Goal: Information Seeking & Learning: Learn about a topic

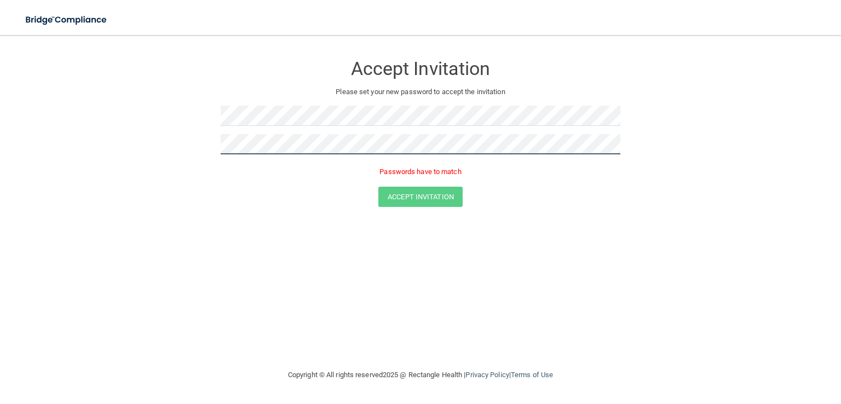
click at [109, 155] on form "Accept Invitation Please set your new password to accept the invitation Passwor…" at bounding box center [420, 133] width 797 height 174
click at [378, 171] on button "Accept Invitation" at bounding box center [420, 181] width 84 height 20
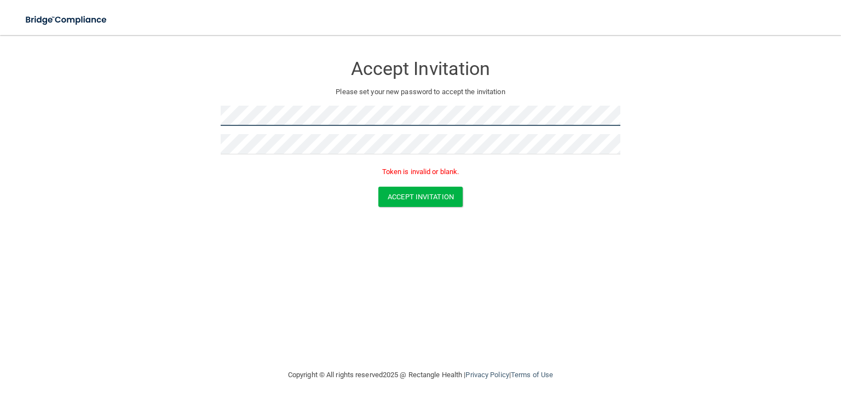
click at [123, 119] on form "Accept Invitation Please set your new password to accept the invitation Token i…" at bounding box center [420, 133] width 797 height 174
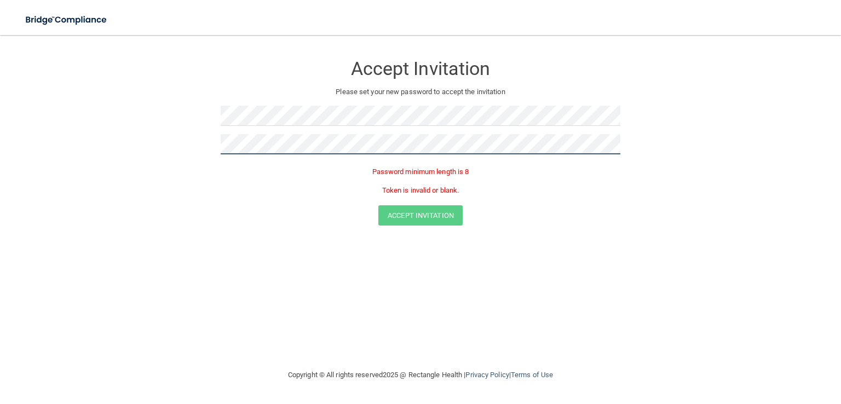
click at [80, 160] on form "Accept Invitation Please set your new password to accept the invitation Passwor…" at bounding box center [420, 142] width 797 height 193
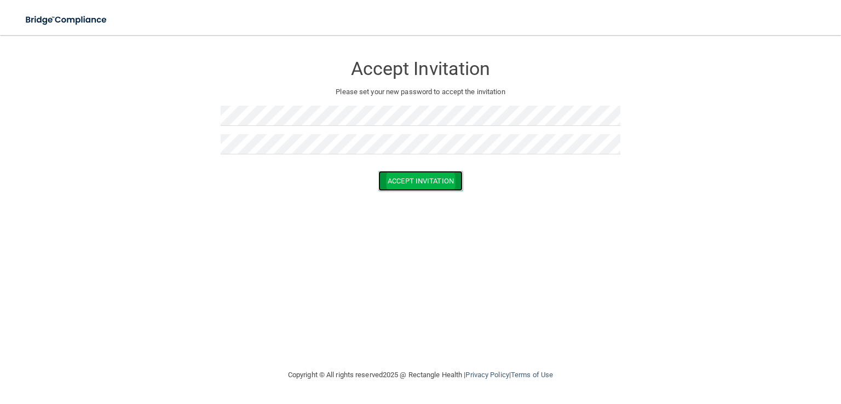
click at [413, 189] on button "Accept Invitation" at bounding box center [420, 181] width 84 height 20
click at [423, 70] on h3 "Accept Invitation" at bounding box center [421, 69] width 400 height 20
click at [428, 376] on div "Copyright © All rights reserved 2025 @ Rectangle Health | Privacy Policy | Term…" at bounding box center [421, 374] width 400 height 35
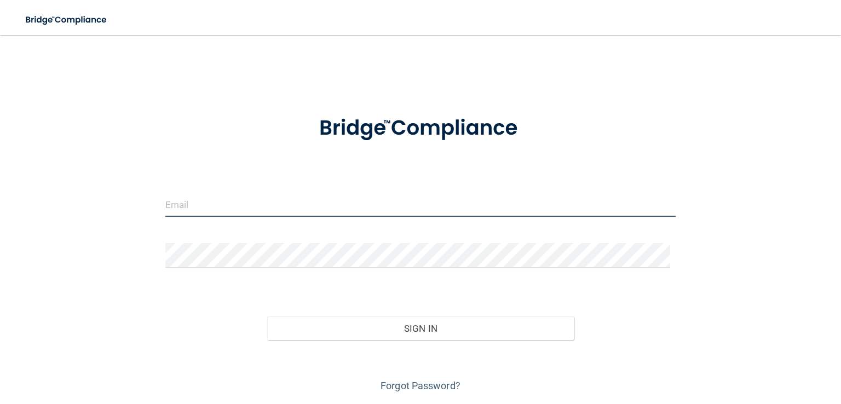
click at [252, 205] on input "email" at bounding box center [420, 204] width 510 height 25
type input "[EMAIL_ADDRESS][DOMAIN_NAME]"
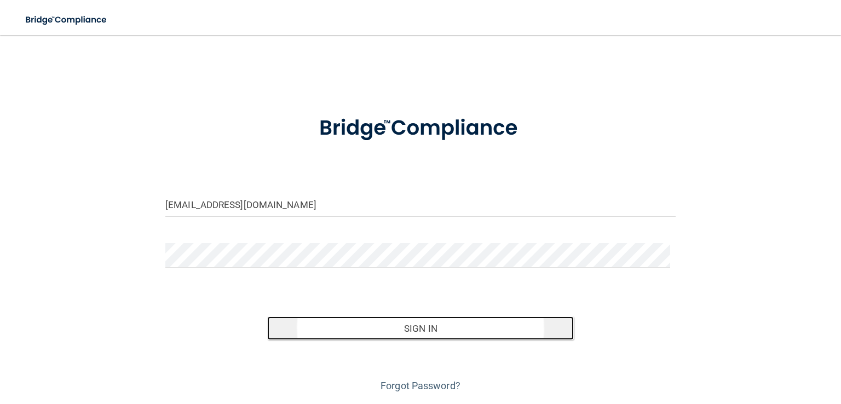
click at [386, 328] on button "Sign In" at bounding box center [420, 328] width 306 height 24
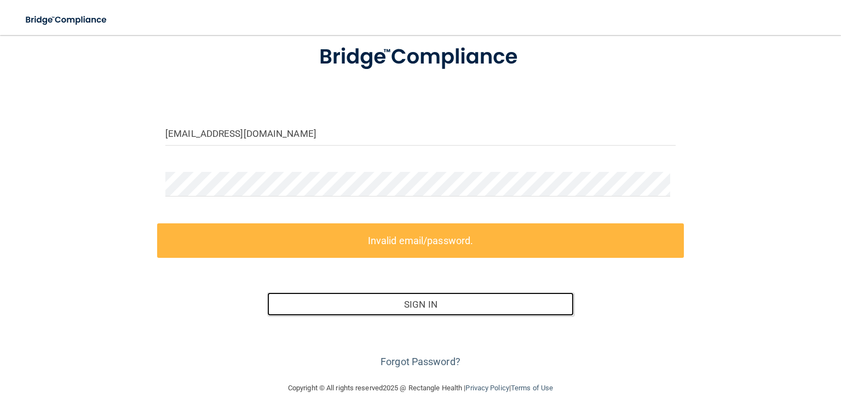
scroll to position [72, 0]
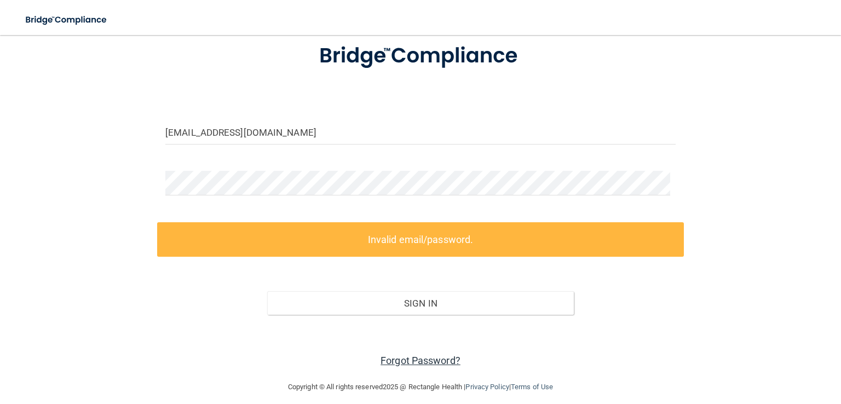
click at [436, 362] on link "Forgot Password?" at bounding box center [420, 360] width 80 height 11
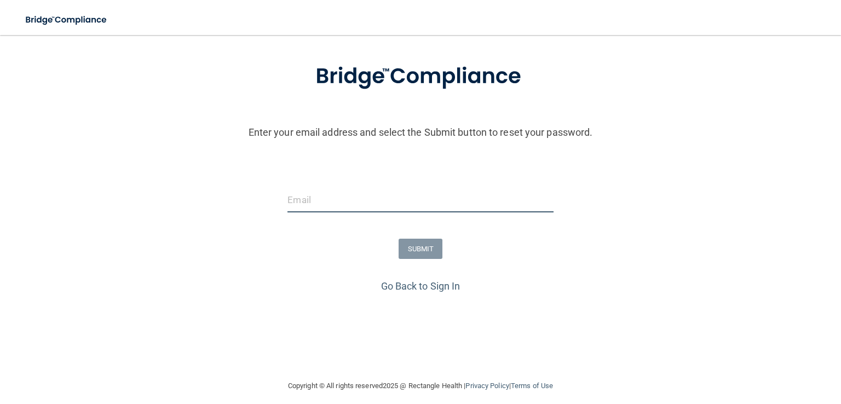
click at [395, 200] on input "email" at bounding box center [420, 200] width 266 height 25
type input "[EMAIL_ADDRESS][DOMAIN_NAME]"
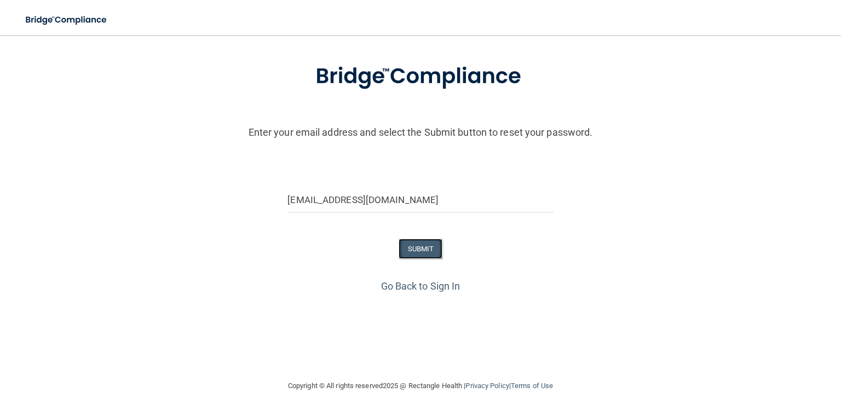
click at [417, 246] on button "SUBMIT" at bounding box center [421, 249] width 44 height 20
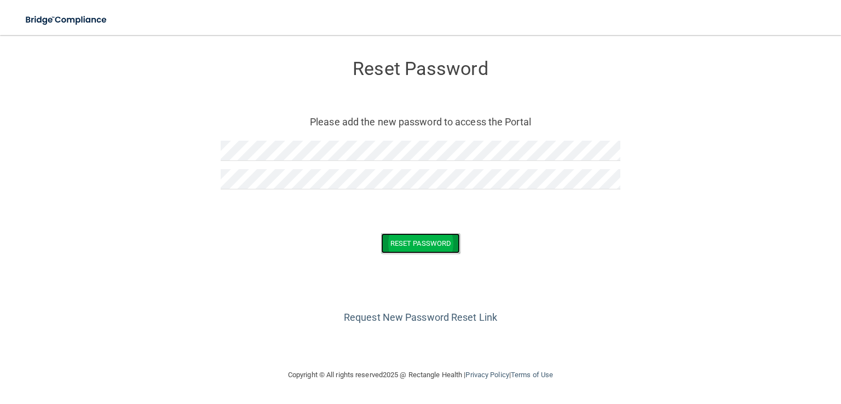
click at [420, 234] on button "Reset Password" at bounding box center [420, 243] width 79 height 20
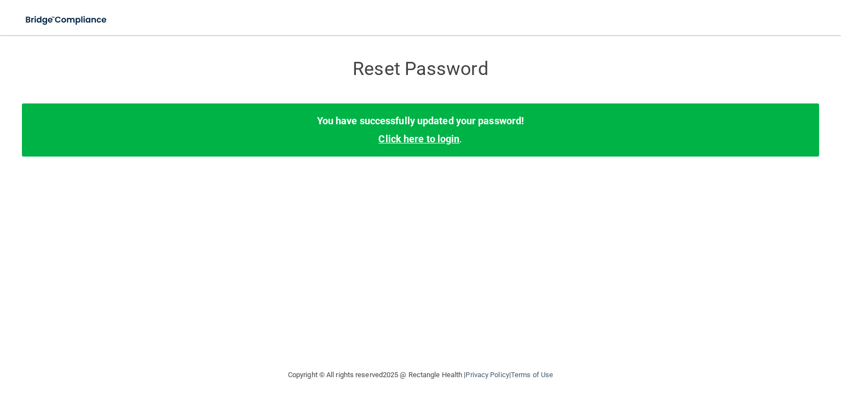
click at [413, 136] on link "Click here to login" at bounding box center [418, 138] width 81 height 11
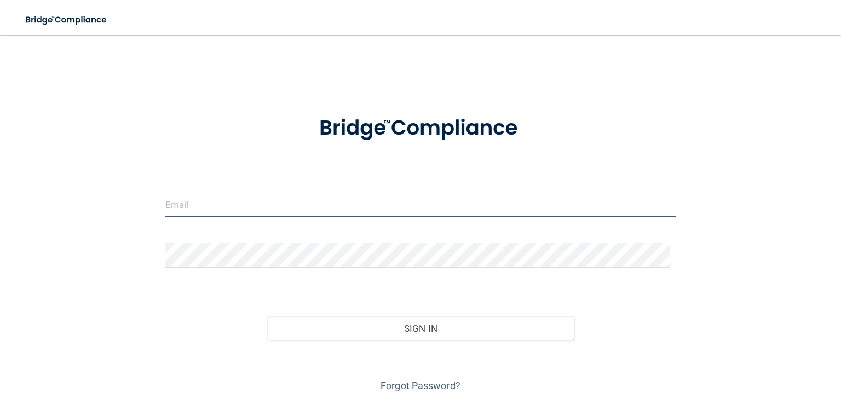
click at [256, 195] on input "email" at bounding box center [420, 204] width 510 height 25
type input "[EMAIL_ADDRESS][DOMAIN_NAME]"
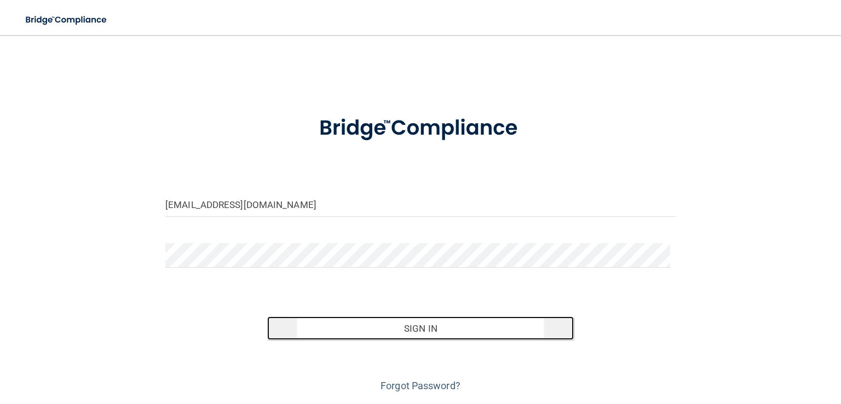
click at [408, 324] on button "Sign In" at bounding box center [420, 328] width 306 height 24
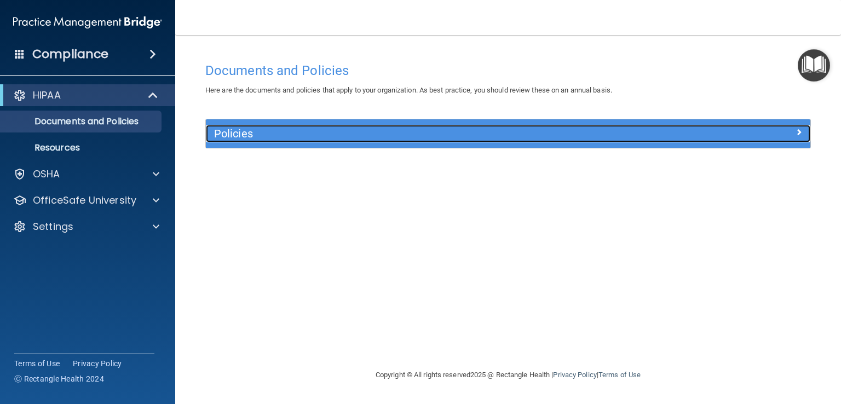
click at [242, 137] on h5 "Policies" at bounding box center [432, 134] width 437 height 12
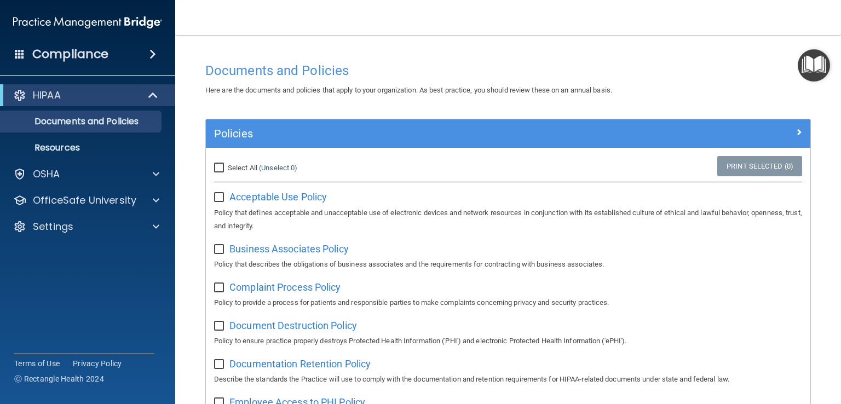
click at [219, 170] on input "Select All (Unselect 0) Unselect All" at bounding box center [220, 168] width 13 height 9
checkbox input "true"
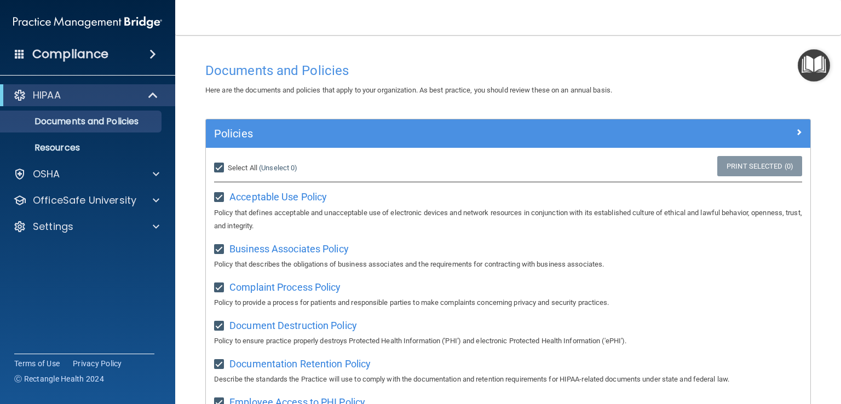
checkbox input "true"
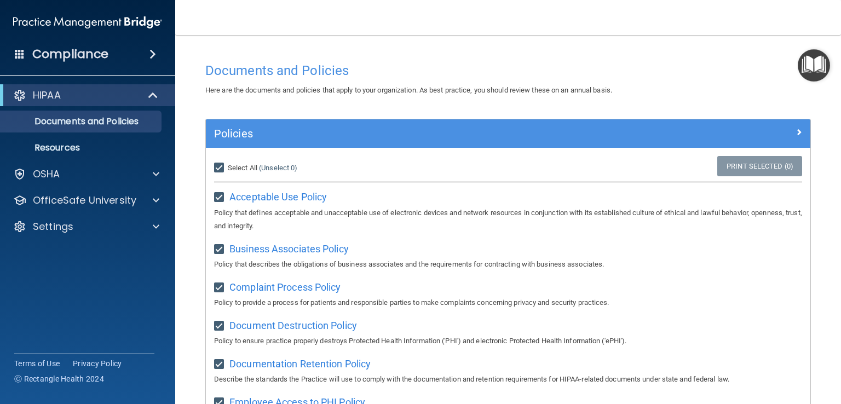
checkbox input "true"
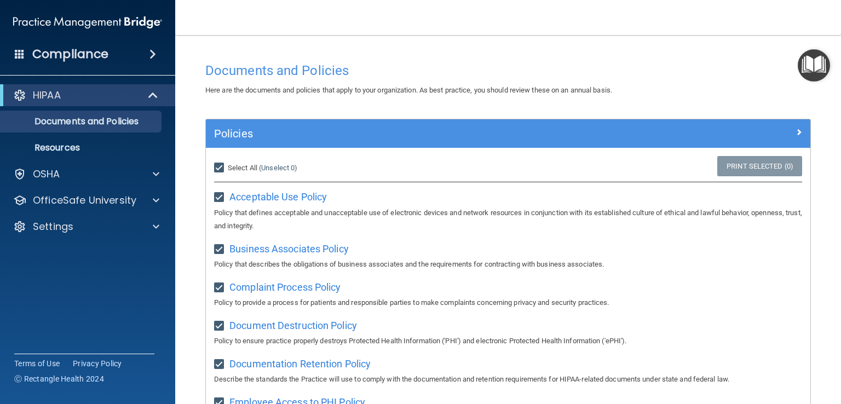
checkbox input "true"
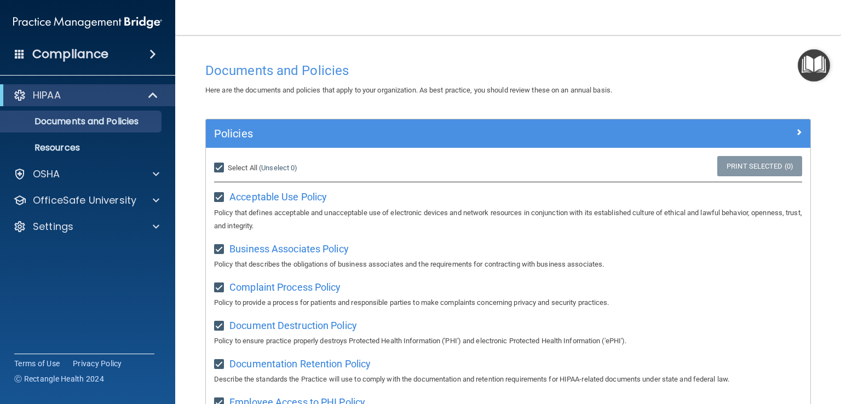
checkbox input "true"
click at [216, 166] on input "Select All (Unselect 21) Unselect All" at bounding box center [220, 168] width 13 height 9
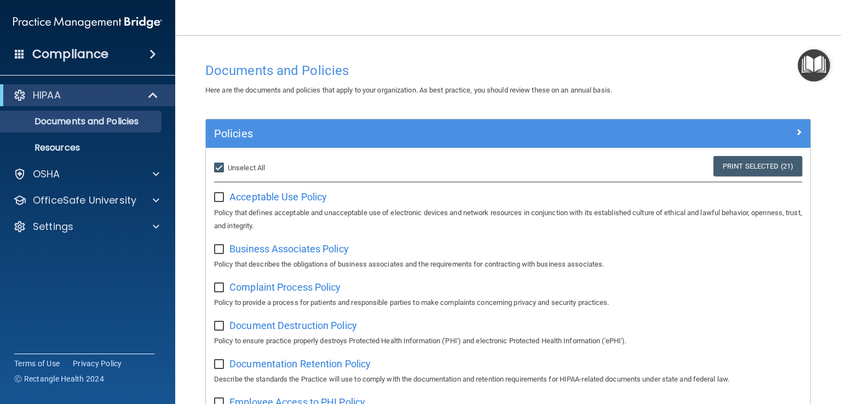
checkbox input "false"
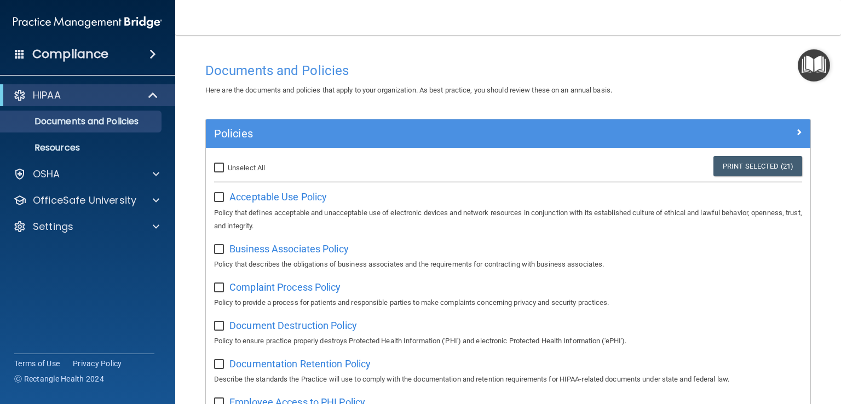
checkbox input "false"
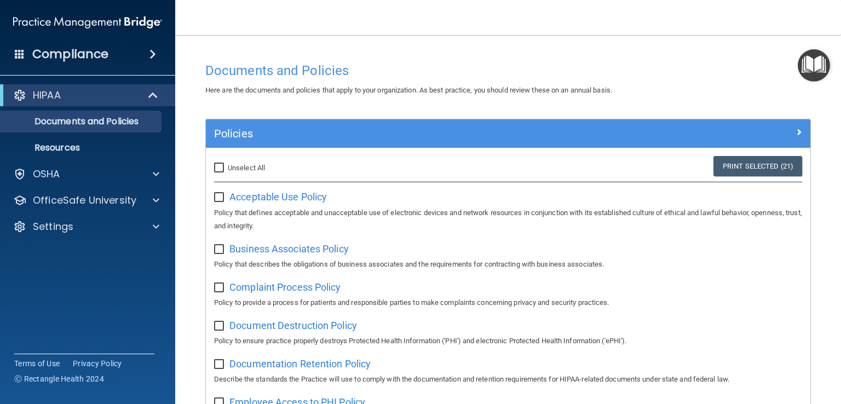
checkbox input "false"
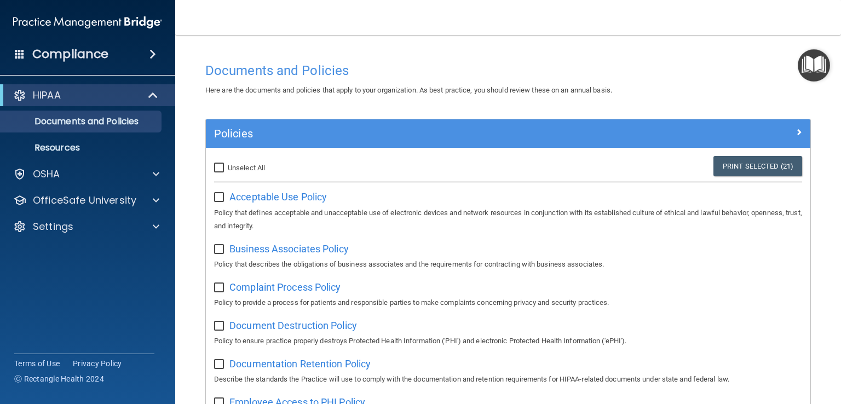
checkbox input "false"
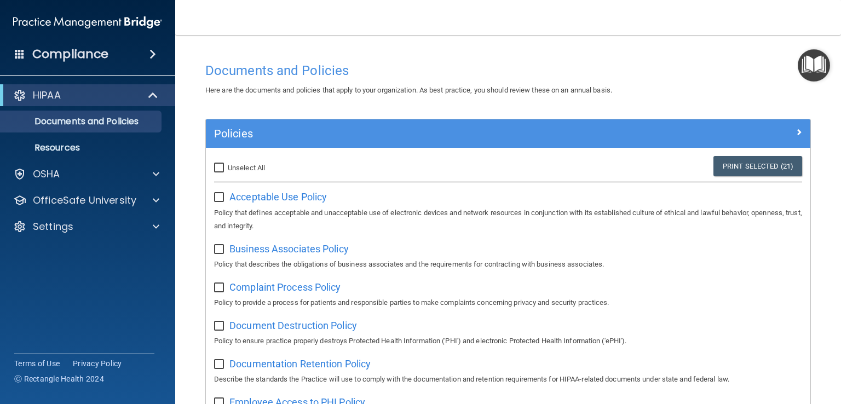
checkbox input "false"
click at [118, 125] on p "Documents and Policies" at bounding box center [81, 121] width 149 height 11
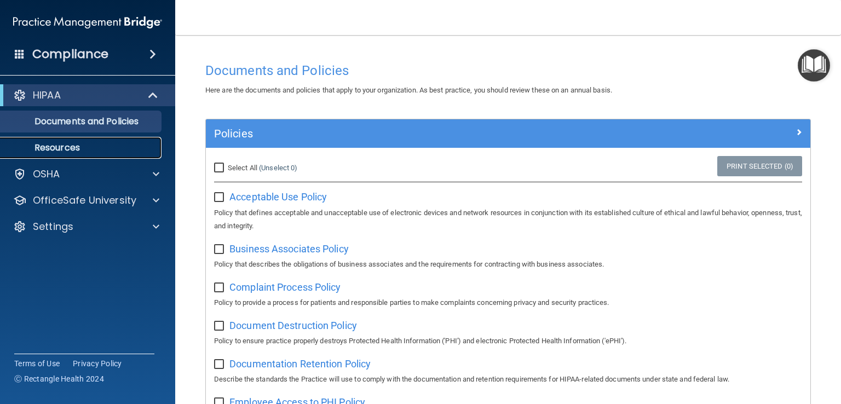
click at [99, 145] on p "Resources" at bounding box center [81, 147] width 149 height 11
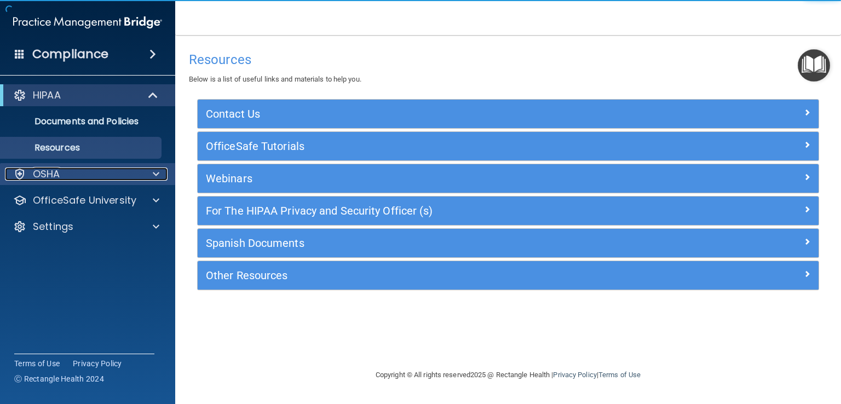
click at [77, 171] on div "OSHA" at bounding box center [73, 174] width 136 height 13
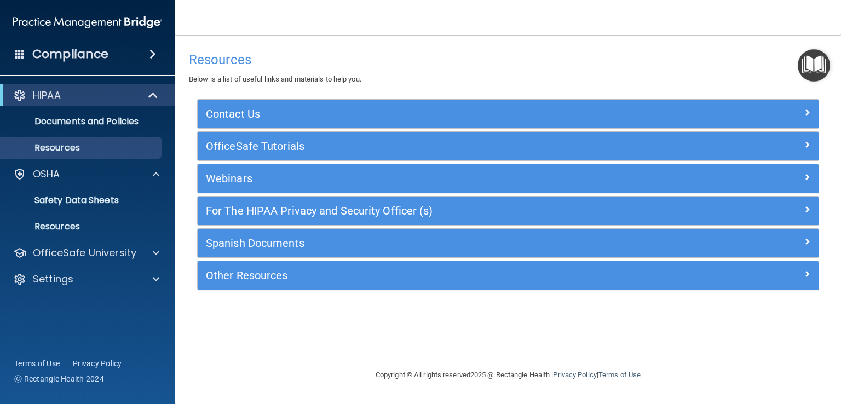
click at [72, 55] on h4 "Compliance" at bounding box center [70, 54] width 76 height 15
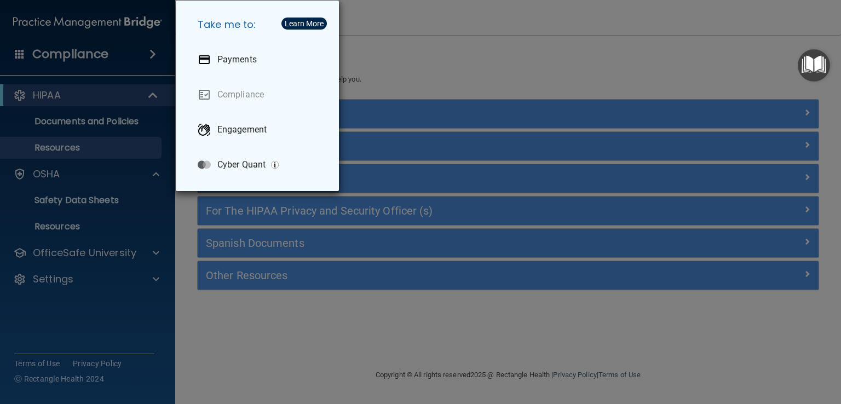
click at [50, 97] on div "Take me to: Payments Compliance Engagement Cyber Quant" at bounding box center [420, 202] width 841 height 404
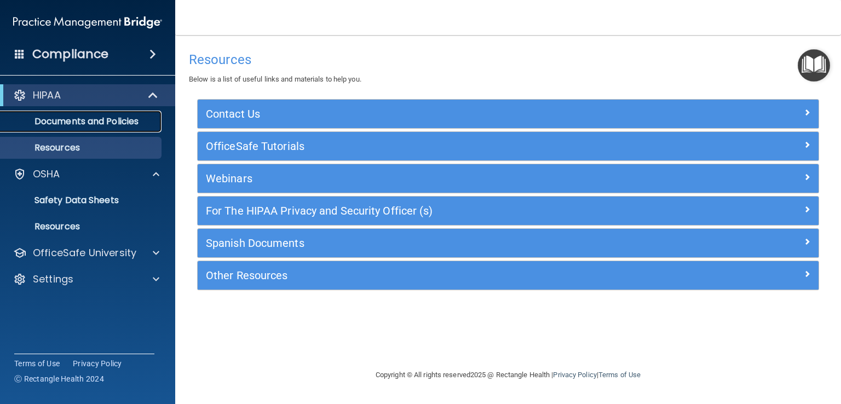
click at [65, 118] on p "Documents and Policies" at bounding box center [81, 121] width 149 height 11
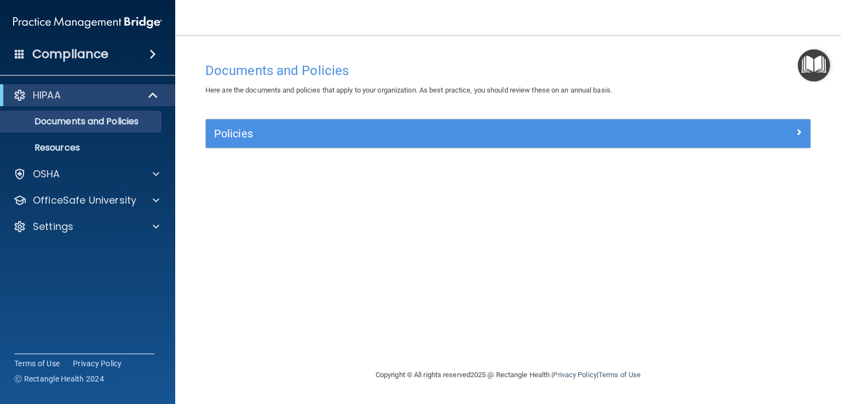
click at [442, 147] on div "Policies" at bounding box center [508, 133] width 604 height 28
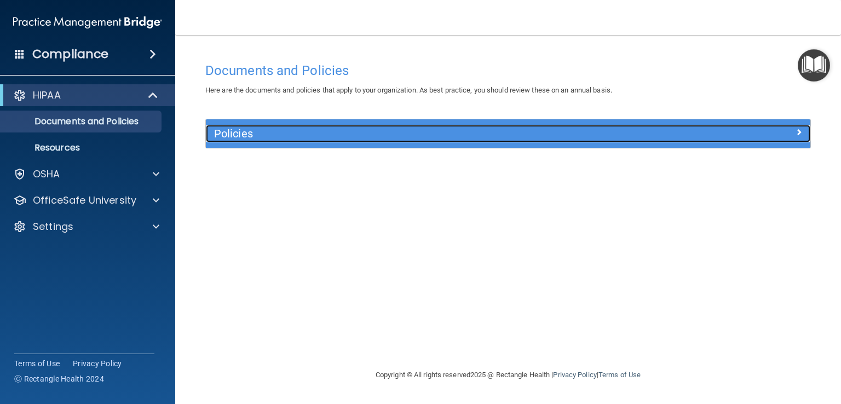
click at [799, 133] on span at bounding box center [798, 131] width 7 height 13
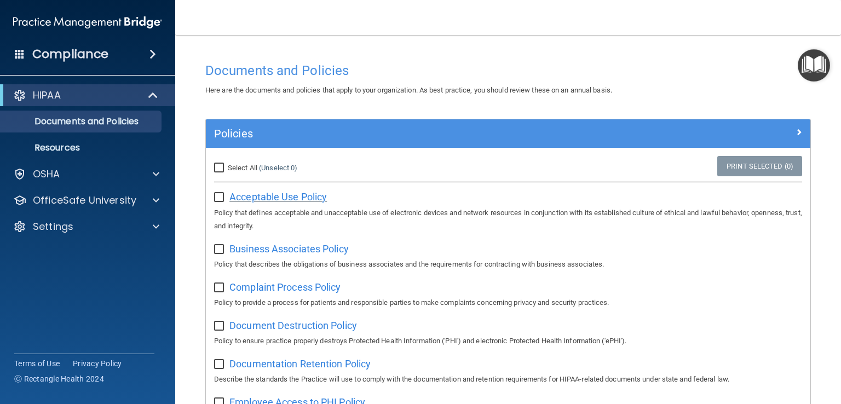
click at [293, 200] on span "Acceptable Use Policy" at bounding box center [277, 196] width 97 height 11
click at [137, 147] on p "Resources" at bounding box center [81, 147] width 149 height 11
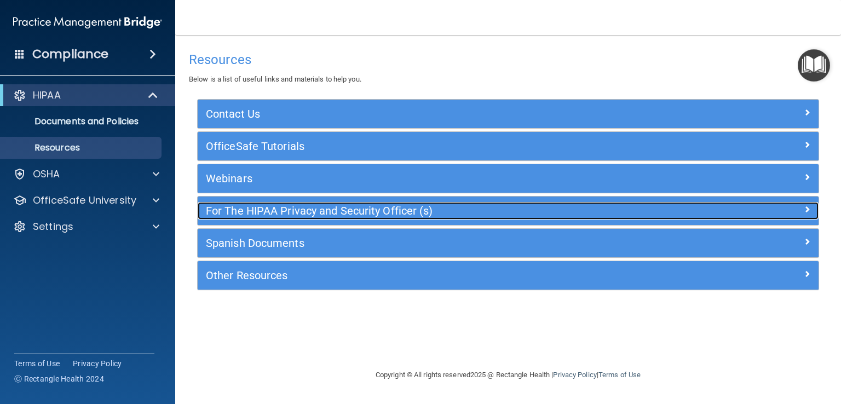
click at [257, 205] on h5 "For The HIPAA Privacy and Security Officer (s)" at bounding box center [430, 211] width 449 height 12
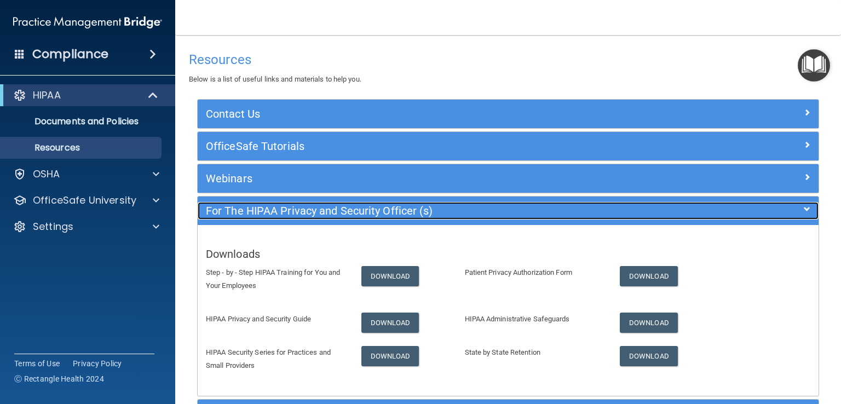
click at [257, 205] on h5 "For The HIPAA Privacy and Security Officer (s)" at bounding box center [430, 211] width 449 height 12
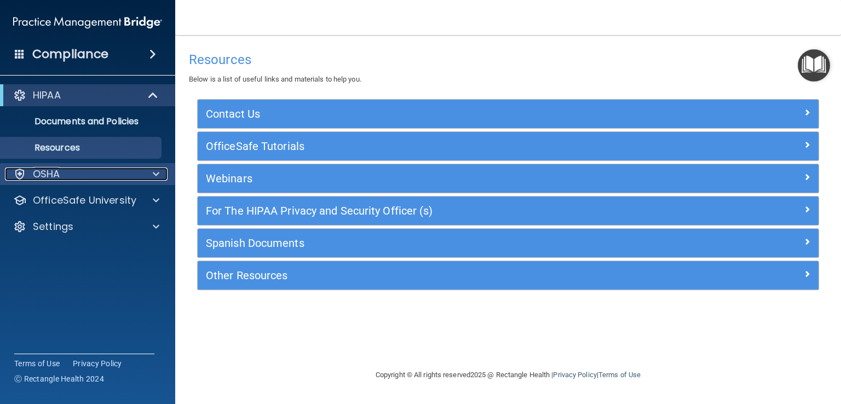
click at [46, 171] on p "OSHA" at bounding box center [46, 174] width 27 height 13
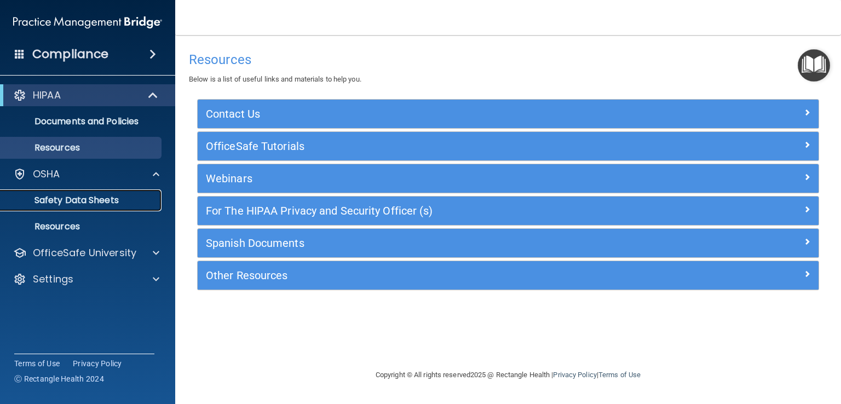
click at [62, 197] on p "Safety Data Sheets" at bounding box center [81, 200] width 149 height 11
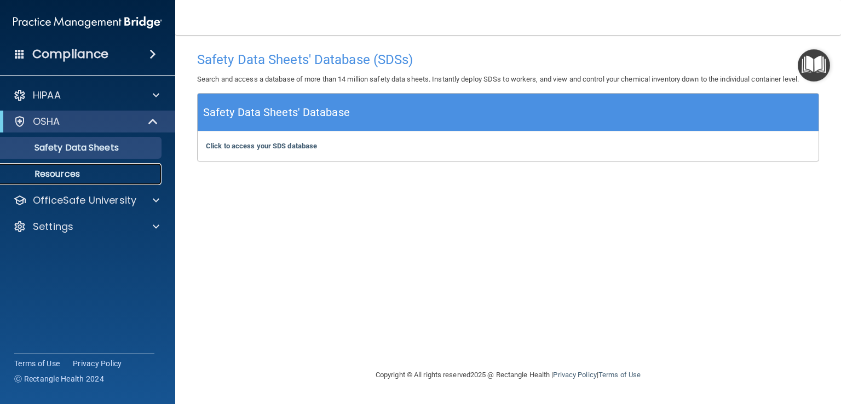
click at [72, 164] on link "Resources" at bounding box center [75, 174] width 172 height 22
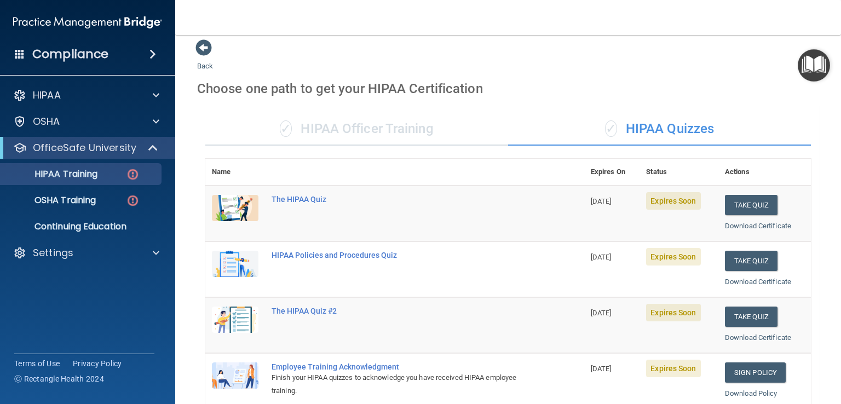
scroll to position [7, 0]
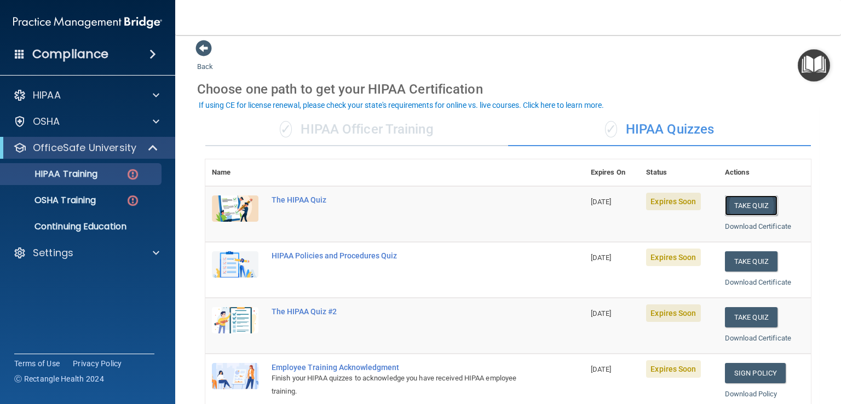
click at [742, 204] on button "Take Quiz" at bounding box center [751, 205] width 53 height 20
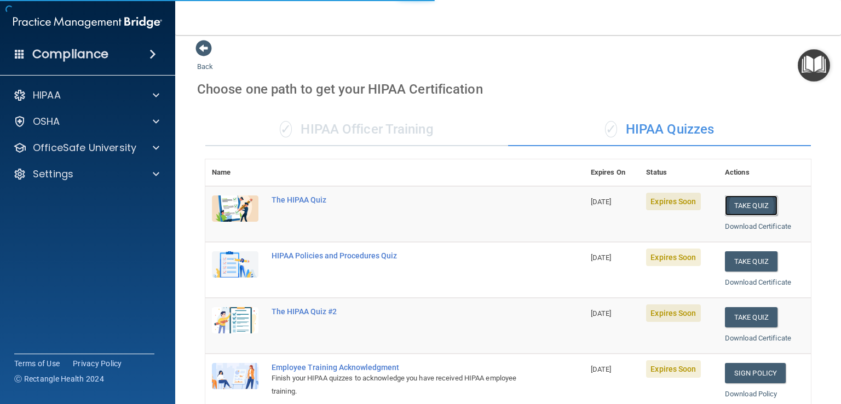
click at [742, 204] on button "Take Quiz" at bounding box center [751, 205] width 53 height 20
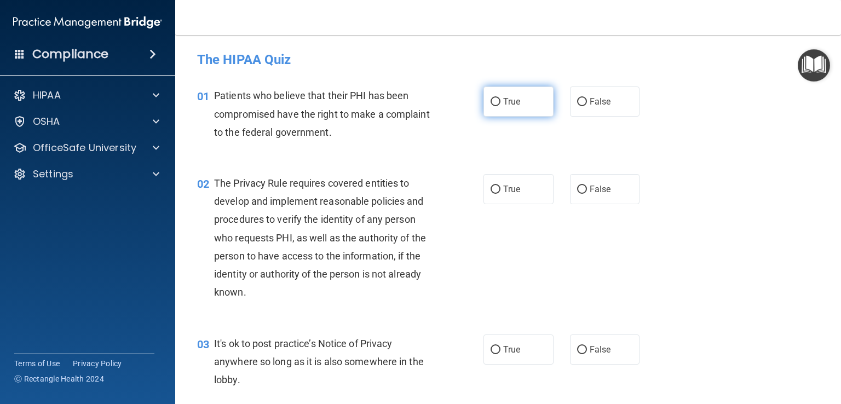
click at [497, 107] on label "True" at bounding box center [518, 102] width 70 height 30
click at [497, 106] on input "True" at bounding box center [496, 102] width 10 height 8
radio input "true"
click at [497, 186] on label "True" at bounding box center [518, 189] width 70 height 30
click at [497, 186] on input "True" at bounding box center [496, 190] width 10 height 8
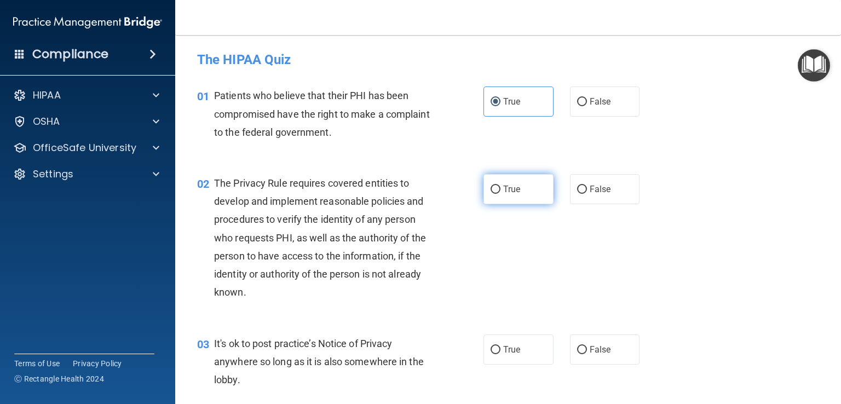
radio input "true"
click at [582, 356] on label "False" at bounding box center [605, 350] width 70 height 30
click at [582, 354] on input "False" at bounding box center [582, 350] width 10 height 8
radio input "true"
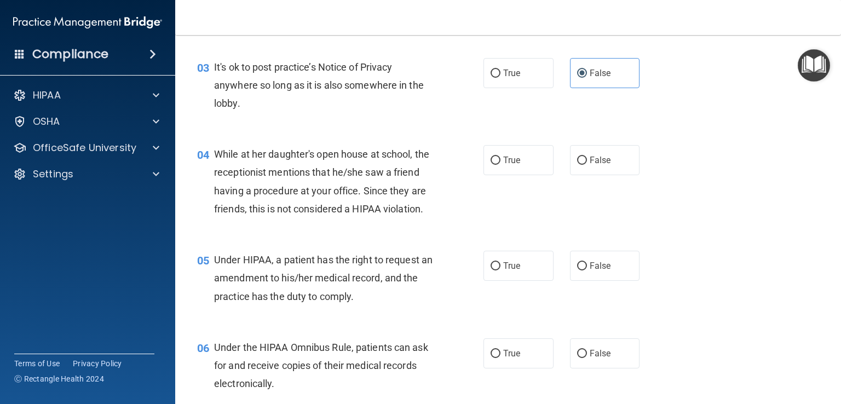
scroll to position [284, 0]
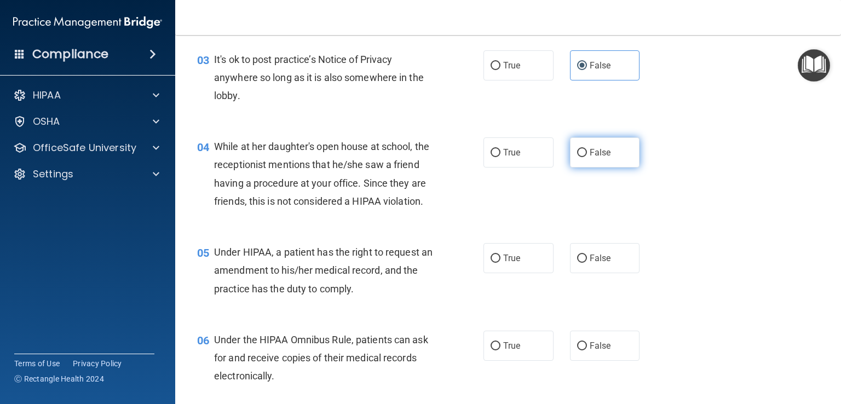
click at [608, 147] on label "False" at bounding box center [605, 152] width 70 height 30
click at [587, 149] on input "False" at bounding box center [582, 153] width 10 height 8
radio input "true"
click at [578, 263] on input "False" at bounding box center [582, 259] width 10 height 8
radio input "true"
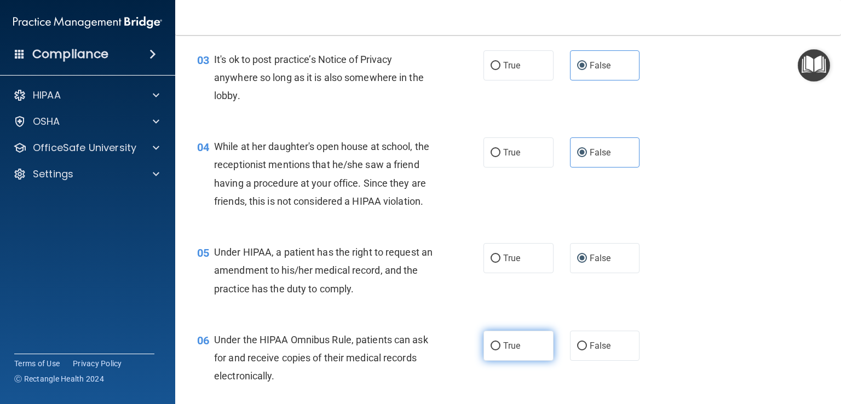
click at [494, 350] on input "True" at bounding box center [496, 346] width 10 height 8
radio input "true"
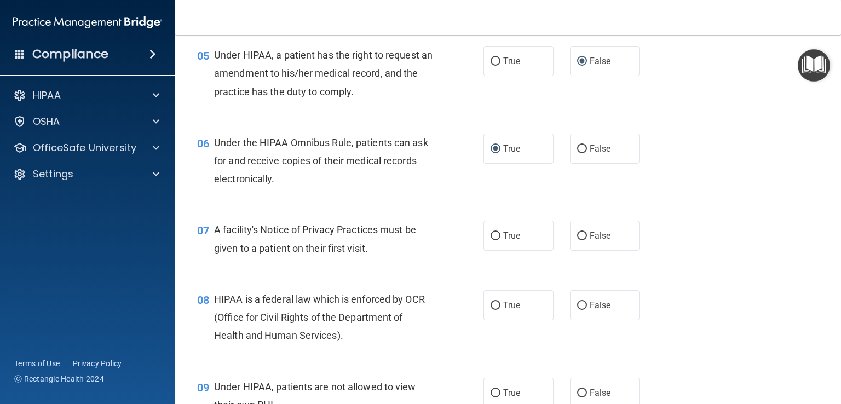
scroll to position [495, 0]
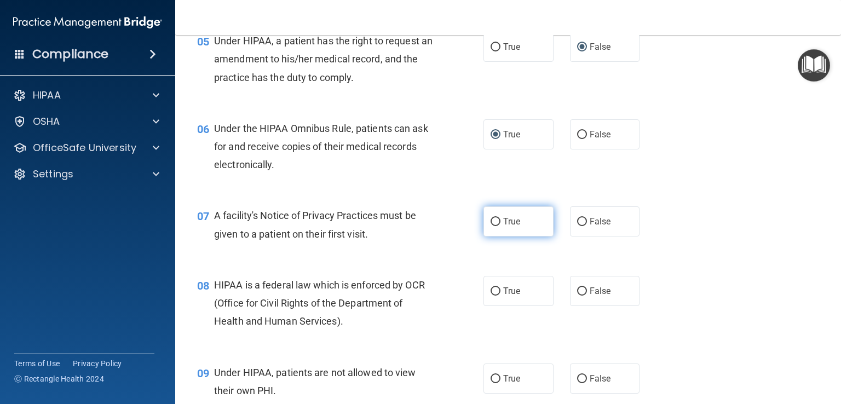
click at [504, 230] on label "True" at bounding box center [518, 221] width 70 height 30
click at [500, 226] on input "True" at bounding box center [496, 222] width 10 height 8
radio input "true"
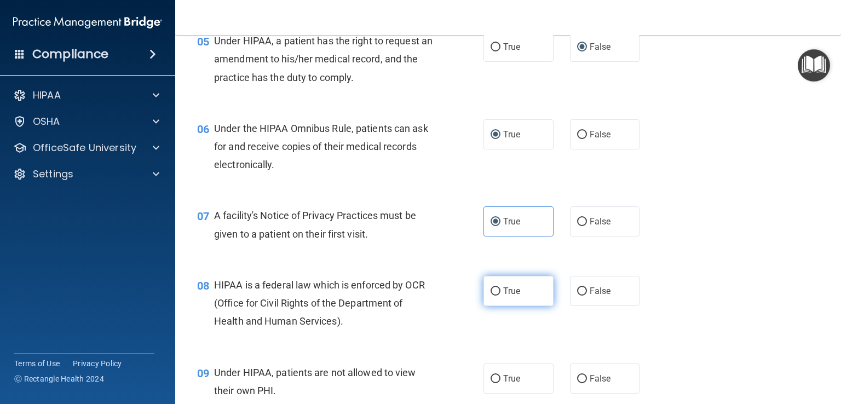
click at [492, 296] on input "True" at bounding box center [496, 291] width 10 height 8
radio input "true"
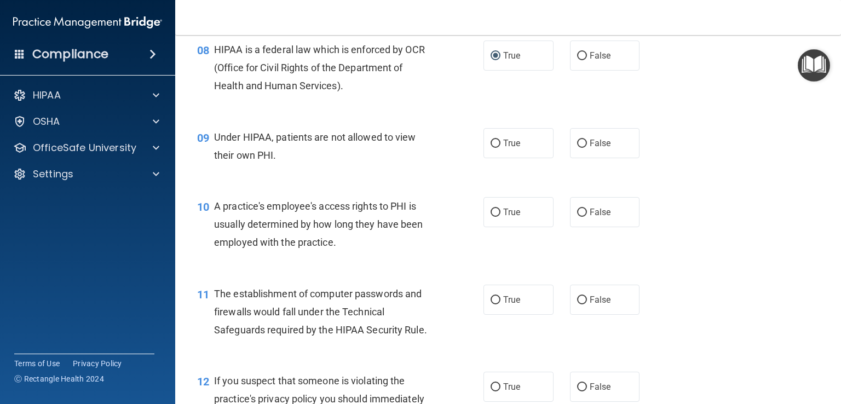
scroll to position [757, 0]
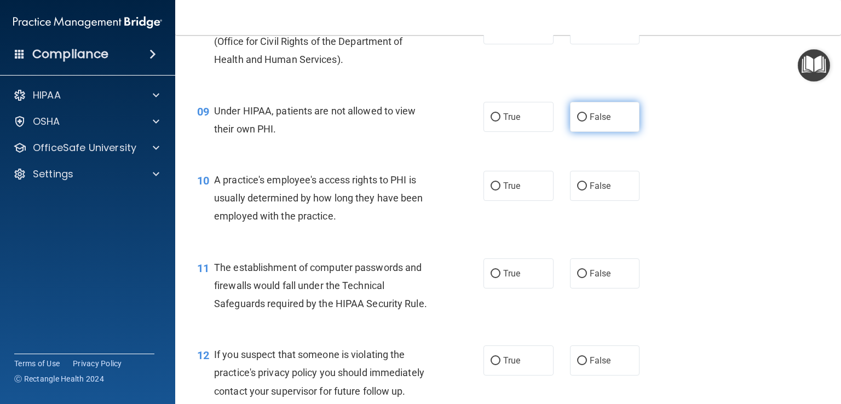
click at [583, 132] on label "False" at bounding box center [605, 117] width 70 height 30
click at [583, 122] on input "False" at bounding box center [582, 117] width 10 height 8
radio input "true"
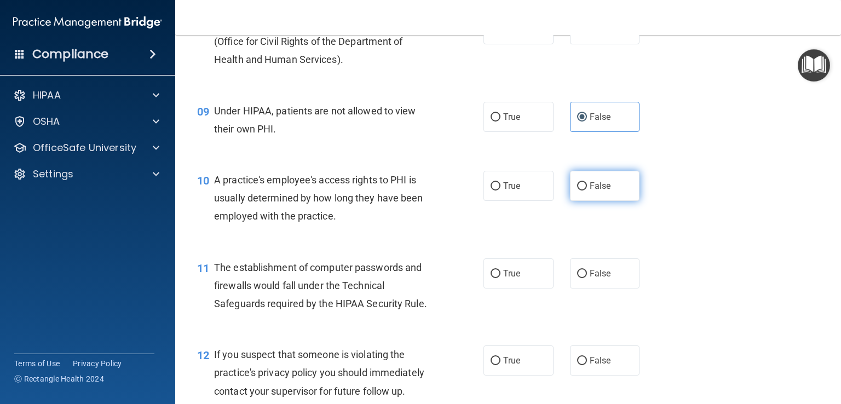
click at [590, 191] on span "False" at bounding box center [600, 186] width 21 height 10
click at [587, 191] on input "False" at bounding box center [582, 186] width 10 height 8
radio input "true"
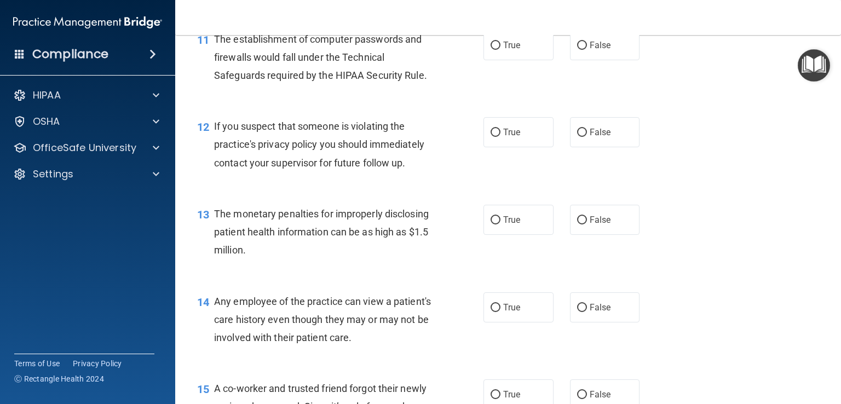
scroll to position [989, 0]
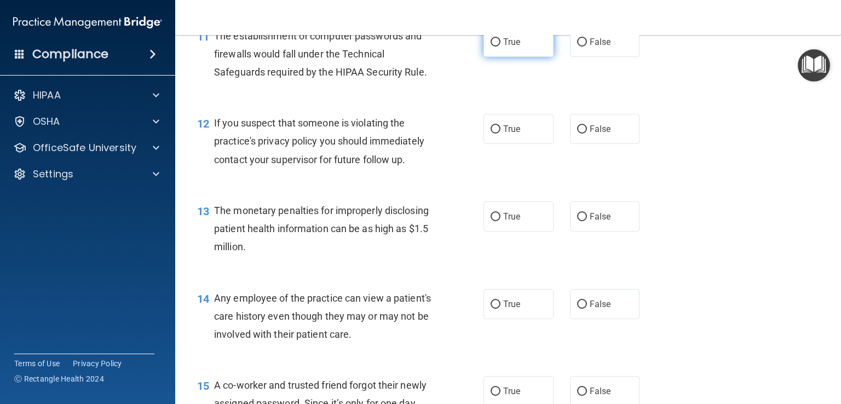
click at [491, 47] on input "True" at bounding box center [496, 42] width 10 height 8
radio input "true"
click at [491, 134] on input "True" at bounding box center [496, 129] width 10 height 8
radio input "true"
click at [486, 232] on label "True" at bounding box center [518, 216] width 70 height 30
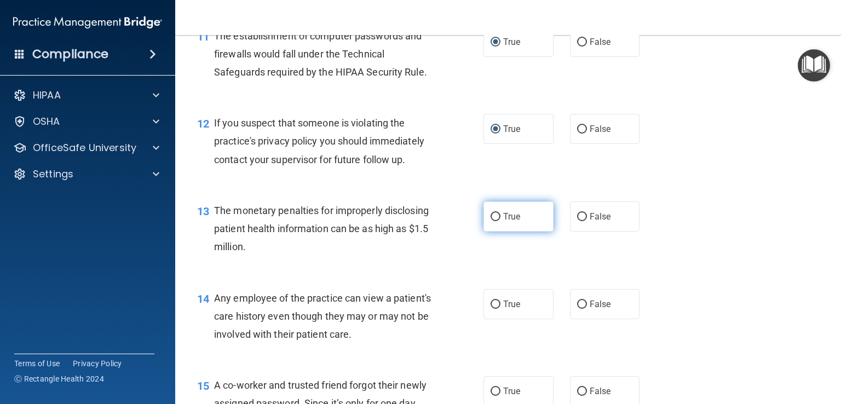
click at [491, 221] on input "True" at bounding box center [496, 217] width 10 height 8
radio input "true"
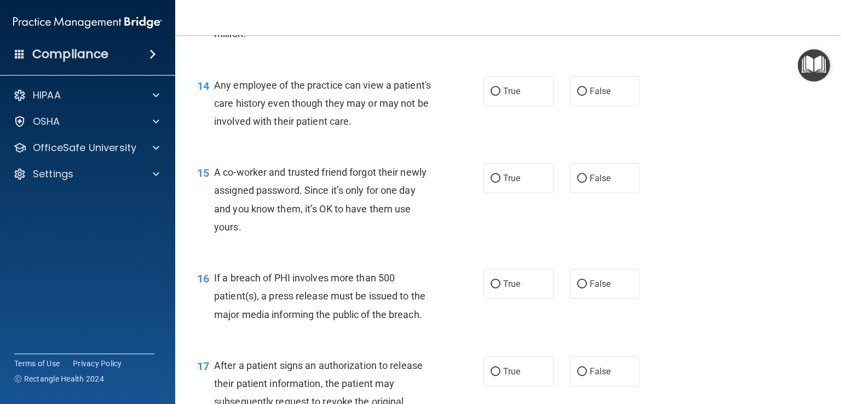
scroll to position [1206, 0]
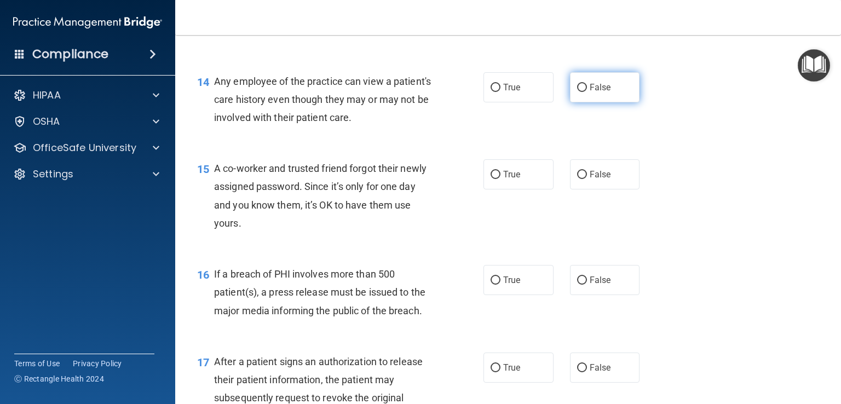
click at [590, 93] on span "False" at bounding box center [600, 87] width 21 height 10
click at [587, 92] on input "False" at bounding box center [582, 88] width 10 height 8
radio input "true"
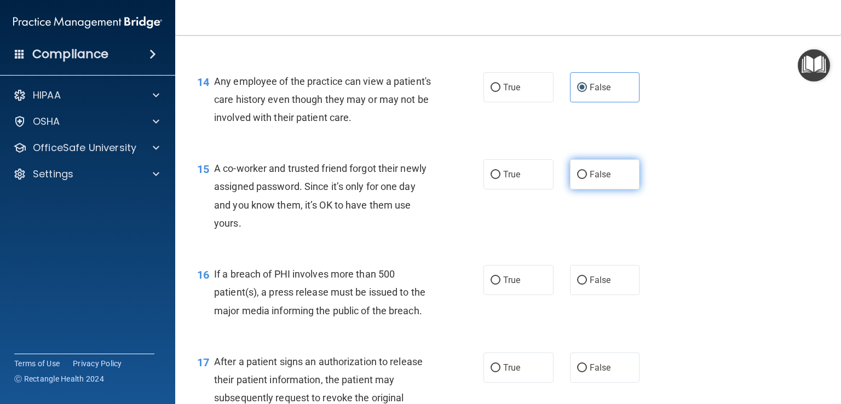
click at [581, 189] on label "False" at bounding box center [605, 174] width 70 height 30
click at [581, 179] on input "False" at bounding box center [582, 175] width 10 height 8
radio input "true"
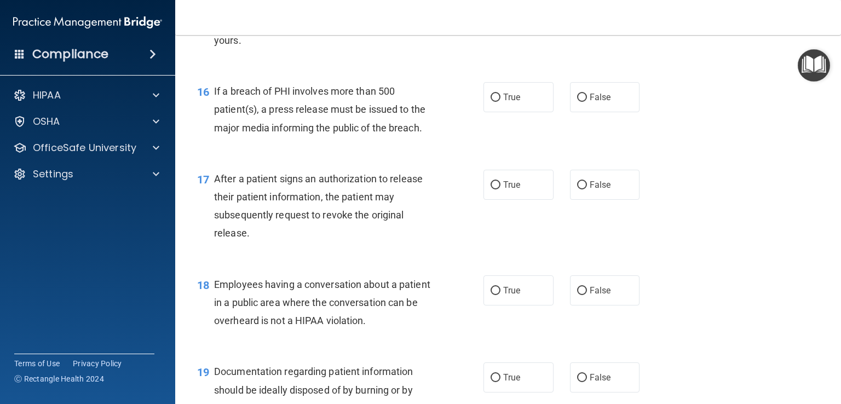
scroll to position [1415, 0]
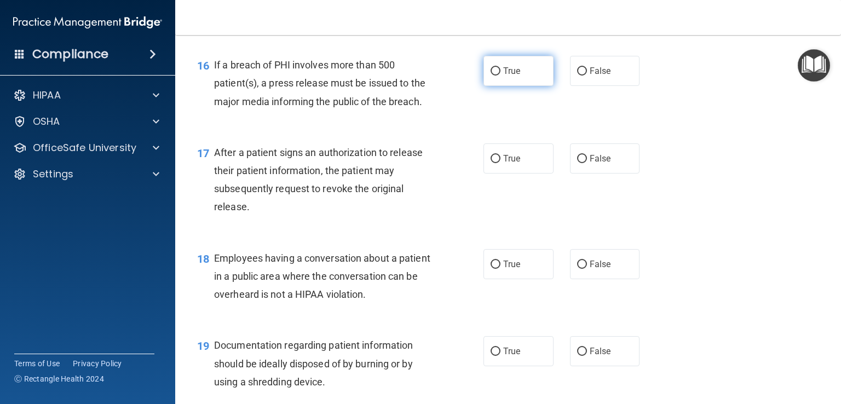
click at [494, 86] on label "True" at bounding box center [518, 71] width 70 height 30
click at [494, 76] on input "True" at bounding box center [496, 71] width 10 height 8
radio input "true"
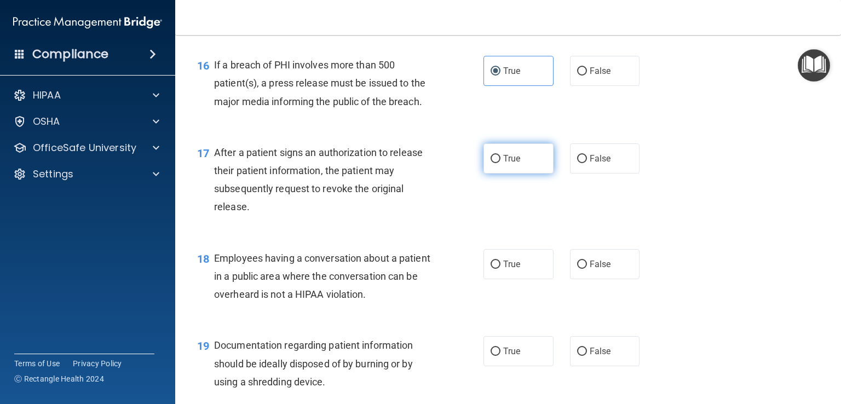
click at [485, 174] on label "True" at bounding box center [518, 158] width 70 height 30
click at [491, 163] on input "True" at bounding box center [496, 159] width 10 height 8
radio input "true"
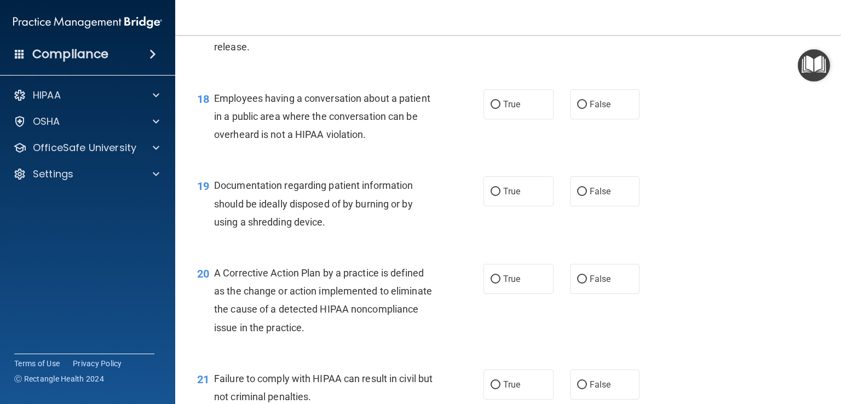
scroll to position [1590, 0]
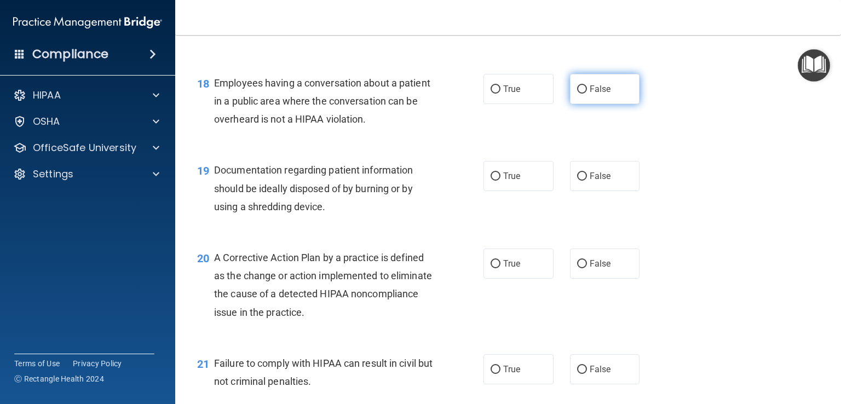
click at [584, 101] on label "False" at bounding box center [605, 89] width 70 height 30
click at [584, 94] on input "False" at bounding box center [582, 89] width 10 height 8
radio input "true"
click at [405, 201] on span "Documentation regarding patient information should be ideally disposed of by bu…" at bounding box center [313, 188] width 199 height 48
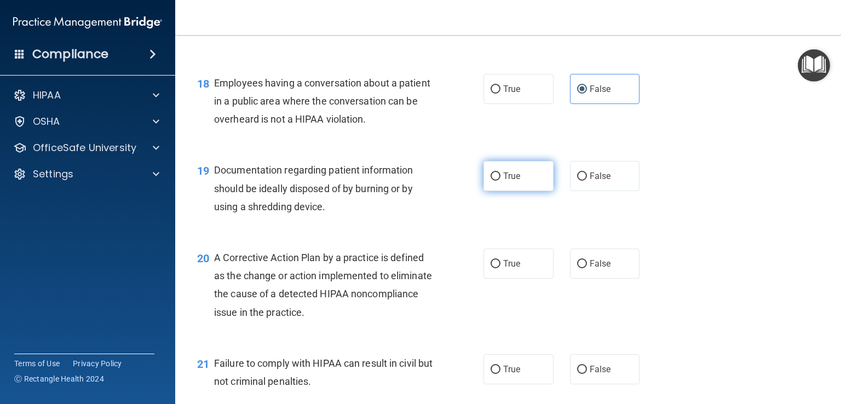
click at [503, 181] on span "True" at bounding box center [511, 176] width 17 height 10
click at [500, 181] on input "True" at bounding box center [496, 176] width 10 height 8
radio input "true"
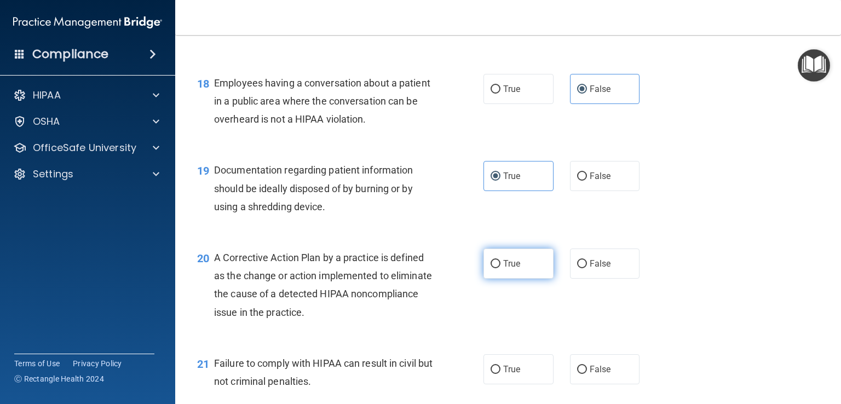
click at [494, 268] on input "True" at bounding box center [496, 264] width 10 height 8
radio input "true"
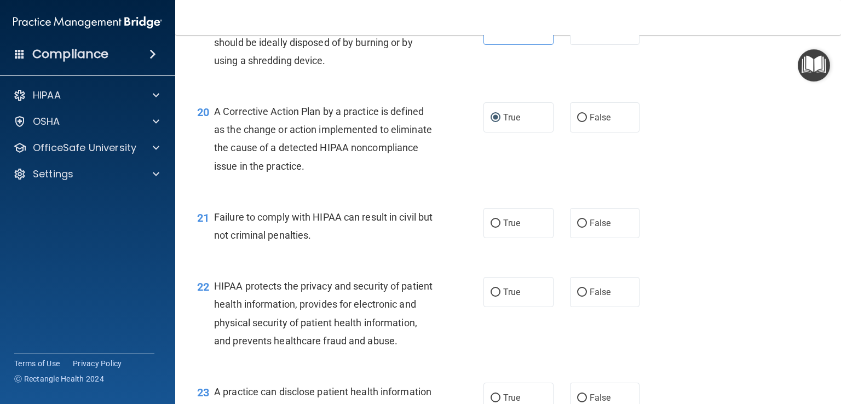
scroll to position [1794, 0]
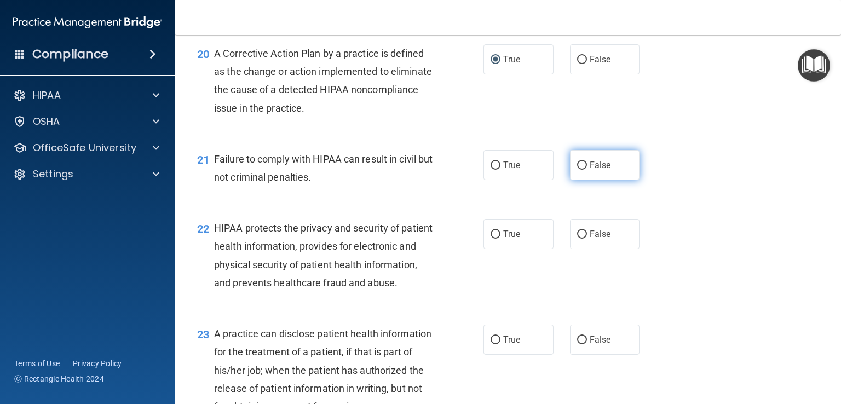
click at [580, 180] on label "False" at bounding box center [605, 165] width 70 height 30
click at [580, 170] on input "False" at bounding box center [582, 166] width 10 height 8
radio input "true"
click at [510, 243] on label "True" at bounding box center [518, 234] width 70 height 30
click at [500, 239] on input "True" at bounding box center [496, 234] width 10 height 8
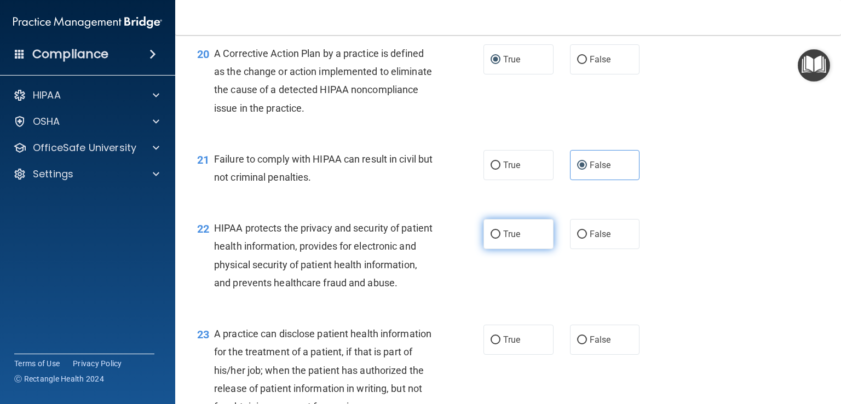
radio input "true"
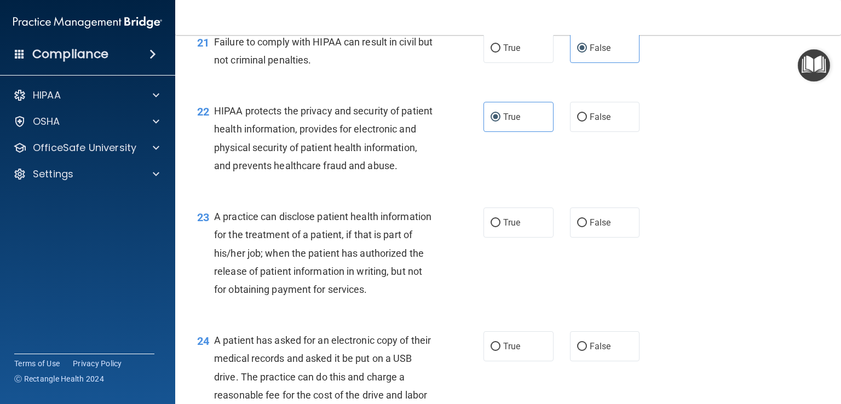
scroll to position [1962, 0]
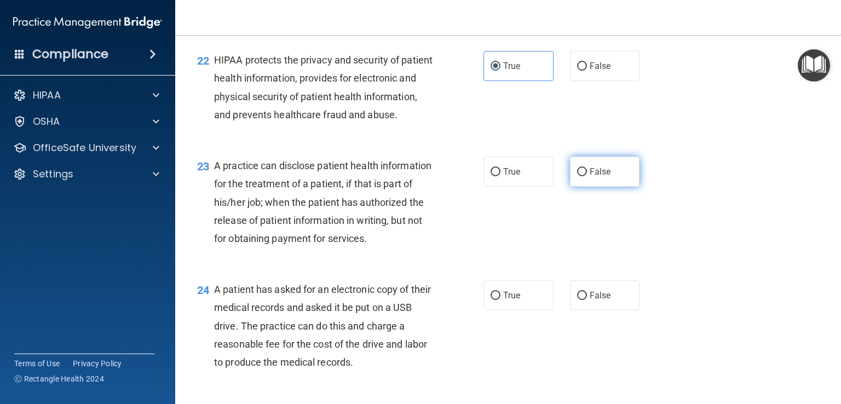
click at [590, 177] on span "False" at bounding box center [600, 171] width 21 height 10
click at [585, 176] on input "False" at bounding box center [582, 172] width 10 height 8
radio input "true"
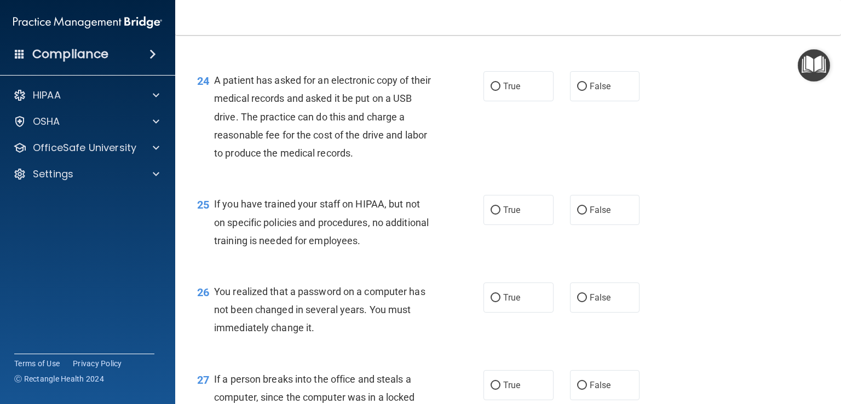
scroll to position [2194, 0]
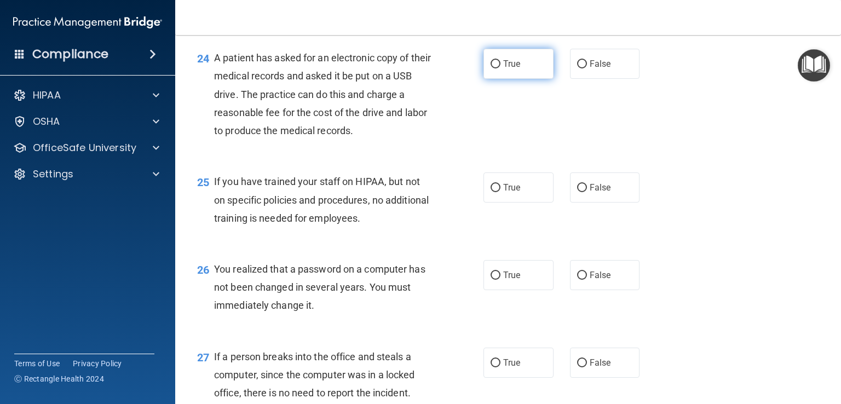
click at [501, 79] on label "True" at bounding box center [518, 64] width 70 height 30
click at [500, 68] on input "True" at bounding box center [496, 64] width 10 height 8
radio input "true"
click at [576, 203] on label "False" at bounding box center [605, 187] width 70 height 30
click at [577, 192] on input "False" at bounding box center [582, 188] width 10 height 8
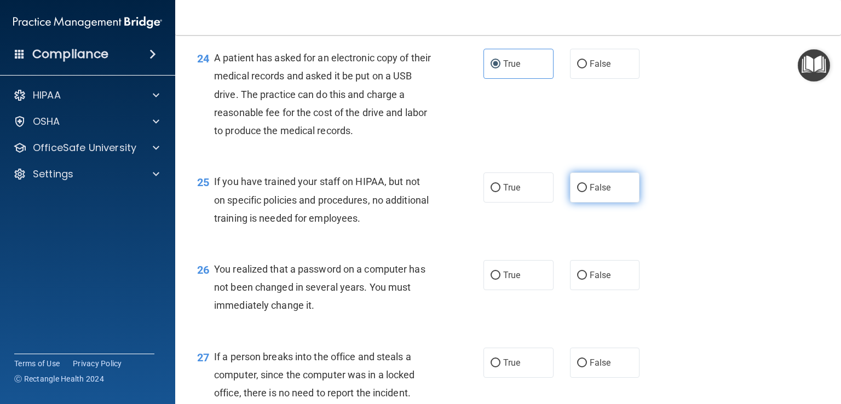
radio input "true"
click at [501, 290] on label "True" at bounding box center [518, 275] width 70 height 30
click at [500, 280] on input "True" at bounding box center [496, 276] width 10 height 8
radio input "true"
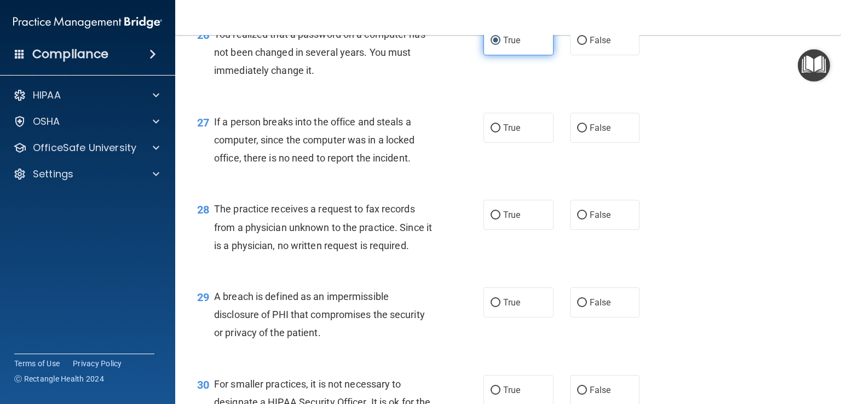
scroll to position [2500, 0]
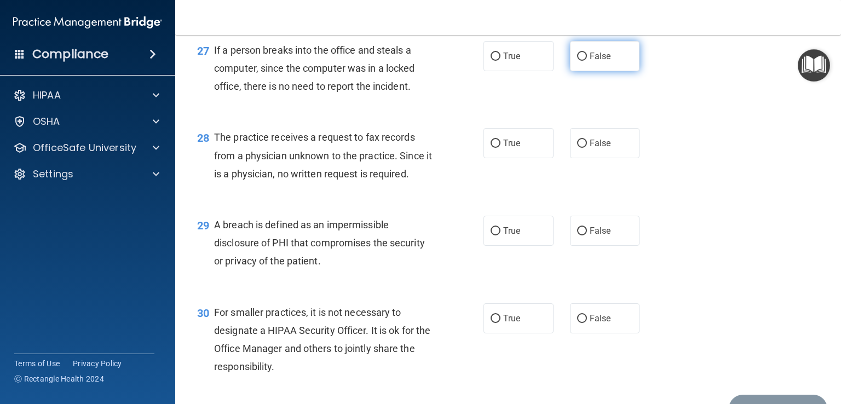
click at [570, 71] on label "False" at bounding box center [605, 56] width 70 height 30
click at [577, 61] on input "False" at bounding box center [582, 57] width 10 height 8
radio input "true"
click at [583, 158] on label "False" at bounding box center [605, 143] width 70 height 30
click at [583, 148] on input "False" at bounding box center [582, 144] width 10 height 8
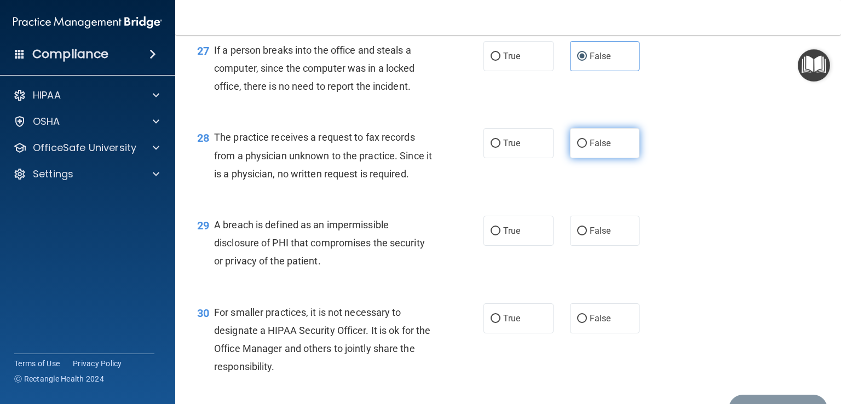
radio input "true"
click at [483, 246] on label "True" at bounding box center [518, 231] width 70 height 30
click at [491, 235] on input "True" at bounding box center [496, 231] width 10 height 8
radio input "true"
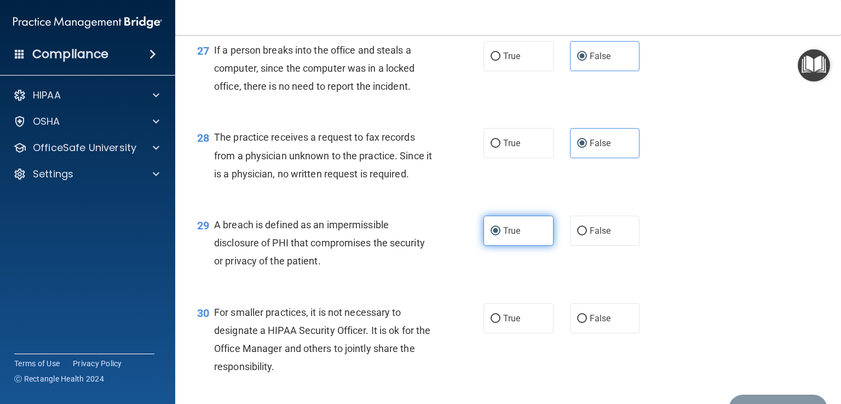
click at [483, 246] on label "True" at bounding box center [518, 231] width 70 height 30
click at [491, 235] on input "True" at bounding box center [496, 231] width 10 height 8
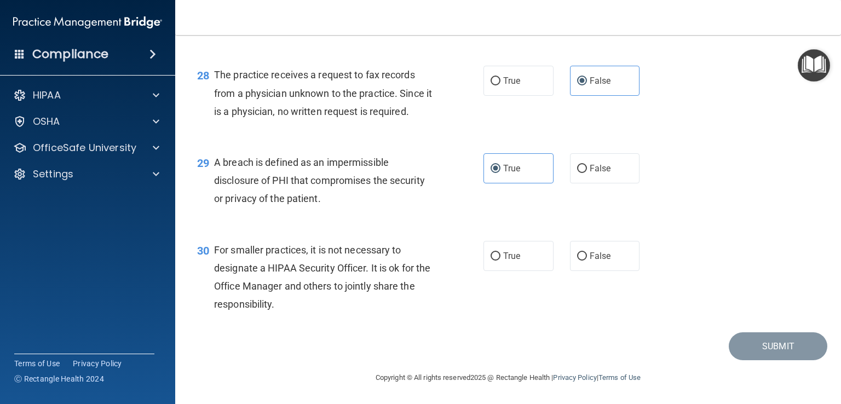
scroll to position [2617, 0]
click at [603, 261] on label "False" at bounding box center [605, 256] width 70 height 30
click at [587, 261] on input "False" at bounding box center [582, 256] width 10 height 8
radio input "true"
click at [753, 343] on button "Submit" at bounding box center [778, 346] width 99 height 28
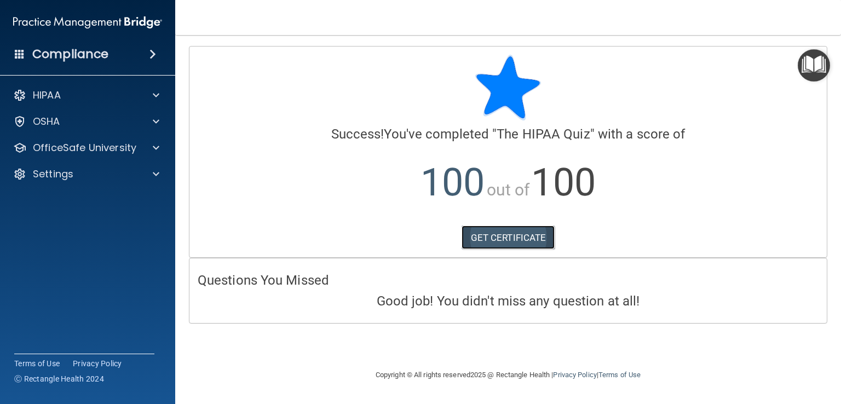
click at [496, 239] on link "GET CERTIFICATE" at bounding box center [509, 238] width 94 height 24
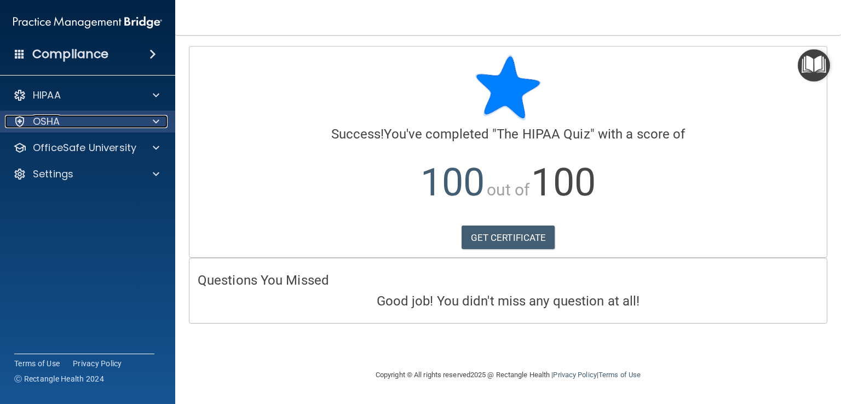
click at [72, 128] on div "OSHA" at bounding box center [73, 121] width 136 height 13
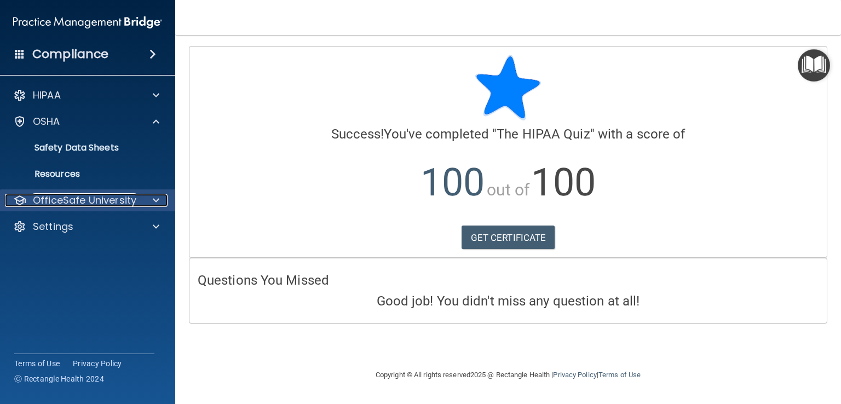
click at [77, 198] on p "OfficeSafe University" at bounding box center [84, 200] width 103 height 13
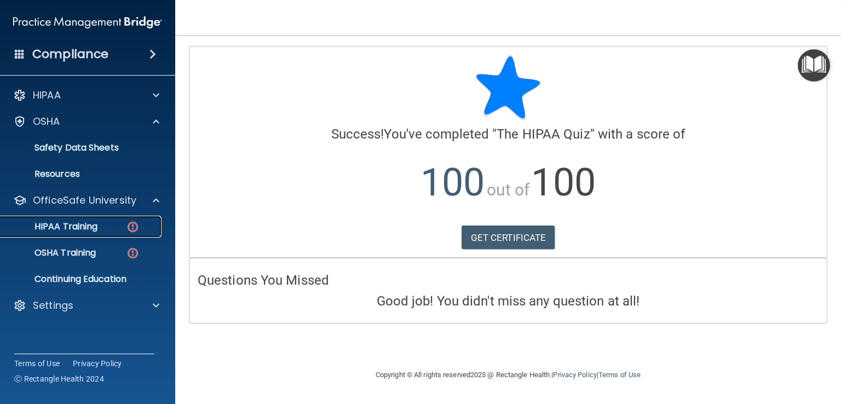
drag, startPoint x: 76, startPoint y: 228, endPoint x: 77, endPoint y: 235, distance: 7.7
click at [77, 235] on link "HIPAA Training" at bounding box center [75, 227] width 172 height 22
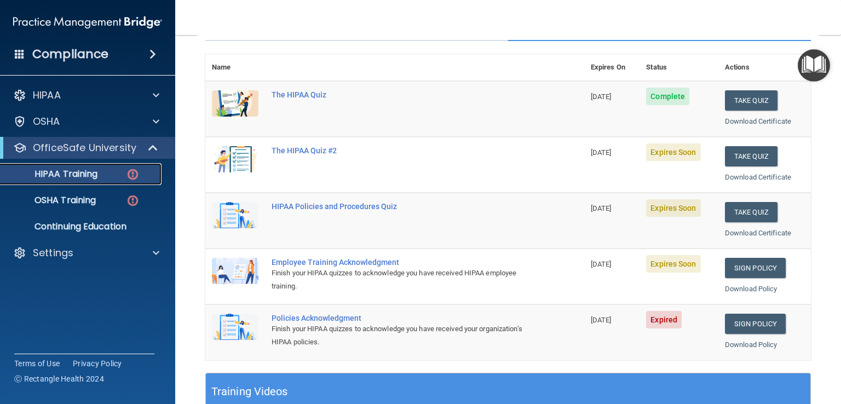
scroll to position [116, 0]
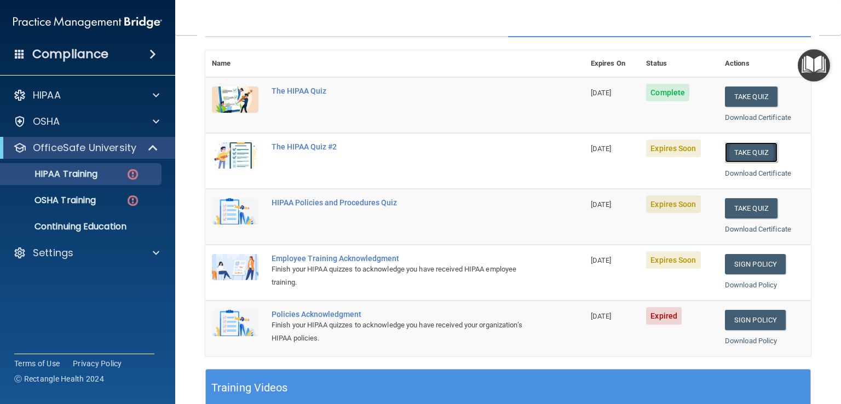
click at [736, 152] on button "Take Quiz" at bounding box center [751, 152] width 53 height 20
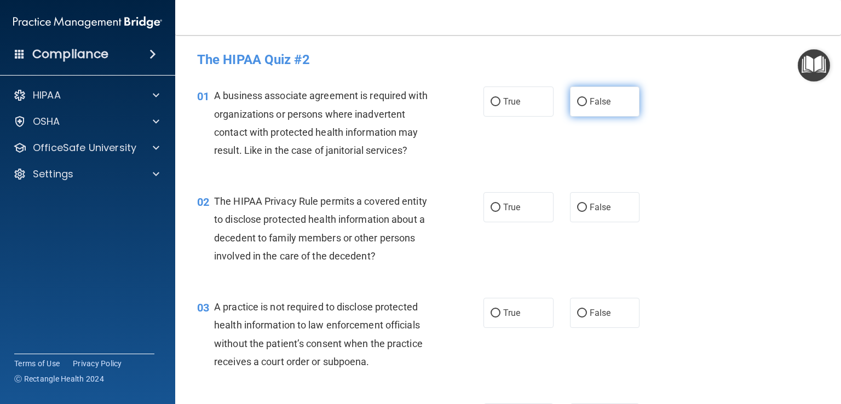
click at [578, 110] on label "False" at bounding box center [605, 102] width 70 height 30
click at [578, 106] on input "False" at bounding box center [582, 102] width 10 height 8
radio input "true"
click at [495, 207] on input "True" at bounding box center [496, 208] width 10 height 8
radio input "true"
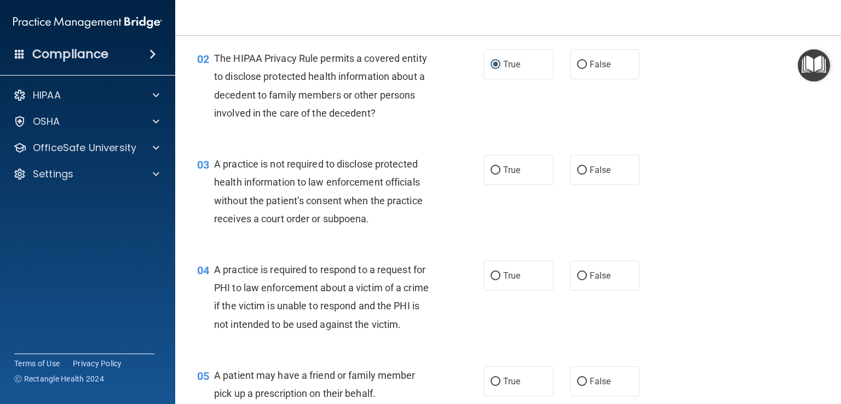
scroll to position [153, 0]
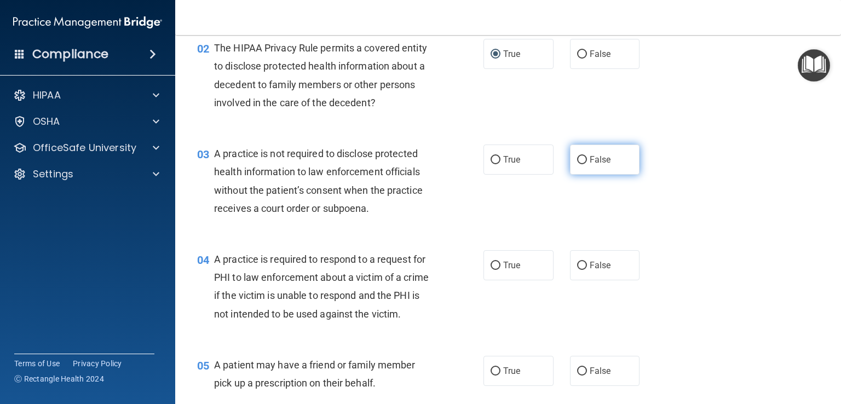
click at [583, 156] on label "False" at bounding box center [605, 160] width 70 height 30
click at [583, 156] on input "False" at bounding box center [582, 160] width 10 height 8
radio input "true"
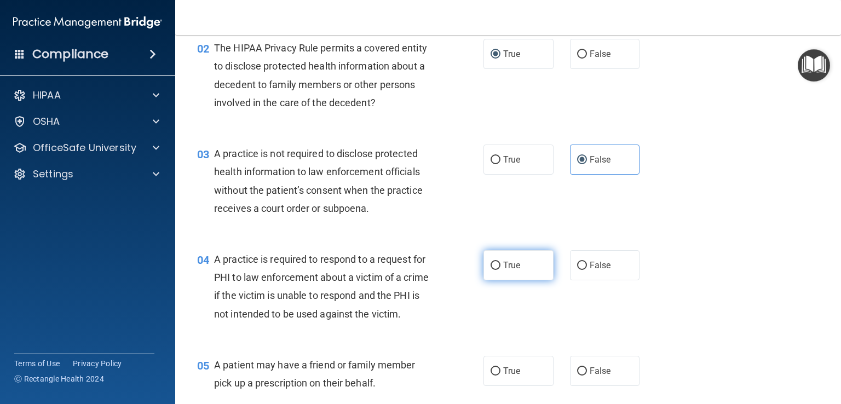
click at [509, 264] on span "True" at bounding box center [511, 265] width 17 height 10
click at [500, 264] on input "True" at bounding box center [496, 266] width 10 height 8
radio input "true"
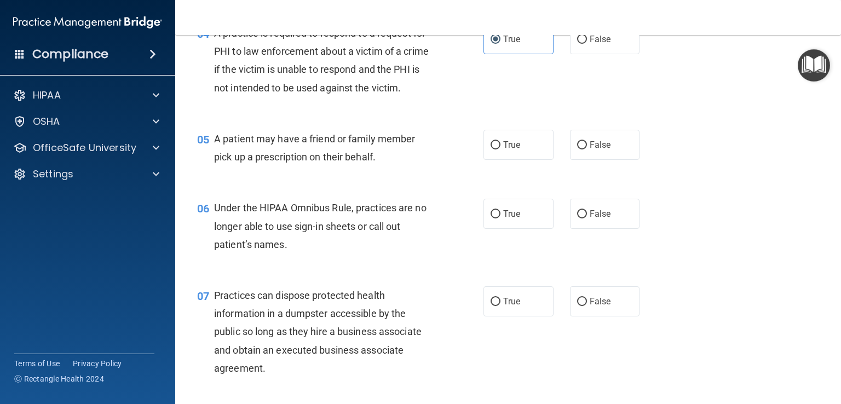
scroll to position [453, 0]
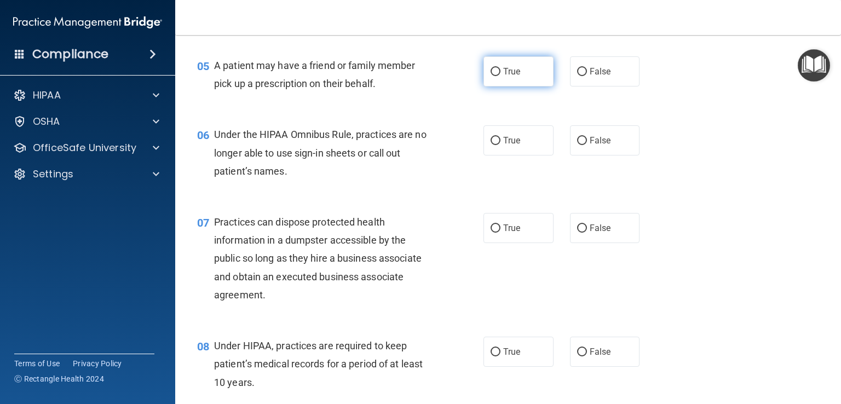
click at [521, 87] on label "True" at bounding box center [518, 71] width 70 height 30
click at [500, 76] on input "True" at bounding box center [496, 72] width 10 height 8
radio input "true"
click at [284, 176] on span "Under the HIPAA Omnibus Rule, practices are no longer able to use sign-in sheet…" at bounding box center [320, 153] width 212 height 48
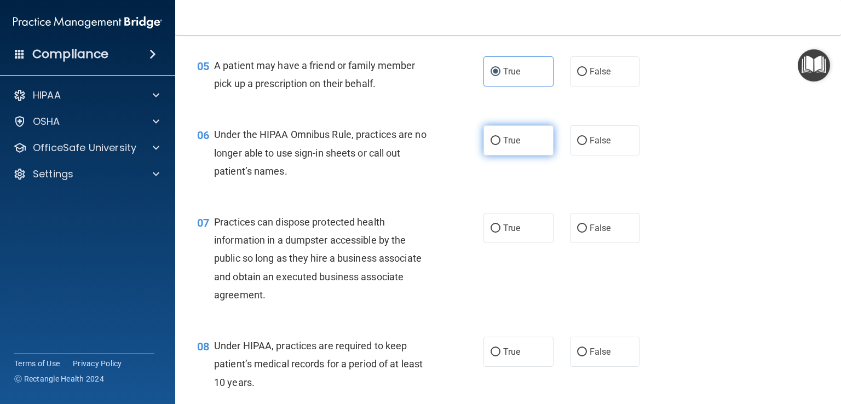
click at [539, 155] on label "True" at bounding box center [518, 140] width 70 height 30
click at [500, 145] on input "True" at bounding box center [496, 141] width 10 height 8
radio input "true"
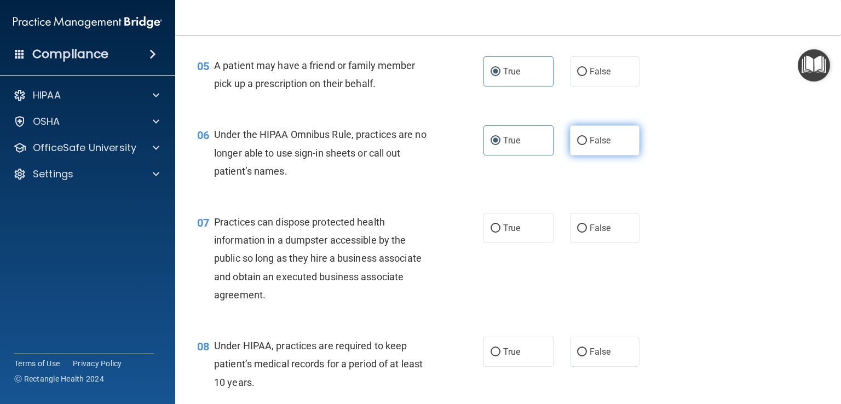
click at [585, 155] on label "False" at bounding box center [605, 140] width 70 height 30
click at [585, 145] on input "False" at bounding box center [582, 141] width 10 height 8
radio input "true"
radio input "false"
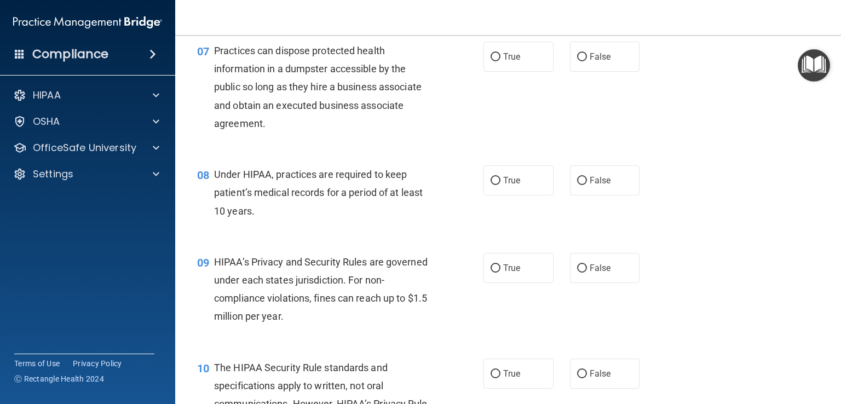
scroll to position [628, 0]
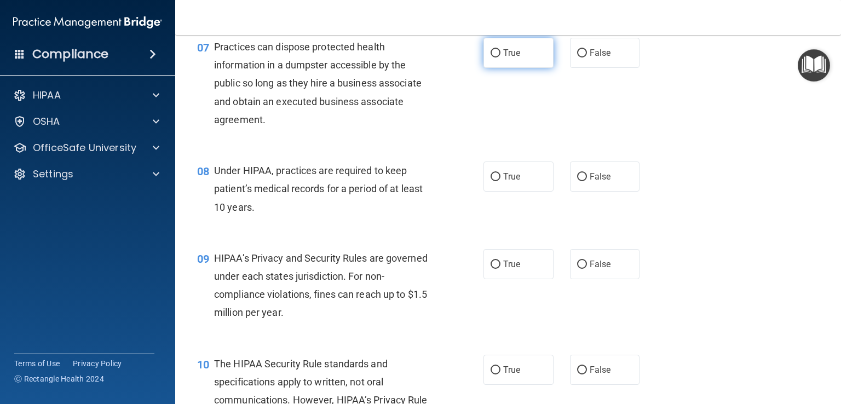
click at [504, 68] on label "True" at bounding box center [518, 53] width 70 height 30
click at [500, 57] on input "True" at bounding box center [496, 53] width 10 height 8
radio input "true"
click at [587, 68] on label "False" at bounding box center [605, 53] width 70 height 30
click at [587, 57] on input "False" at bounding box center [582, 53] width 10 height 8
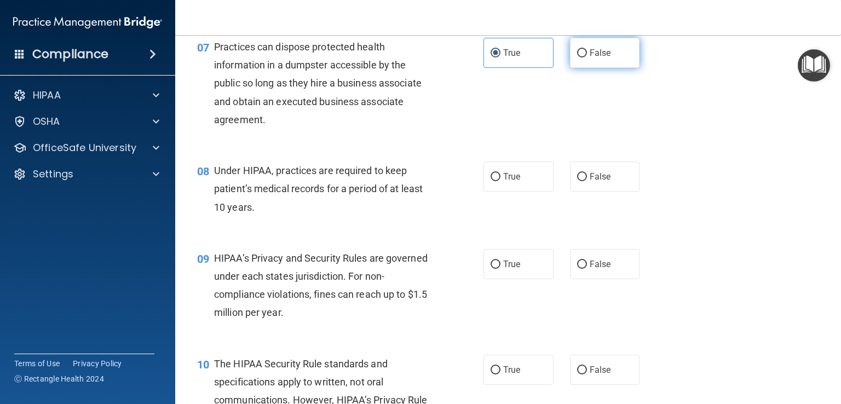
radio input "true"
radio input "false"
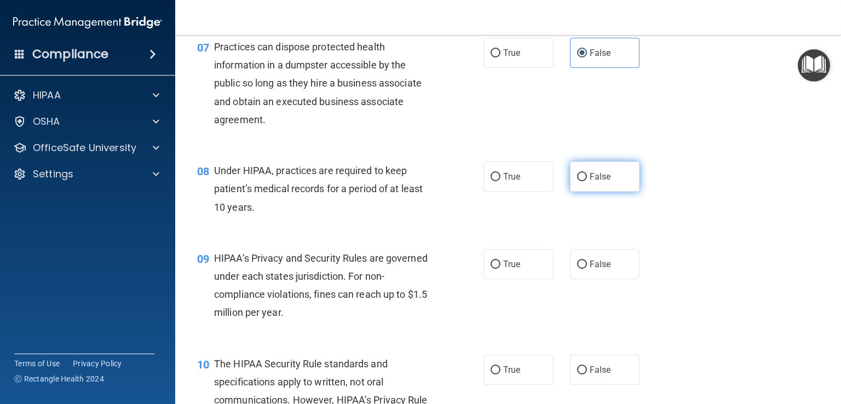
click at [578, 181] on input "False" at bounding box center [582, 177] width 10 height 8
radio input "true"
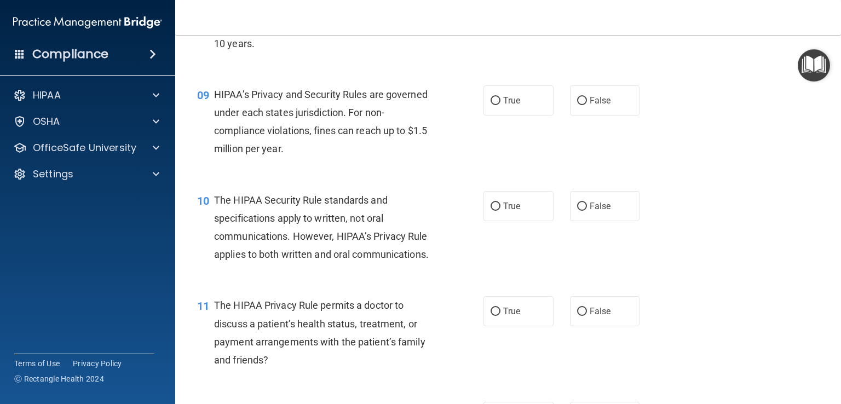
scroll to position [806, 0]
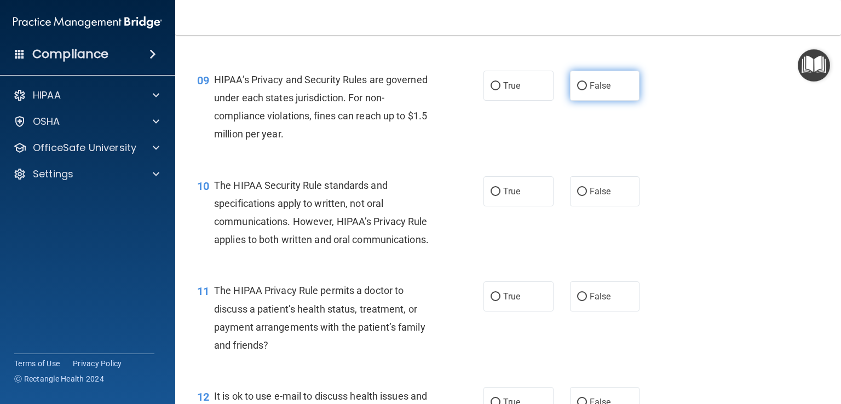
click at [590, 91] on span "False" at bounding box center [600, 85] width 21 height 10
click at [587, 90] on input "False" at bounding box center [582, 86] width 10 height 8
radio input "true"
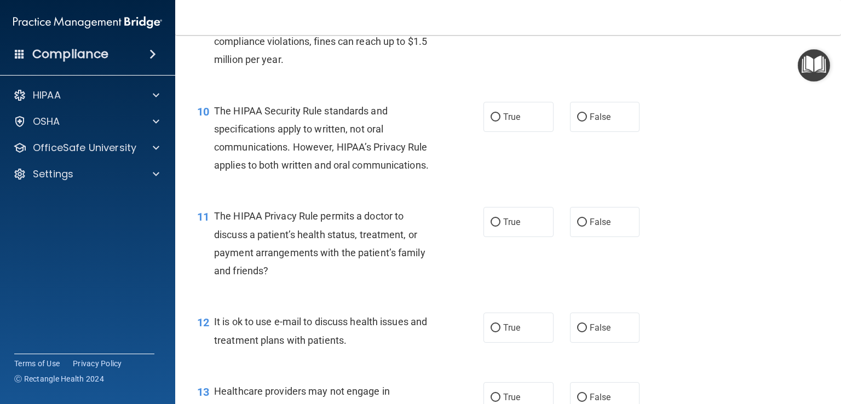
scroll to position [918, 0]
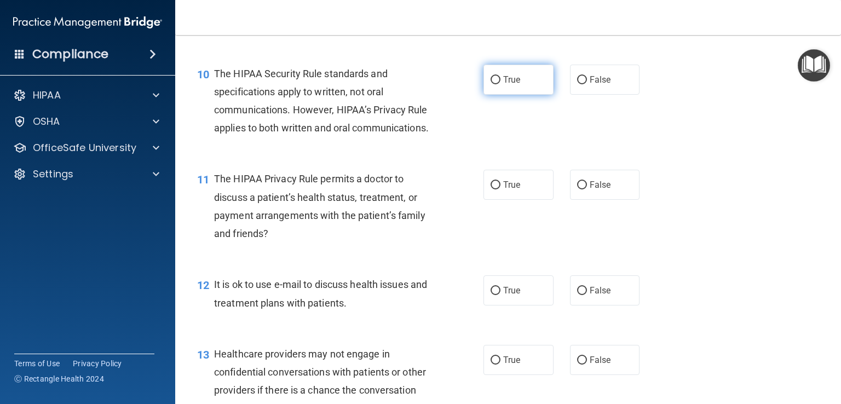
click at [503, 85] on span "True" at bounding box center [511, 79] width 17 height 10
click at [499, 84] on input "True" at bounding box center [496, 80] width 10 height 8
radio input "true"
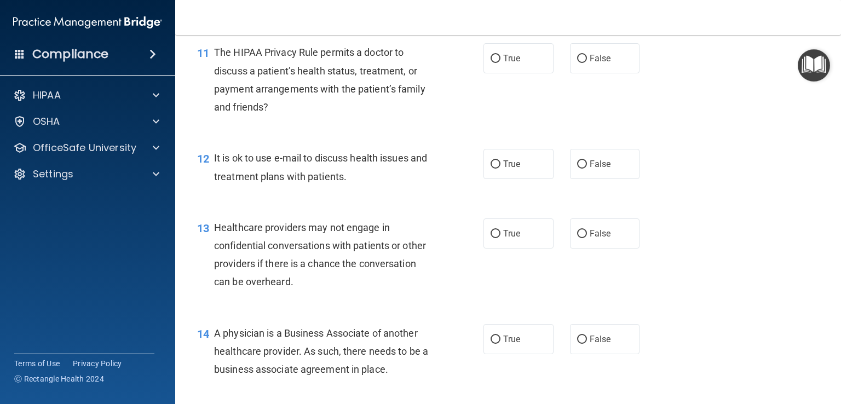
scroll to position [1060, 0]
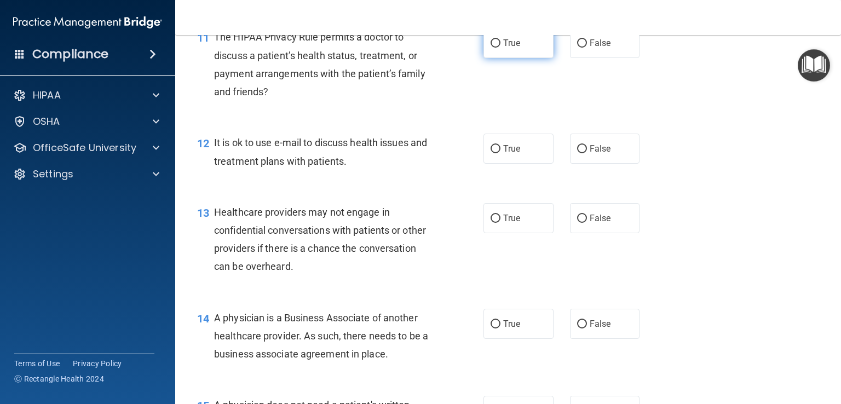
click at [518, 58] on label "True" at bounding box center [518, 43] width 70 height 30
click at [500, 48] on input "True" at bounding box center [496, 43] width 10 height 8
radio input "true"
click at [498, 164] on label "True" at bounding box center [518, 149] width 70 height 30
click at [498, 153] on input "True" at bounding box center [496, 149] width 10 height 8
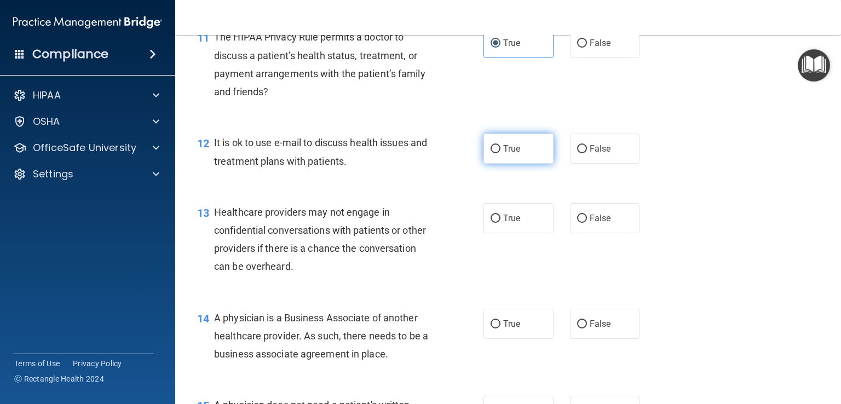
radio input "true"
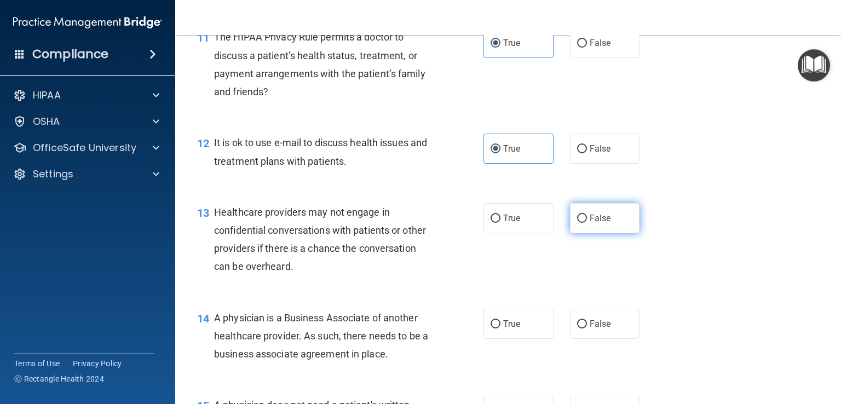
click at [619, 233] on label "False" at bounding box center [605, 218] width 70 height 30
click at [587, 223] on input "False" at bounding box center [582, 219] width 10 height 8
radio input "true"
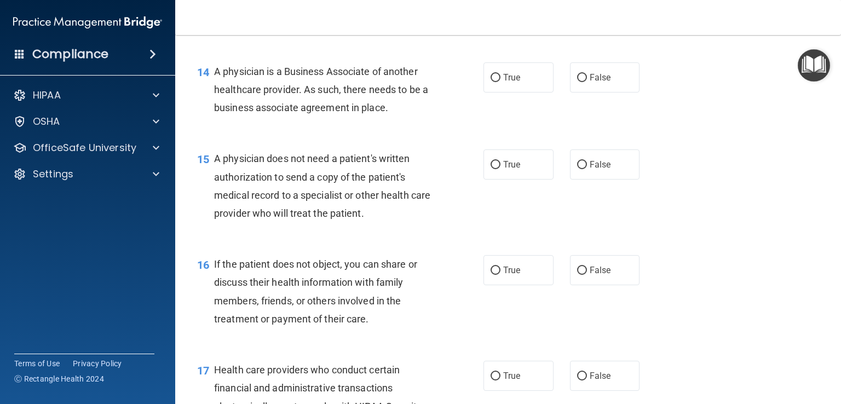
scroll to position [1314, 0]
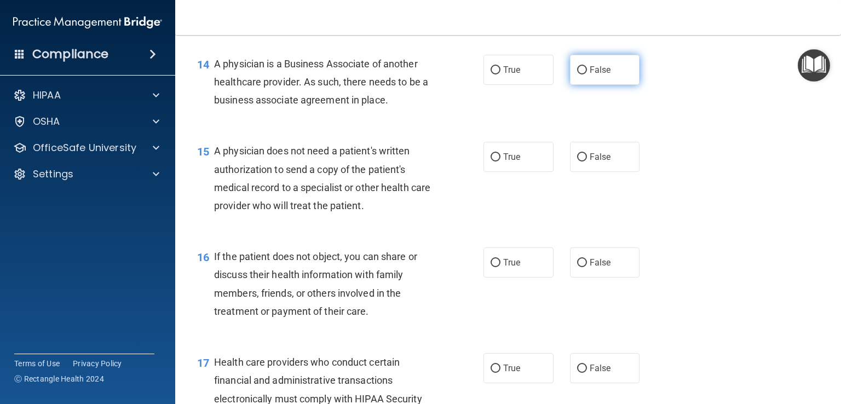
click at [587, 85] on label "False" at bounding box center [605, 70] width 70 height 30
click at [587, 74] on input "False" at bounding box center [582, 70] width 10 height 8
radio input "true"
click at [512, 214] on div "15 A physician does not need a patient's written authorization to send a copy o…" at bounding box center [508, 181] width 638 height 106
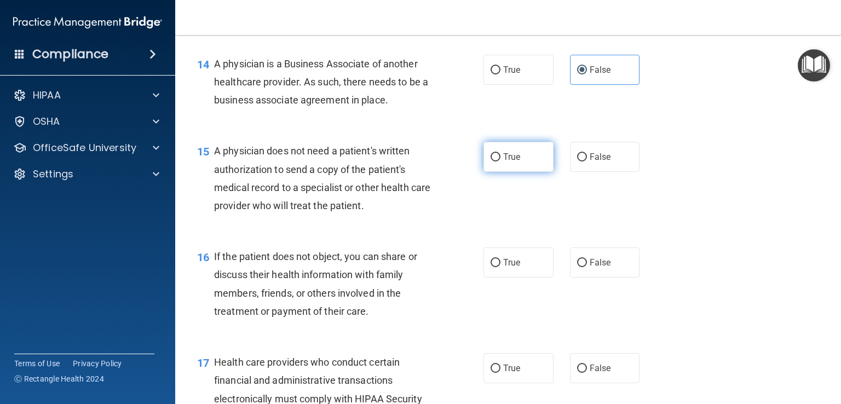
click at [491, 162] on input "True" at bounding box center [496, 157] width 10 height 8
radio input "true"
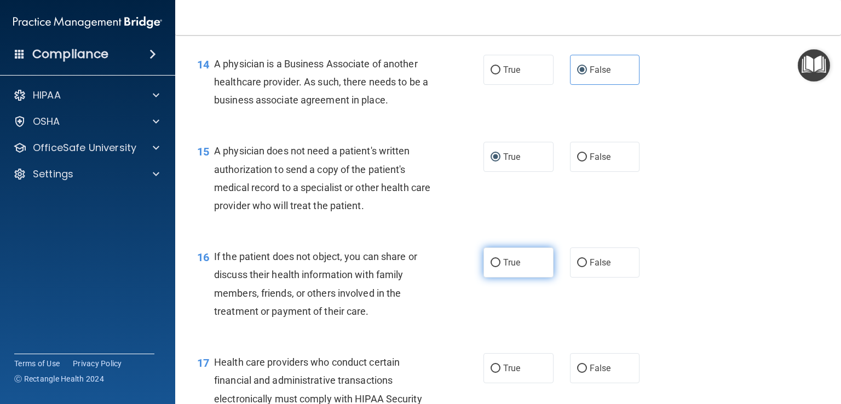
click at [500, 278] on label "True" at bounding box center [518, 262] width 70 height 30
click at [500, 267] on input "True" at bounding box center [496, 263] width 10 height 8
radio input "true"
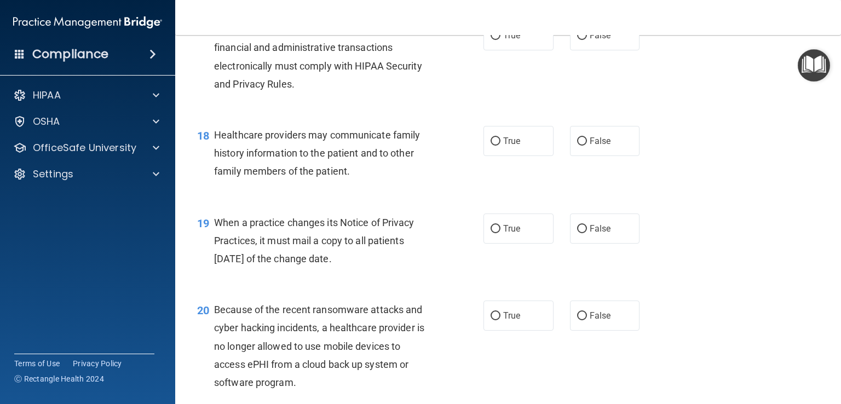
scroll to position [1628, 0]
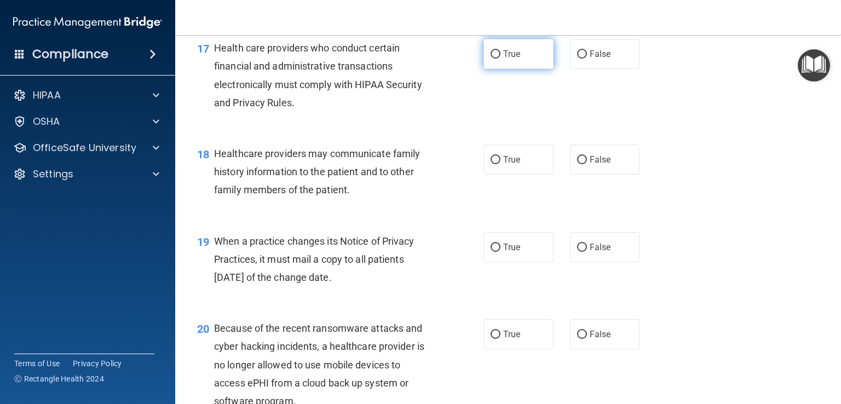
click at [505, 59] on span "True" at bounding box center [511, 54] width 17 height 10
click at [500, 59] on input "True" at bounding box center [496, 54] width 10 height 8
radio input "true"
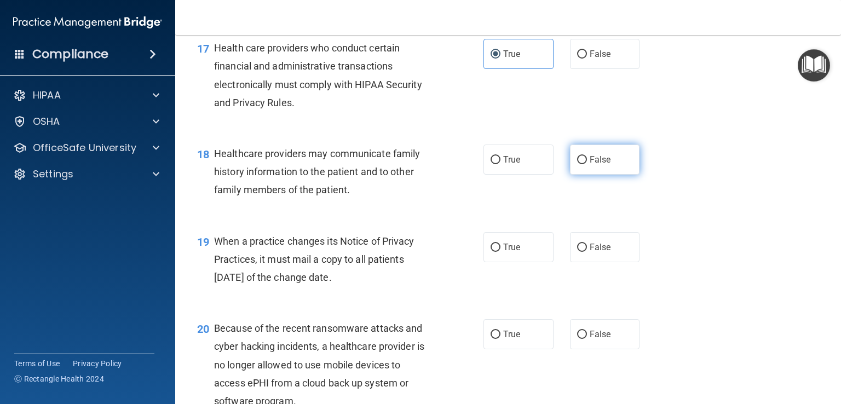
click at [581, 175] on label "False" at bounding box center [605, 160] width 70 height 30
click at [581, 164] on input "False" at bounding box center [582, 160] width 10 height 8
radio input "true"
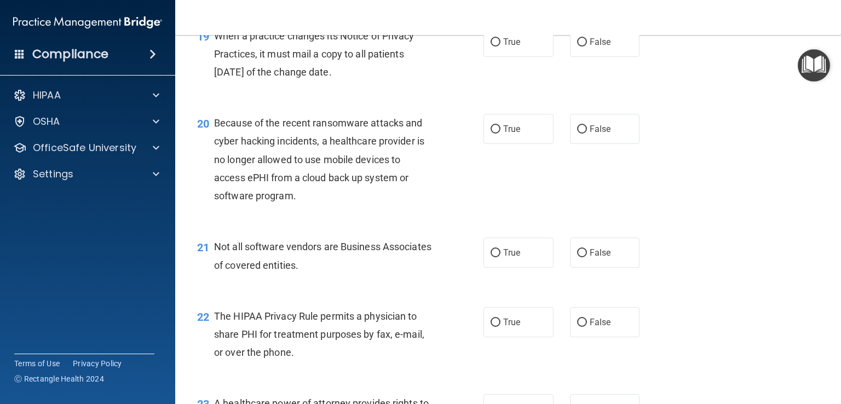
scroll to position [1844, 0]
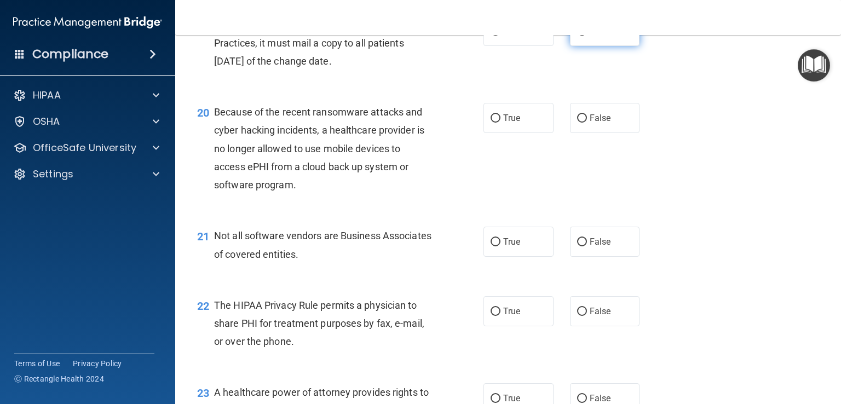
click at [593, 46] on label "False" at bounding box center [605, 31] width 70 height 30
click at [587, 36] on input "False" at bounding box center [582, 31] width 10 height 8
radio input "true"
click at [577, 123] on input "False" at bounding box center [582, 118] width 10 height 8
radio input "true"
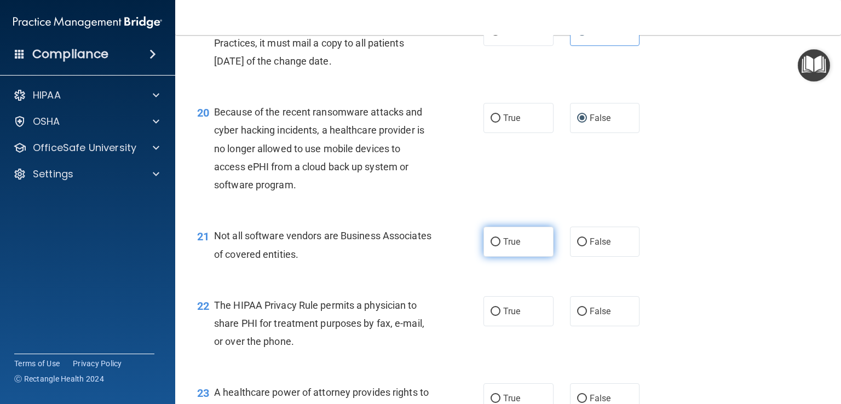
click at [507, 247] on span "True" at bounding box center [511, 242] width 17 height 10
click at [500, 246] on input "True" at bounding box center [496, 242] width 10 height 8
radio input "true"
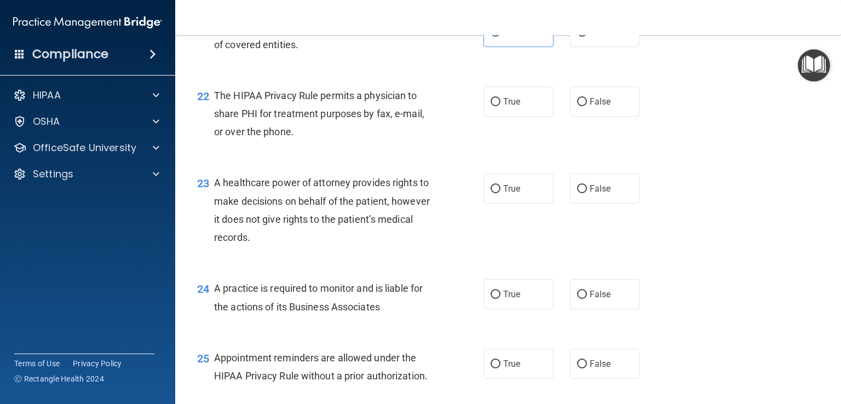
scroll to position [2088, 0]
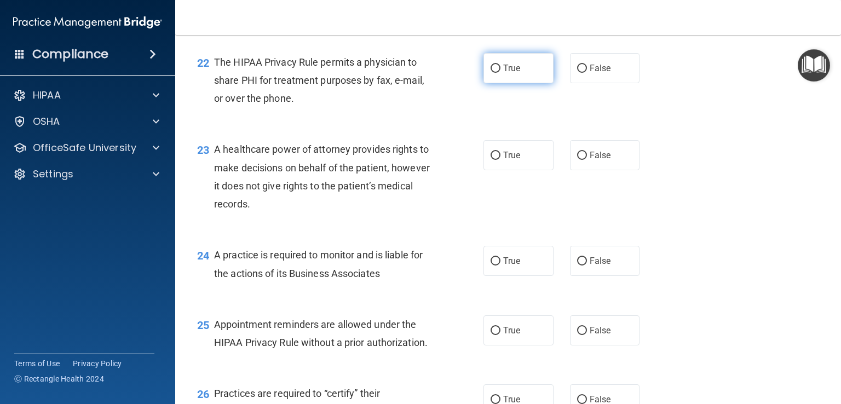
click at [488, 83] on label "True" at bounding box center [518, 68] width 70 height 30
click at [491, 73] on input "True" at bounding box center [496, 69] width 10 height 8
radio input "true"
click at [579, 170] on label "False" at bounding box center [605, 155] width 70 height 30
click at [579, 160] on input "False" at bounding box center [582, 156] width 10 height 8
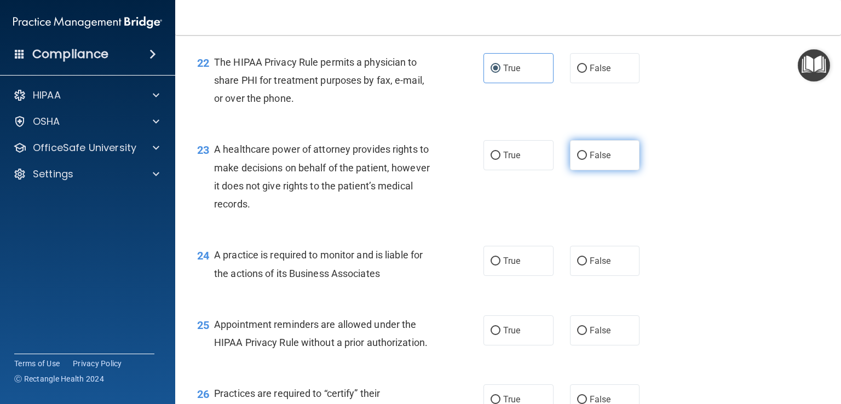
radio input "true"
click at [590, 266] on span "False" at bounding box center [600, 261] width 21 height 10
click at [585, 266] on input "False" at bounding box center [582, 261] width 10 height 8
radio input "true"
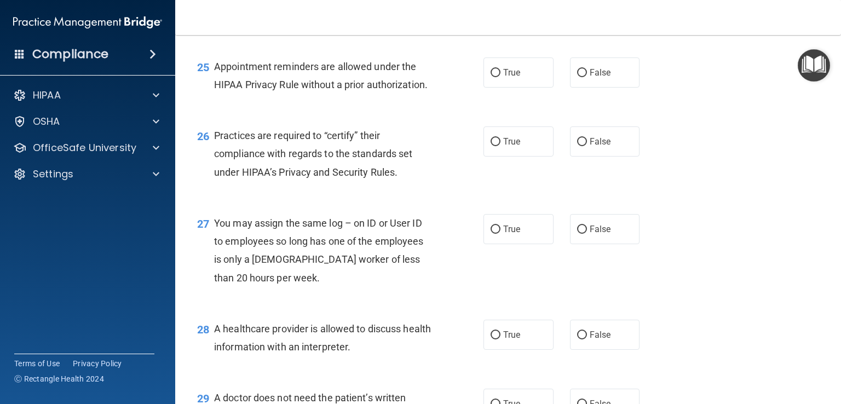
scroll to position [2364, 0]
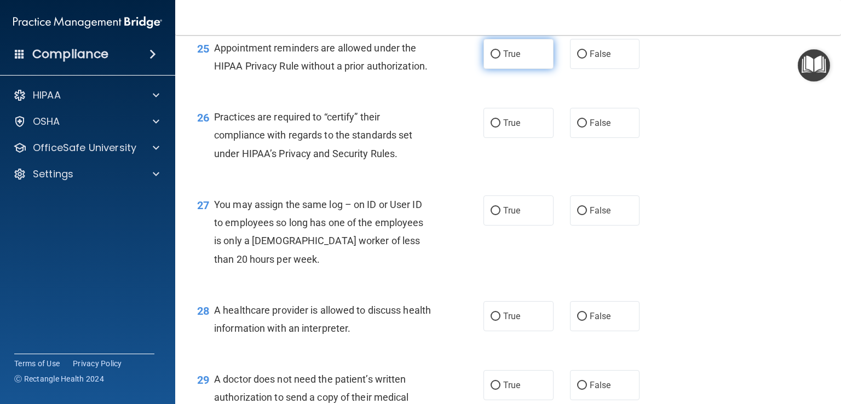
click at [497, 69] on label "True" at bounding box center [518, 54] width 70 height 30
click at [497, 59] on input "True" at bounding box center [496, 54] width 10 height 8
radio input "true"
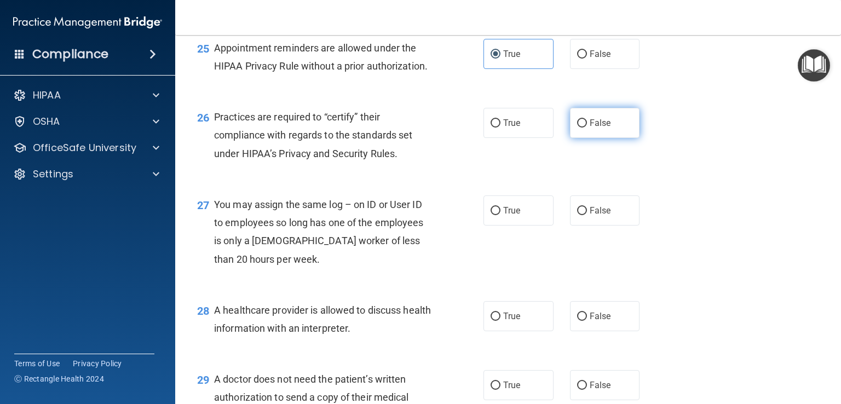
click at [577, 128] on input "False" at bounding box center [582, 123] width 10 height 8
radio input "true"
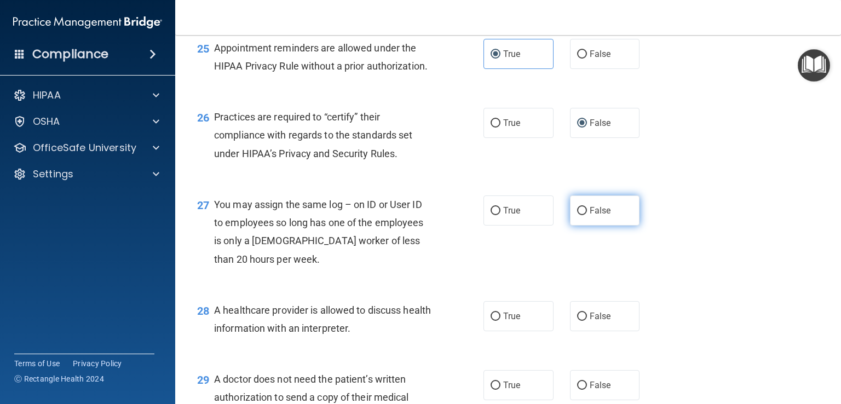
click at [609, 226] on label "False" at bounding box center [605, 210] width 70 height 30
click at [587, 215] on input "False" at bounding box center [582, 211] width 10 height 8
radio input "true"
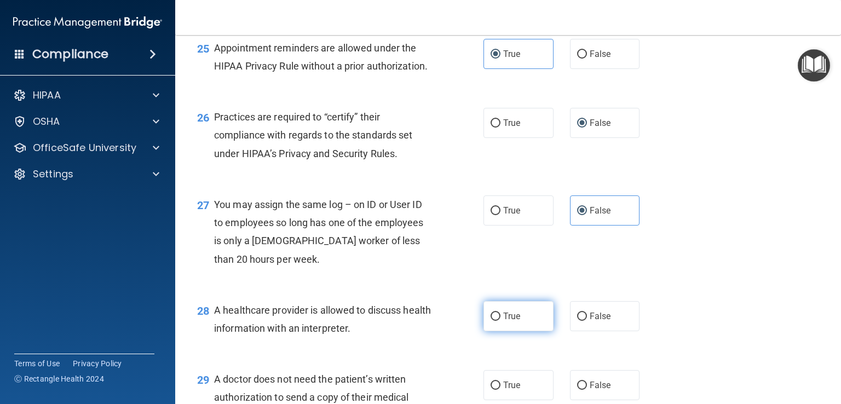
click at [491, 331] on label "True" at bounding box center [518, 316] width 70 height 30
click at [491, 321] on input "True" at bounding box center [496, 317] width 10 height 8
radio input "true"
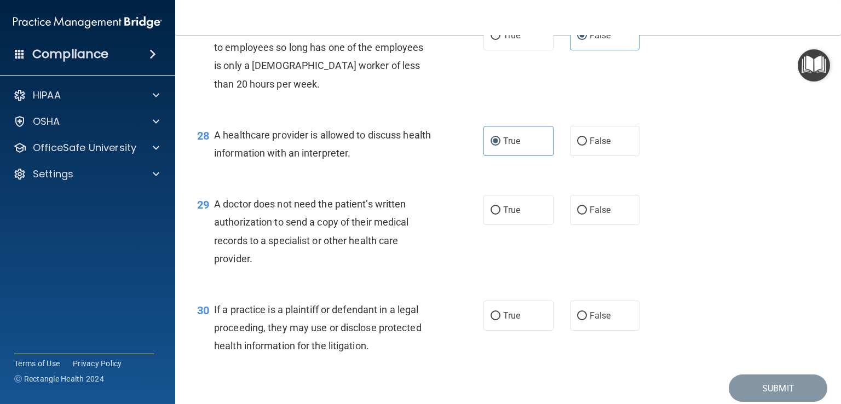
scroll to position [2591, 0]
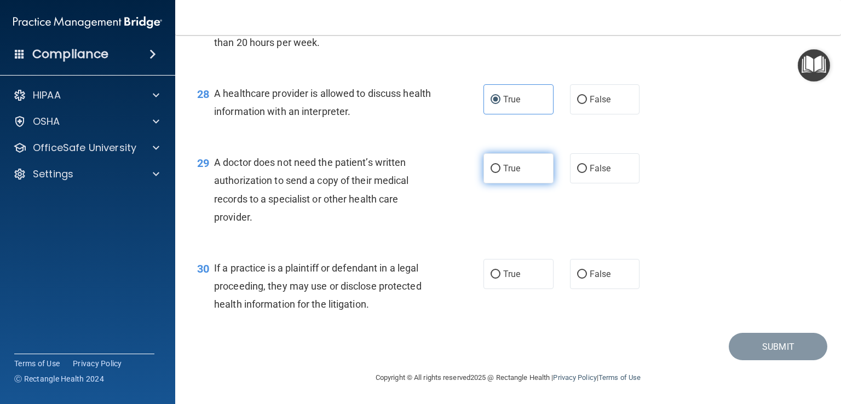
click at [484, 183] on label "True" at bounding box center [518, 168] width 70 height 30
click at [491, 173] on input "True" at bounding box center [496, 169] width 10 height 8
radio input "true"
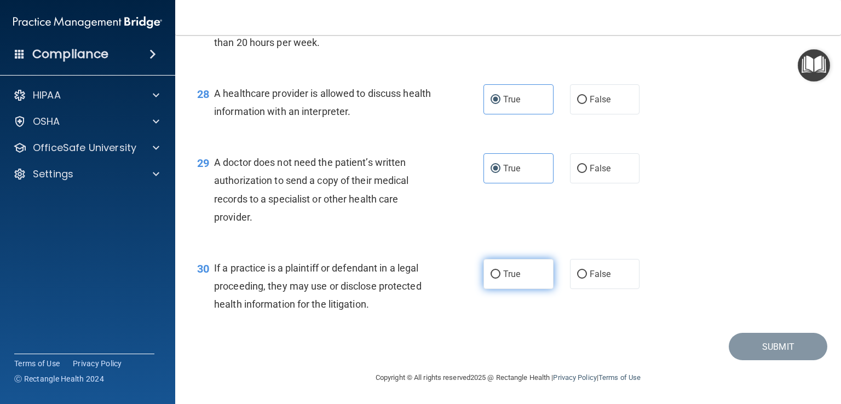
click at [487, 289] on label "True" at bounding box center [518, 274] width 70 height 30
click at [491, 279] on input "True" at bounding box center [496, 274] width 10 height 8
radio input "true"
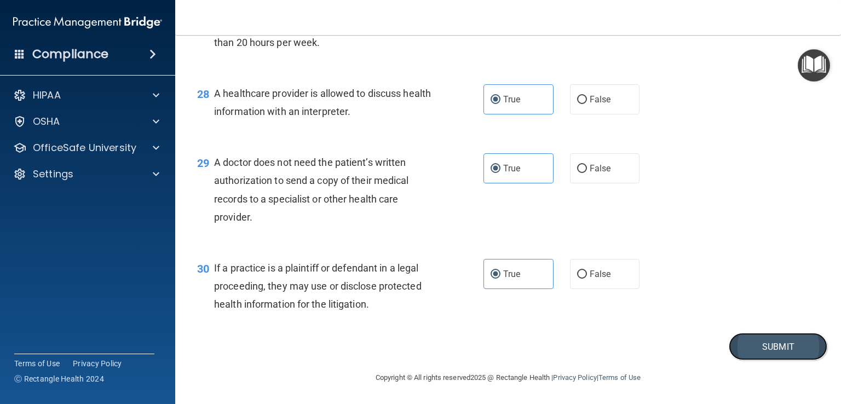
click at [773, 361] on button "Submit" at bounding box center [778, 347] width 99 height 28
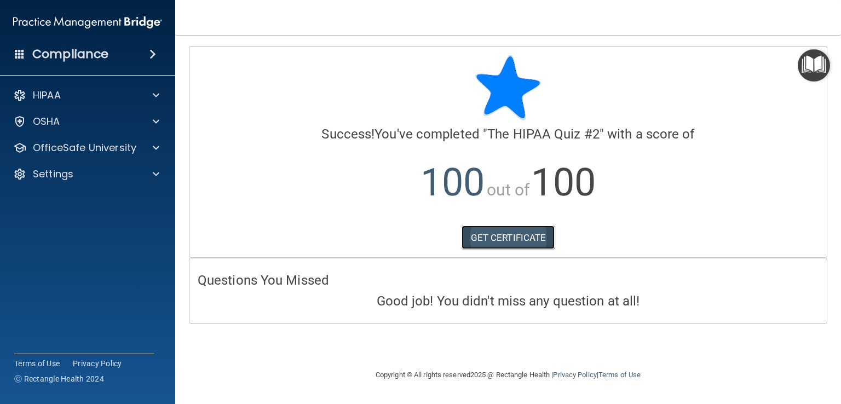
click at [492, 235] on link "GET CERTIFICATE" at bounding box center [509, 238] width 94 height 24
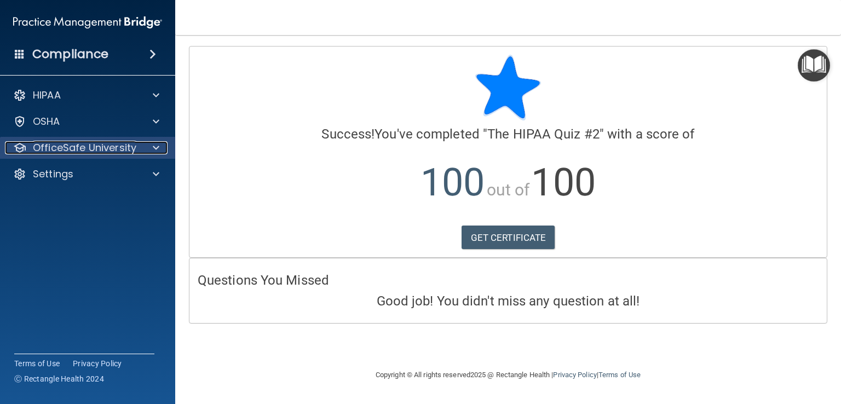
click at [72, 146] on p "OfficeSafe University" at bounding box center [84, 147] width 103 height 13
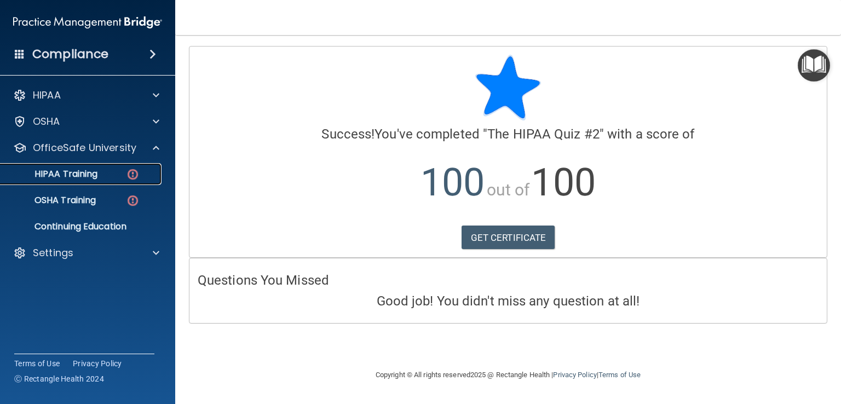
click at [80, 171] on p "HIPAA Training" at bounding box center [52, 174] width 90 height 11
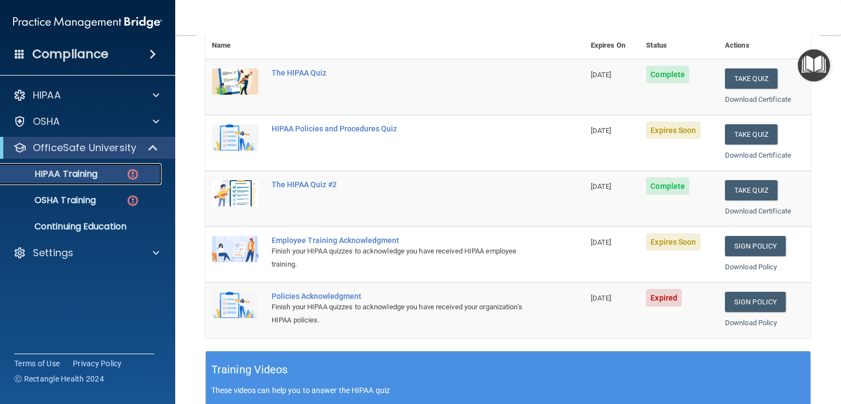
scroll to position [137, 0]
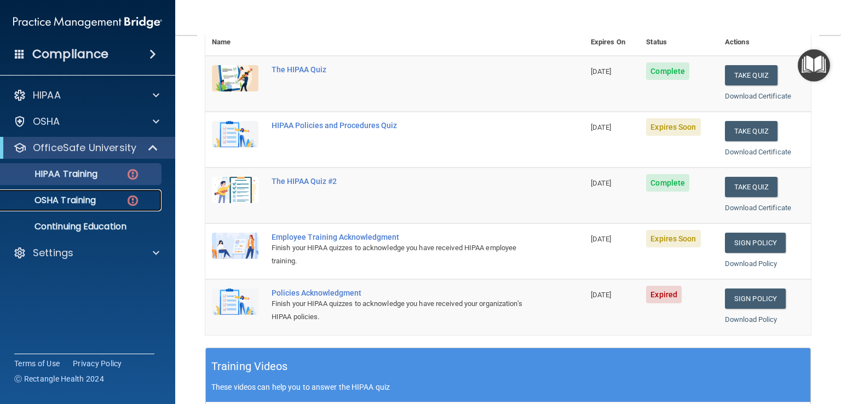
click at [77, 202] on p "OSHA Training" at bounding box center [51, 200] width 89 height 11
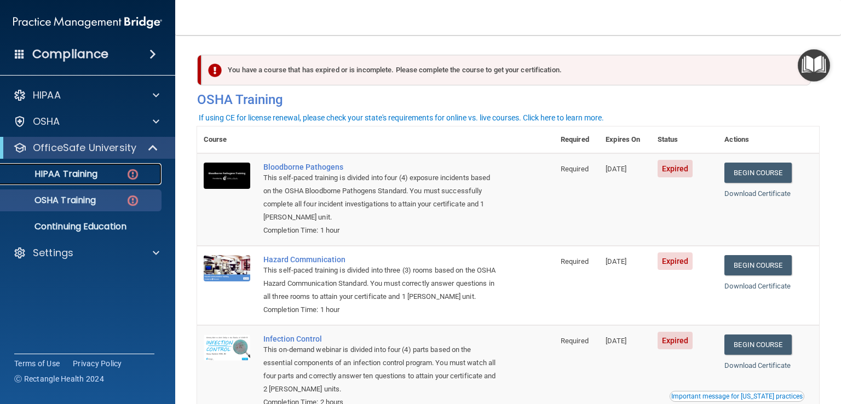
click at [60, 178] on p "HIPAA Training" at bounding box center [52, 174] width 90 height 11
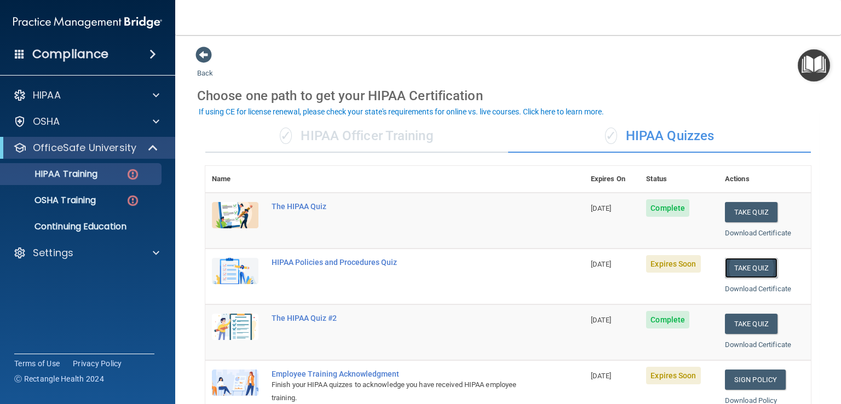
click at [736, 268] on button "Take Quiz" at bounding box center [751, 268] width 53 height 20
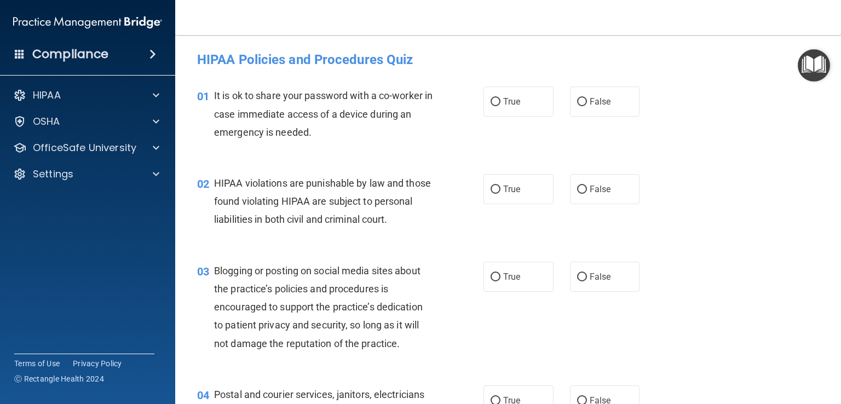
click at [736, 268] on div "03 Blogging or posting on social media sites about the practice’s policies and …" at bounding box center [508, 310] width 638 height 124
click at [577, 103] on input "False" at bounding box center [582, 102] width 10 height 8
radio input "true"
click at [514, 199] on label "True" at bounding box center [518, 189] width 70 height 30
click at [500, 194] on input "True" at bounding box center [496, 190] width 10 height 8
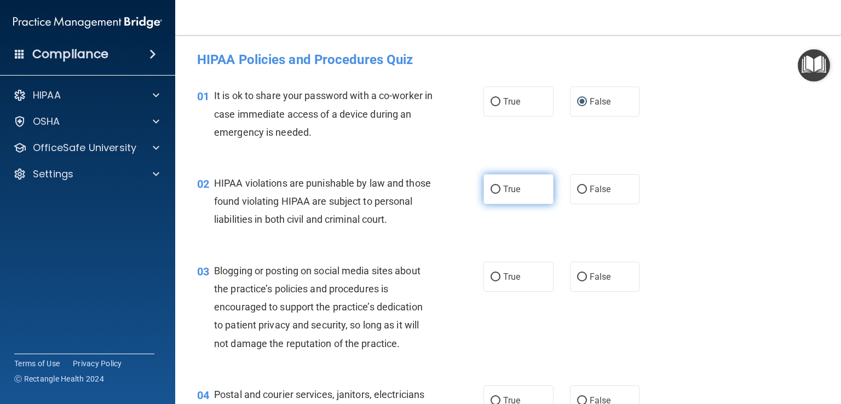
radio input "true"
click at [572, 285] on label "False" at bounding box center [605, 277] width 70 height 30
click at [577, 281] on input "False" at bounding box center [582, 277] width 10 height 8
radio input "true"
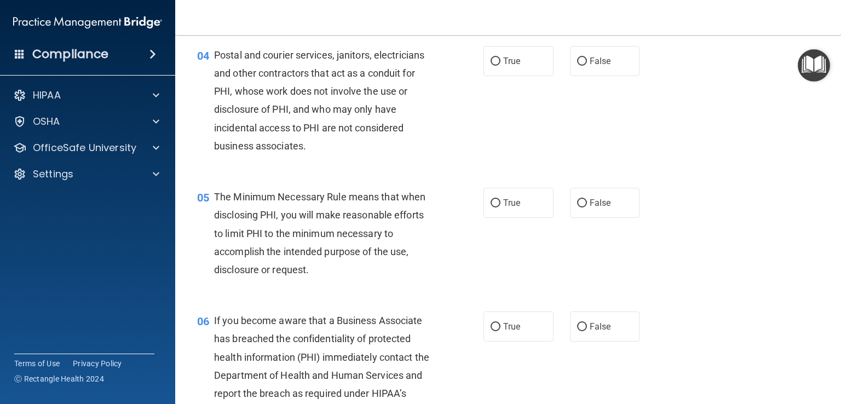
scroll to position [350, 0]
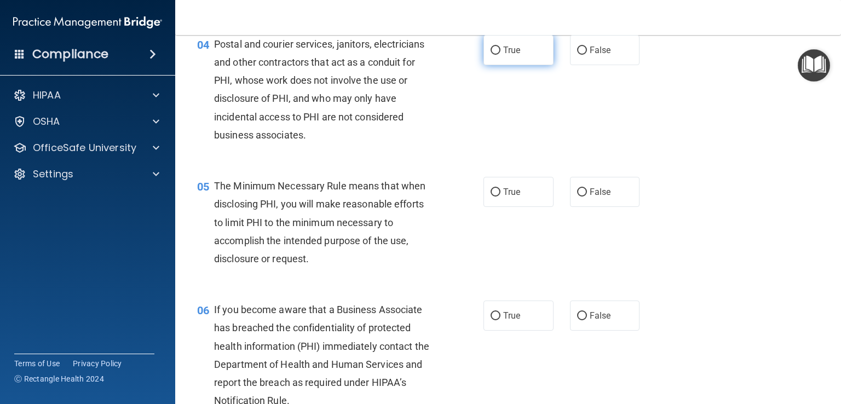
click at [492, 55] on input "True" at bounding box center [496, 51] width 10 height 8
radio input "true"
click at [503, 197] on span "True" at bounding box center [511, 192] width 17 height 10
click at [500, 197] on input "True" at bounding box center [496, 192] width 10 height 8
radio input "true"
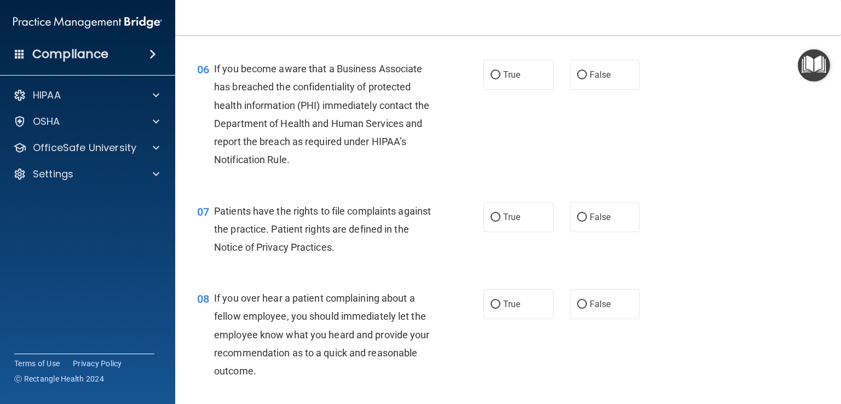
scroll to position [613, 0]
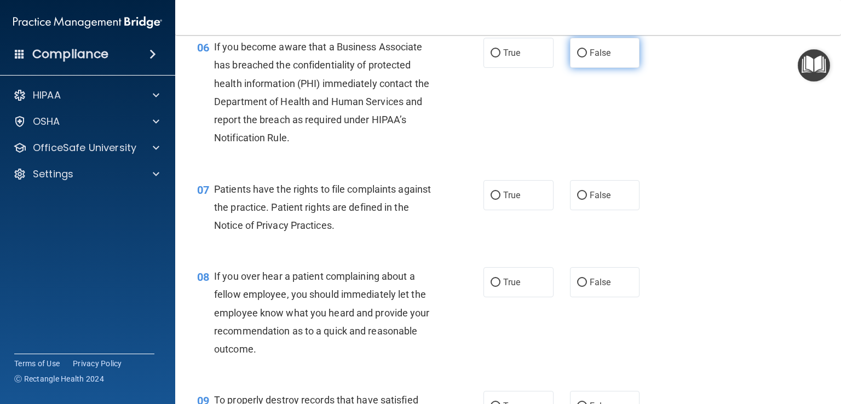
click at [591, 68] on label "False" at bounding box center [605, 53] width 70 height 30
click at [587, 57] on input "False" at bounding box center [582, 53] width 10 height 8
radio input "true"
click at [494, 200] on input "True" at bounding box center [496, 196] width 10 height 8
radio input "true"
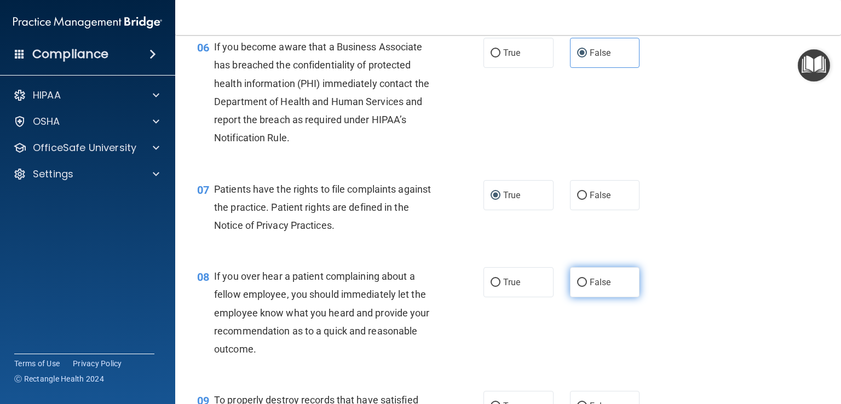
click at [581, 297] on label "False" at bounding box center [605, 282] width 70 height 30
click at [581, 287] on input "False" at bounding box center [582, 283] width 10 height 8
radio input "true"
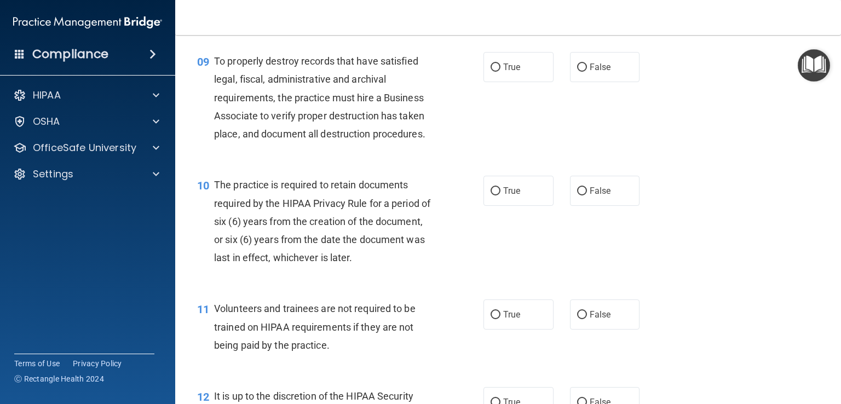
scroll to position [956, 0]
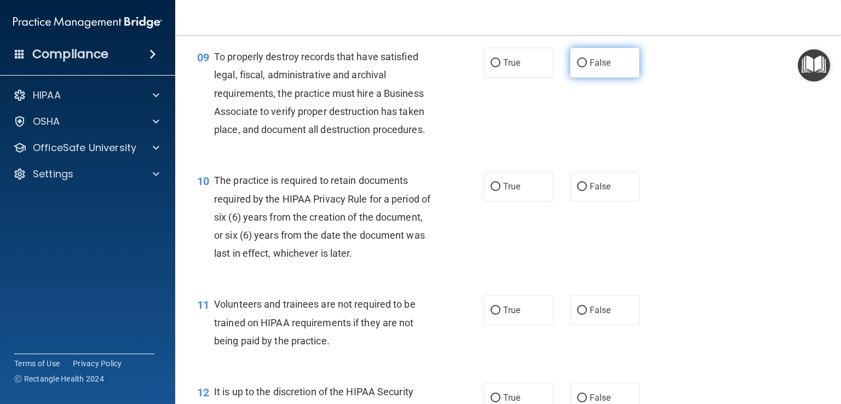
click at [570, 78] on label "False" at bounding box center [605, 63] width 70 height 30
click at [577, 67] on input "False" at bounding box center [582, 63] width 10 height 8
radio input "true"
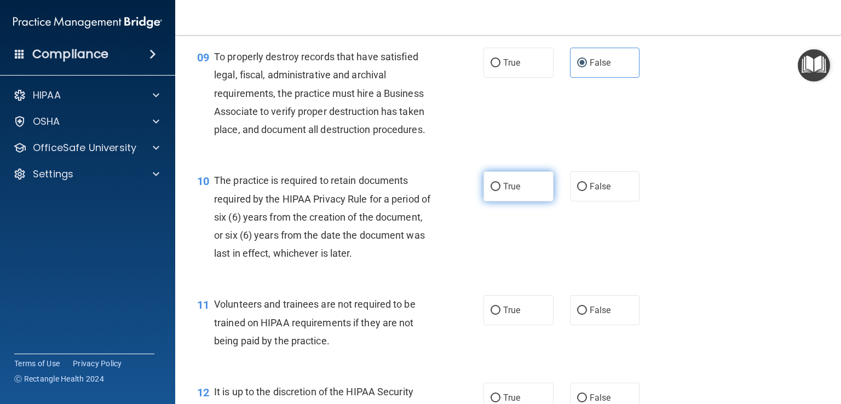
click at [491, 191] on input "True" at bounding box center [496, 187] width 10 height 8
radio input "true"
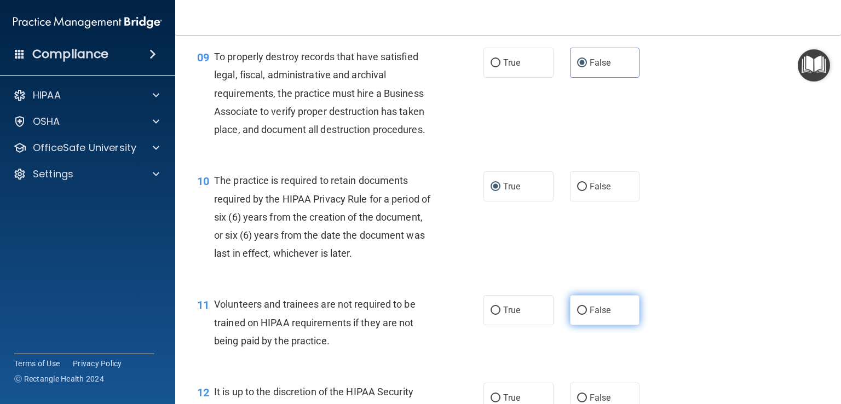
click at [591, 315] on span "False" at bounding box center [600, 310] width 21 height 10
click at [587, 315] on input "False" at bounding box center [582, 311] width 10 height 8
radio input "true"
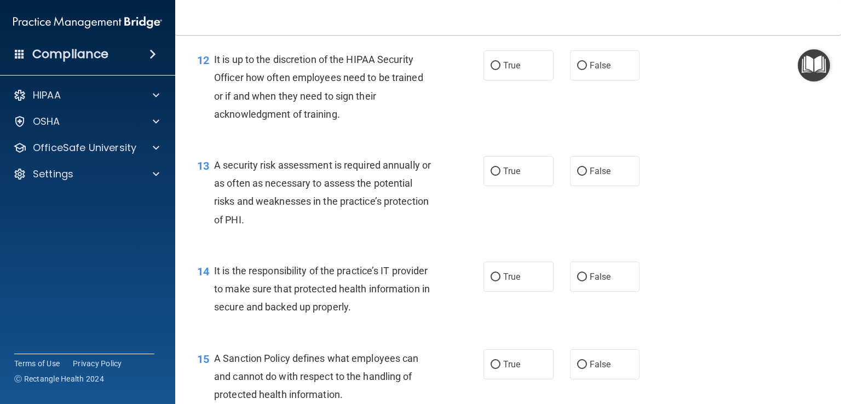
scroll to position [1299, 0]
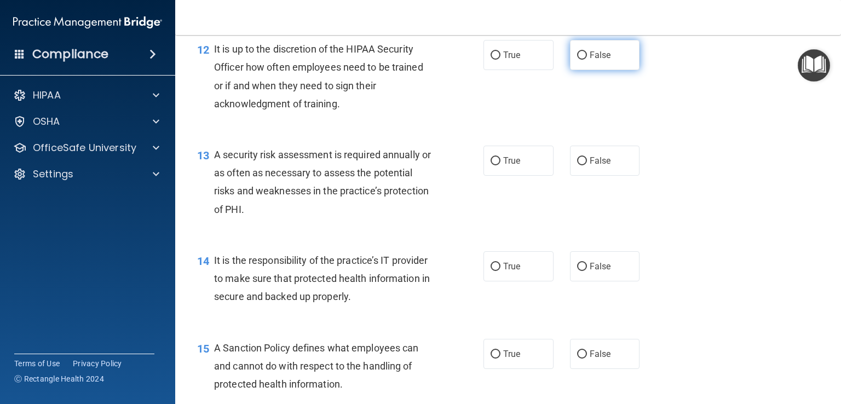
click at [592, 70] on label "False" at bounding box center [605, 55] width 70 height 30
click at [587, 60] on input "False" at bounding box center [582, 55] width 10 height 8
radio input "true"
click at [493, 165] on input "True" at bounding box center [496, 161] width 10 height 8
radio input "true"
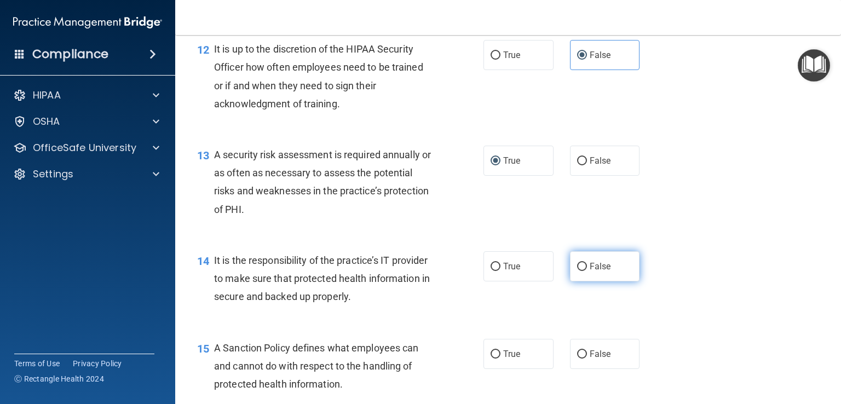
click at [583, 281] on label "False" at bounding box center [605, 266] width 70 height 30
click at [583, 271] on input "False" at bounding box center [582, 267] width 10 height 8
radio input "true"
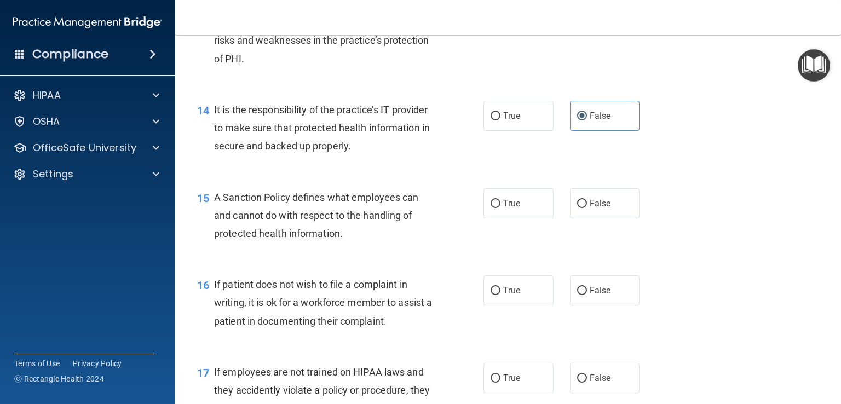
scroll to position [1452, 0]
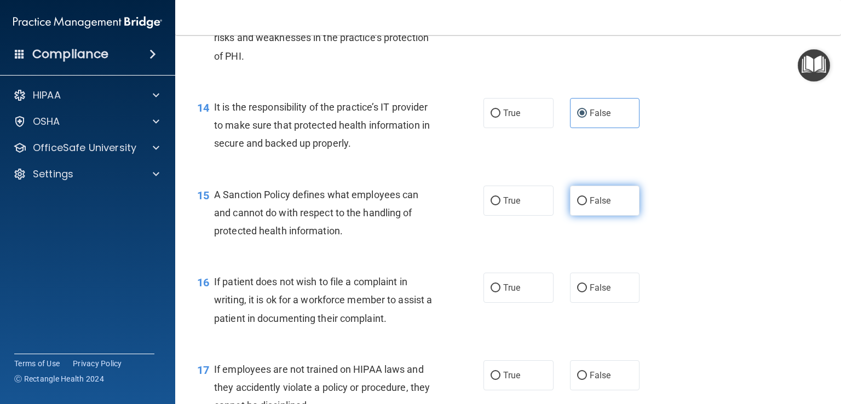
click at [580, 205] on input "False" at bounding box center [582, 201] width 10 height 8
radio input "true"
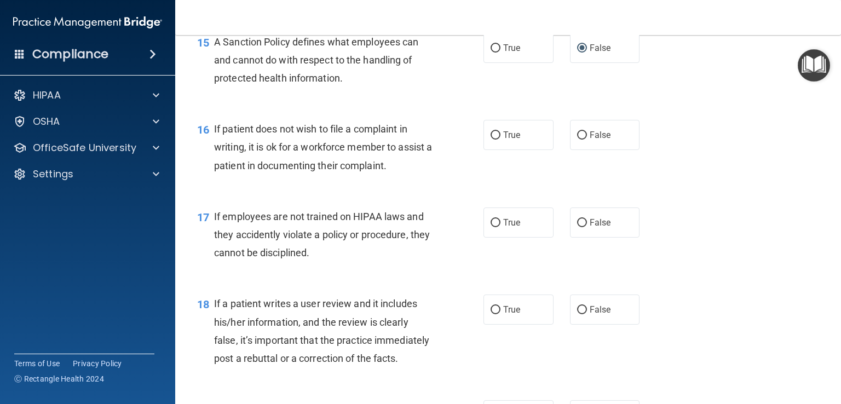
scroll to position [1625, 0]
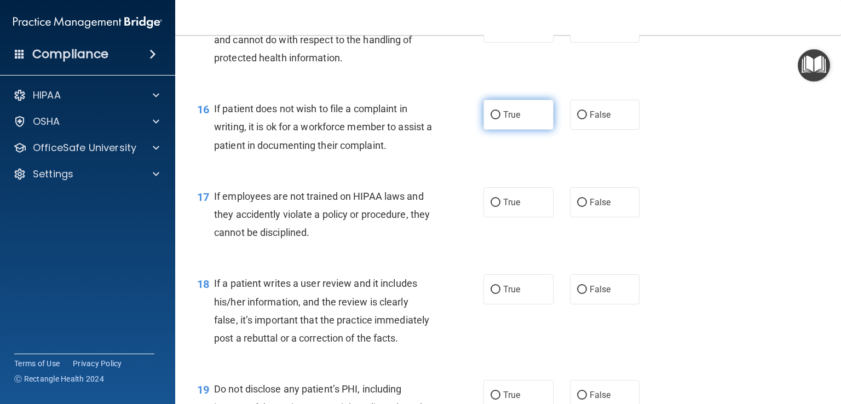
click at [494, 119] on input "True" at bounding box center [496, 115] width 10 height 8
radio input "true"
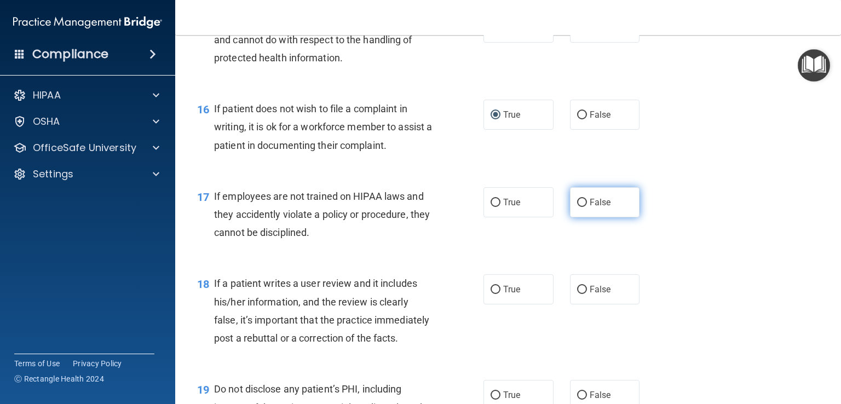
click at [590, 207] on span "False" at bounding box center [600, 202] width 21 height 10
click at [587, 207] on input "False" at bounding box center [582, 203] width 10 height 8
radio input "true"
click at [335, 346] on div "If a patient writes a user review and it includes his/her information, and the …" at bounding box center [327, 310] width 227 height 73
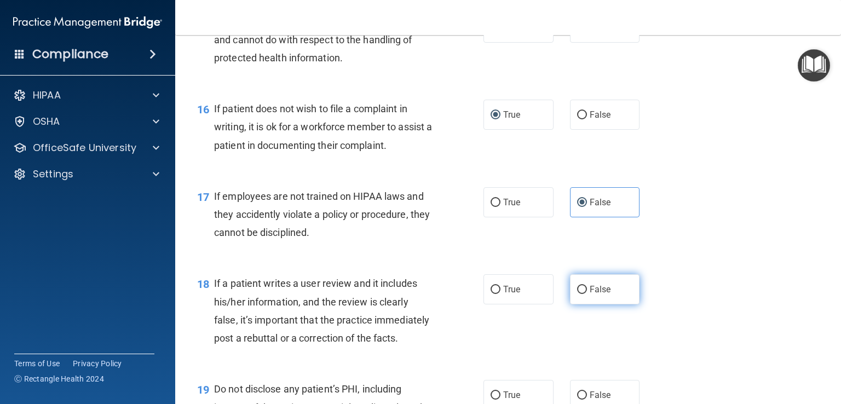
click at [591, 295] on span "False" at bounding box center [600, 289] width 21 height 10
click at [587, 294] on input "False" at bounding box center [582, 290] width 10 height 8
radio input "true"
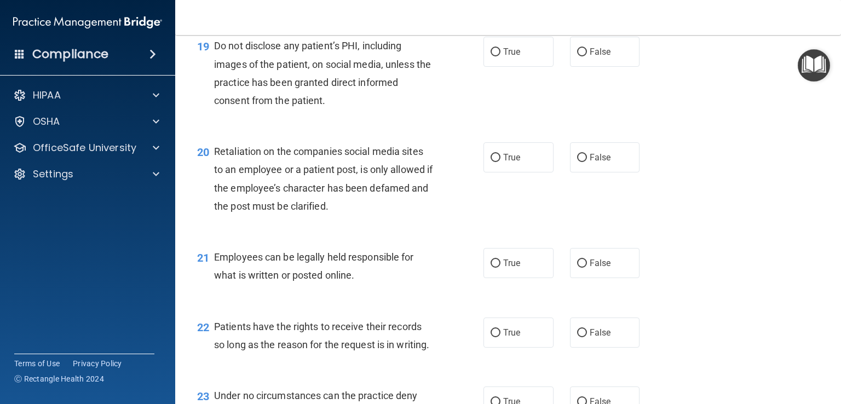
scroll to position [1991, 0]
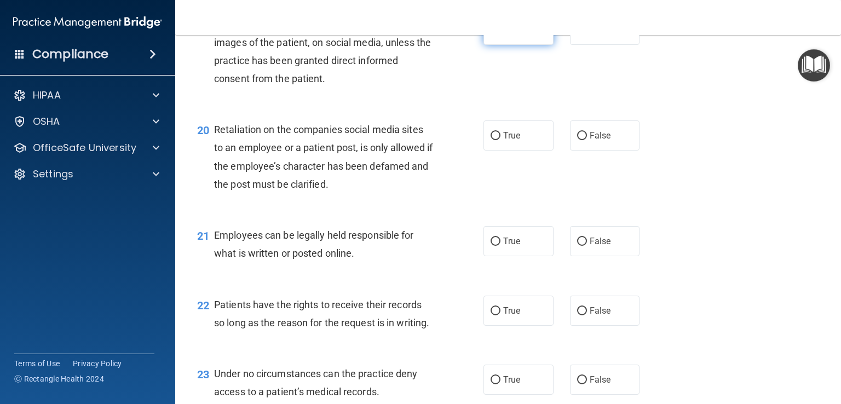
click at [491, 34] on input "True" at bounding box center [496, 30] width 10 height 8
radio input "true"
click at [578, 140] on input "False" at bounding box center [582, 136] width 10 height 8
radio input "true"
click at [504, 246] on span "True" at bounding box center [511, 241] width 17 height 10
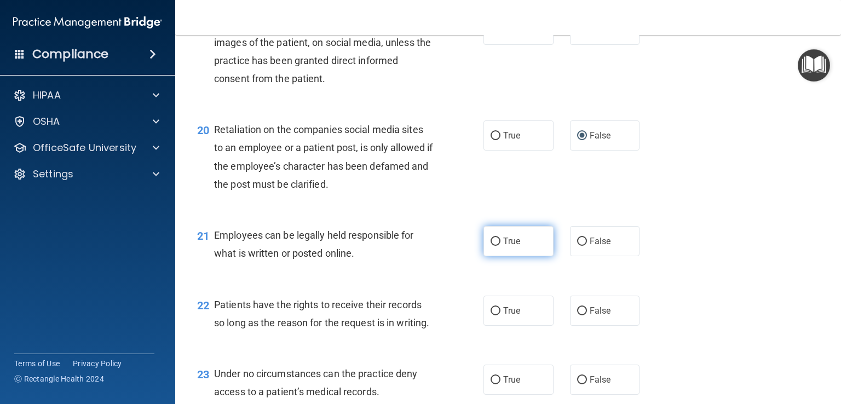
click at [500, 246] on input "True" at bounding box center [496, 242] width 10 height 8
radio input "true"
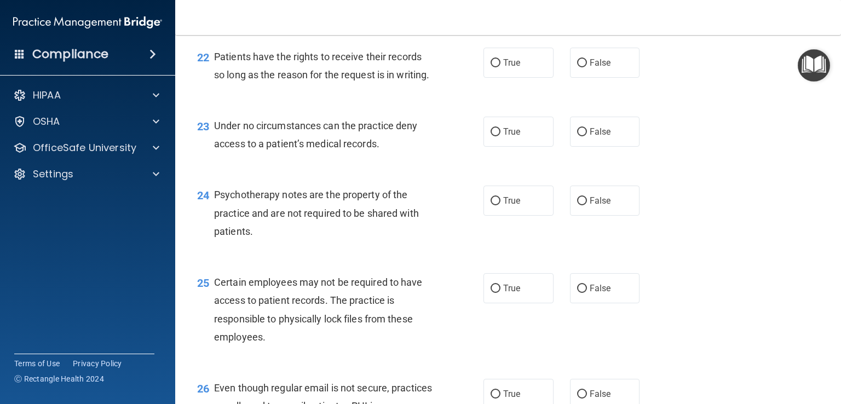
scroll to position [2261, 0]
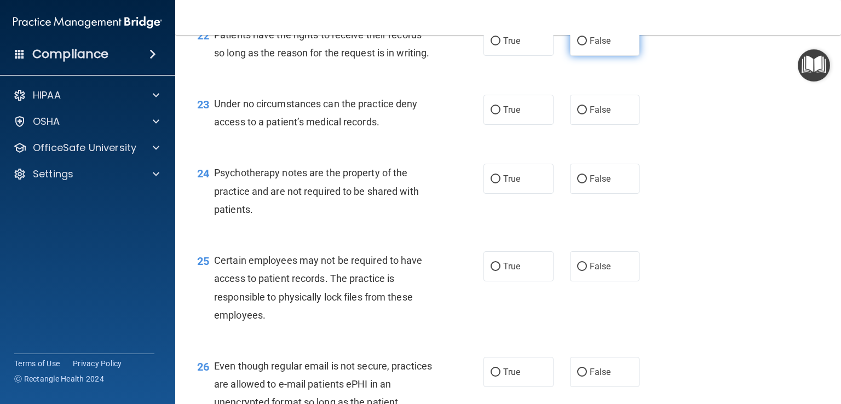
click at [592, 46] on span "False" at bounding box center [600, 41] width 21 height 10
click at [587, 45] on input "False" at bounding box center [582, 41] width 10 height 8
radio input "true"
click at [577, 125] on label "False" at bounding box center [605, 110] width 70 height 30
click at [577, 114] on input "False" at bounding box center [582, 110] width 10 height 8
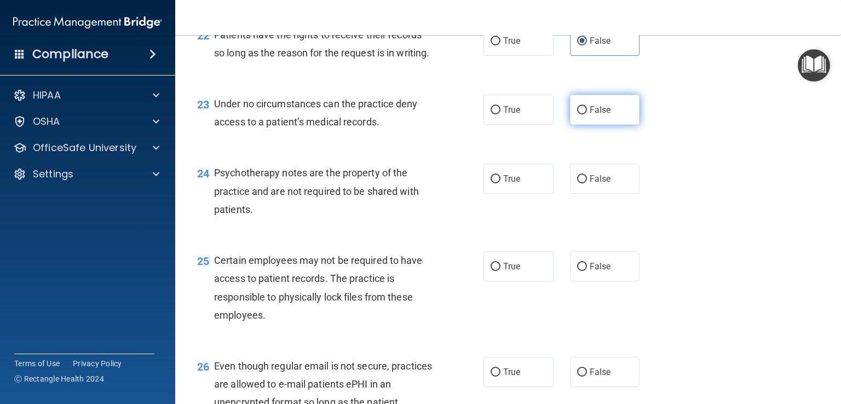
radio input "true"
click at [509, 194] on label "True" at bounding box center [518, 179] width 70 height 30
click at [500, 183] on input "True" at bounding box center [496, 179] width 10 height 8
radio input "true"
click at [492, 281] on label "True" at bounding box center [518, 266] width 70 height 30
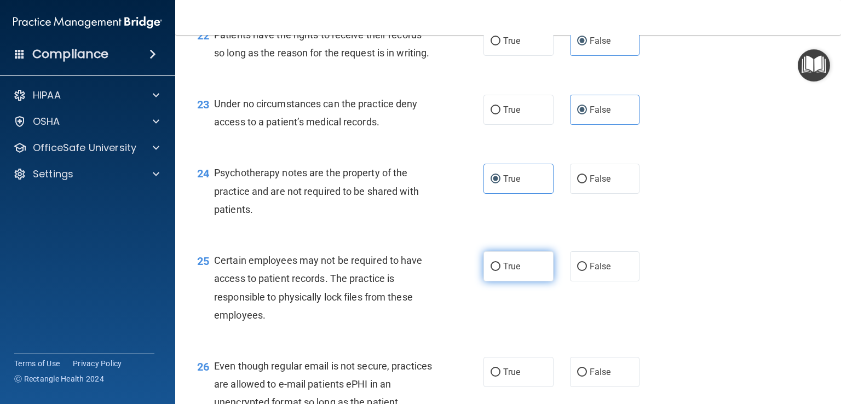
click at [492, 271] on input "True" at bounding box center [496, 267] width 10 height 8
radio input "true"
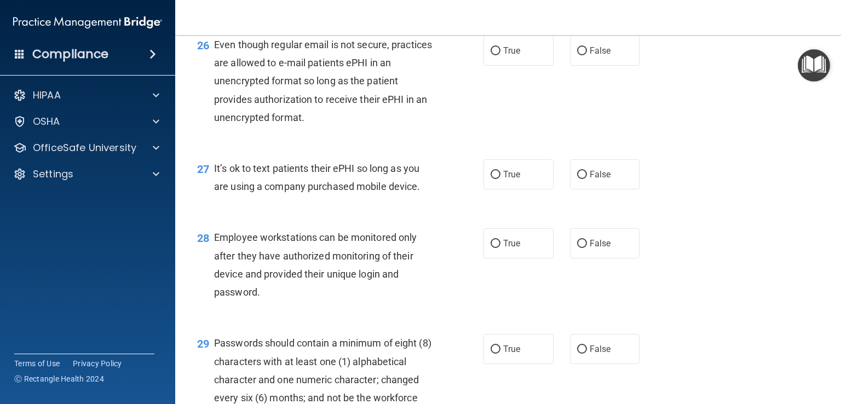
scroll to position [2604, 0]
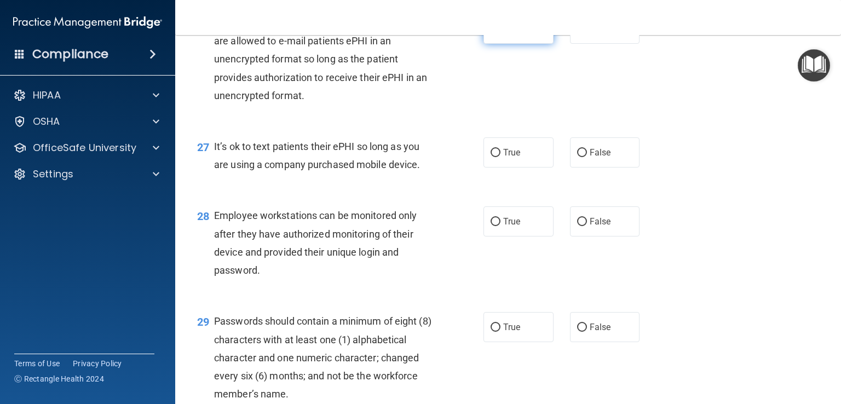
click at [504, 44] on label "True" at bounding box center [518, 29] width 70 height 30
click at [500, 33] on input "True" at bounding box center [496, 29] width 10 height 8
radio input "true"
click at [590, 168] on label "False" at bounding box center [605, 152] width 70 height 30
click at [587, 157] on input "False" at bounding box center [582, 153] width 10 height 8
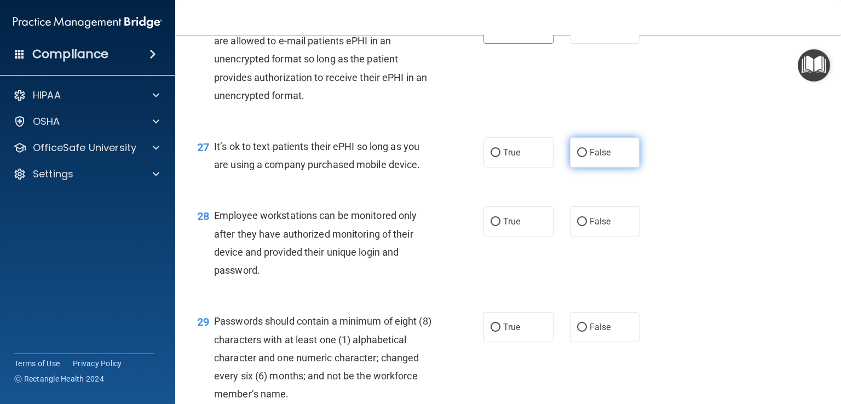
radio input "true"
click at [597, 237] on label "False" at bounding box center [605, 221] width 70 height 30
click at [587, 226] on input "False" at bounding box center [582, 222] width 10 height 8
radio input "true"
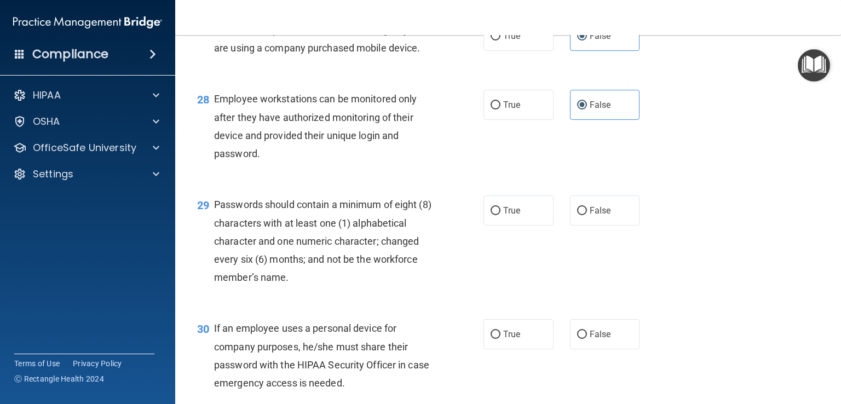
scroll to position [2772, 0]
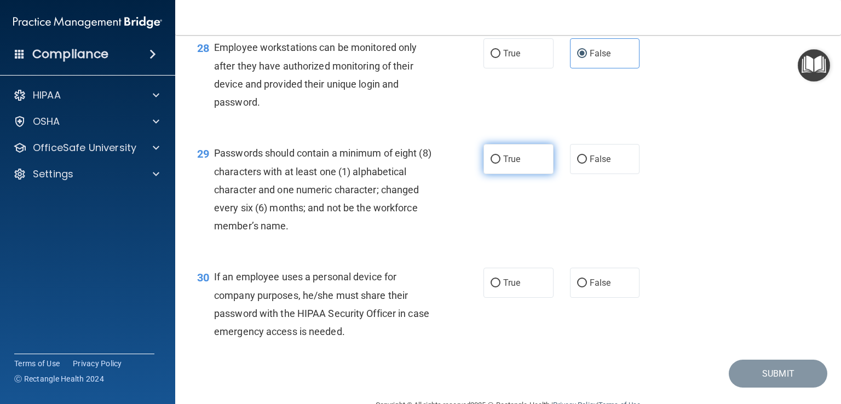
click at [495, 164] on input "True" at bounding box center [496, 159] width 10 height 8
radio input "true"
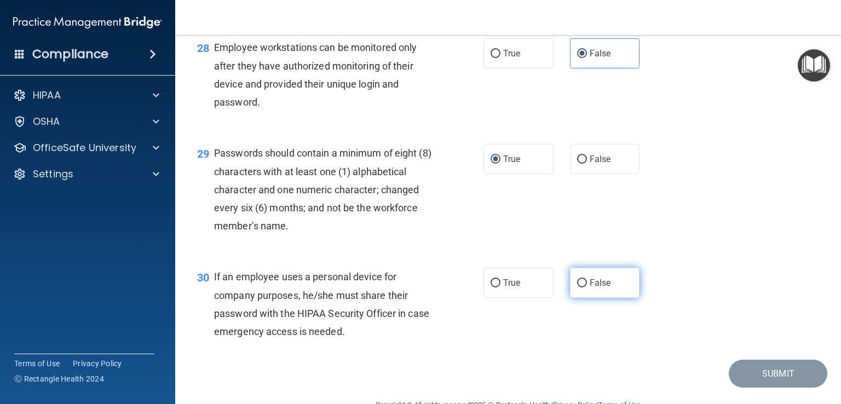
click at [580, 287] on input "False" at bounding box center [582, 283] width 10 height 8
radio input "true"
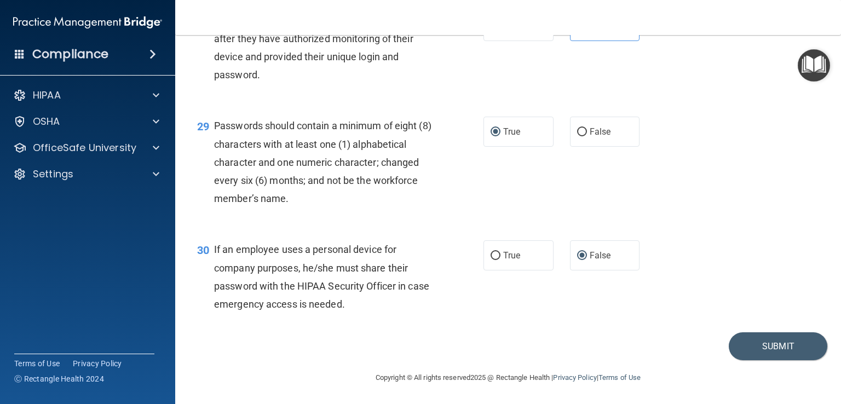
scroll to position [2854, 0]
click at [776, 354] on button "Submit" at bounding box center [778, 346] width 99 height 28
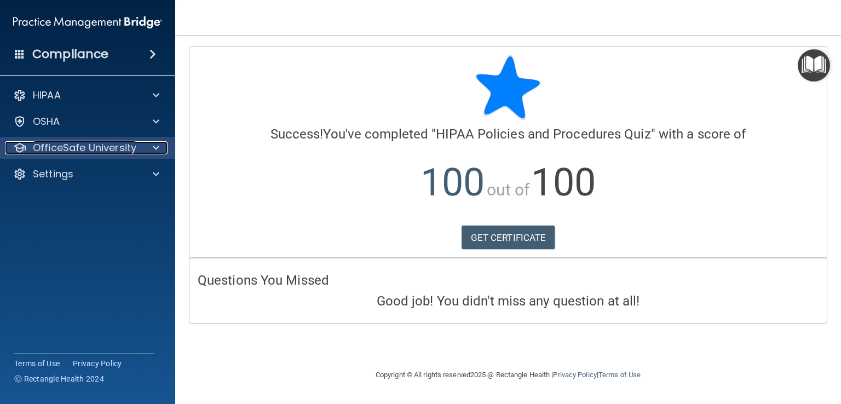
click at [72, 145] on p "OfficeSafe University" at bounding box center [84, 147] width 103 height 13
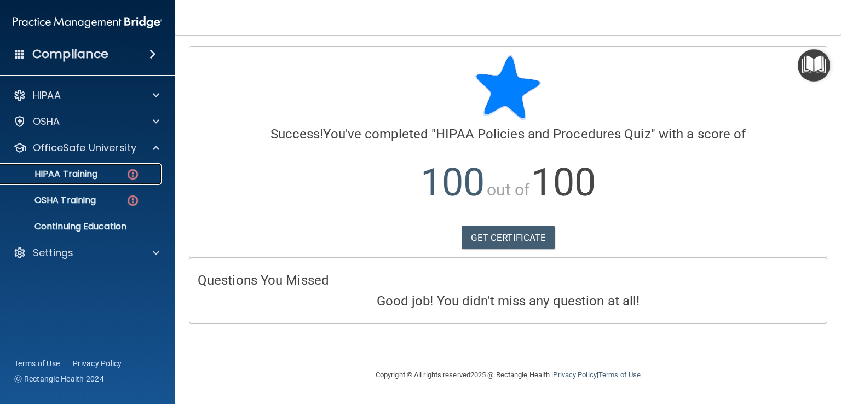
click at [77, 172] on p "HIPAA Training" at bounding box center [52, 174] width 90 height 11
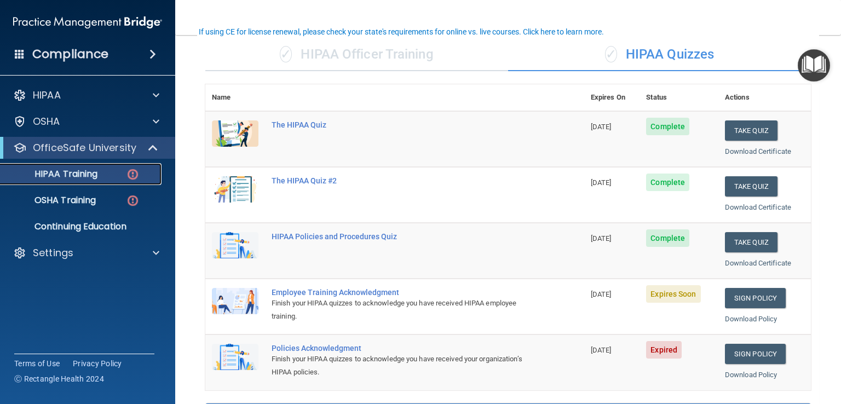
scroll to position [83, 0]
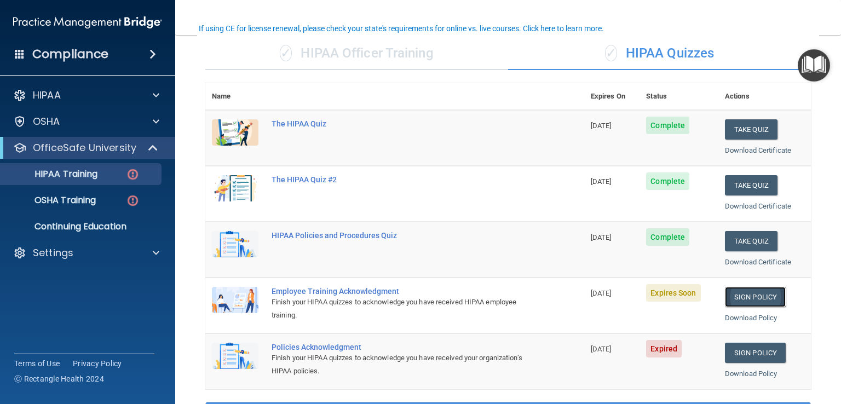
click at [744, 288] on link "Sign Policy" at bounding box center [755, 297] width 61 height 20
click at [102, 169] on div "HIPAA Training" at bounding box center [81, 174] width 149 height 11
click at [139, 181] on link "HIPAA Training" at bounding box center [75, 174] width 172 height 22
click at [50, 174] on p "HIPAA Training" at bounding box center [52, 174] width 90 height 11
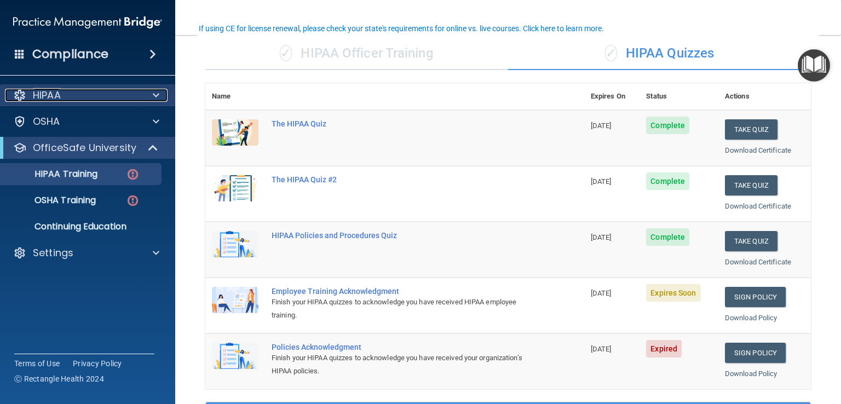
click at [49, 92] on p "HIPAA" at bounding box center [47, 95] width 28 height 13
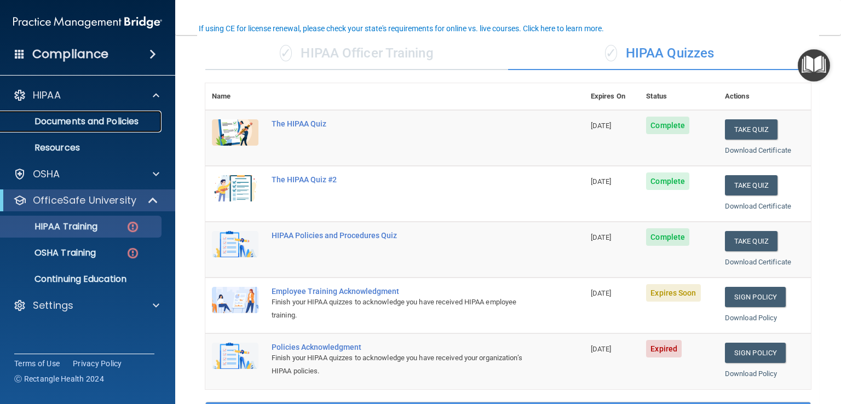
click at [55, 126] on p "Documents and Policies" at bounding box center [81, 121] width 149 height 11
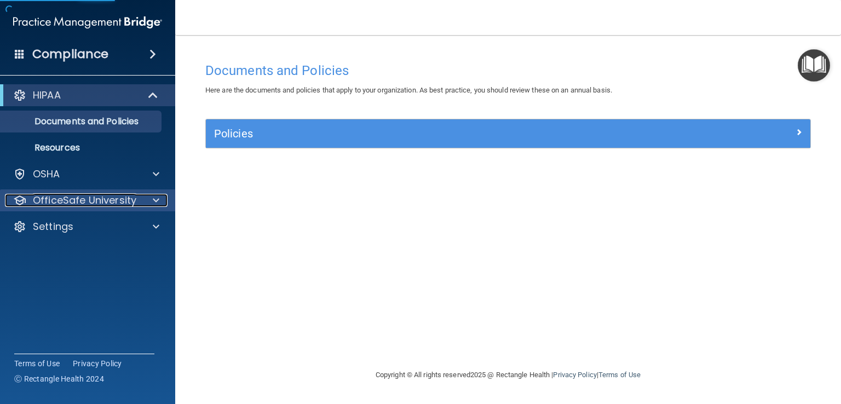
click at [65, 199] on p "OfficeSafe University" at bounding box center [84, 200] width 103 height 13
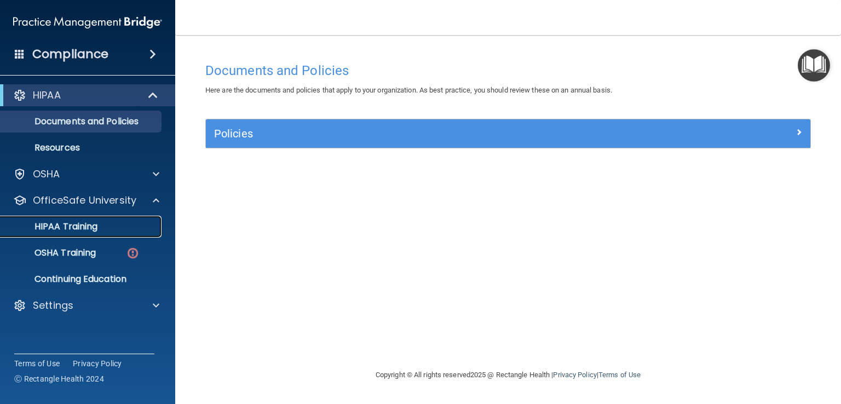
click at [72, 228] on p "HIPAA Training" at bounding box center [52, 226] width 90 height 11
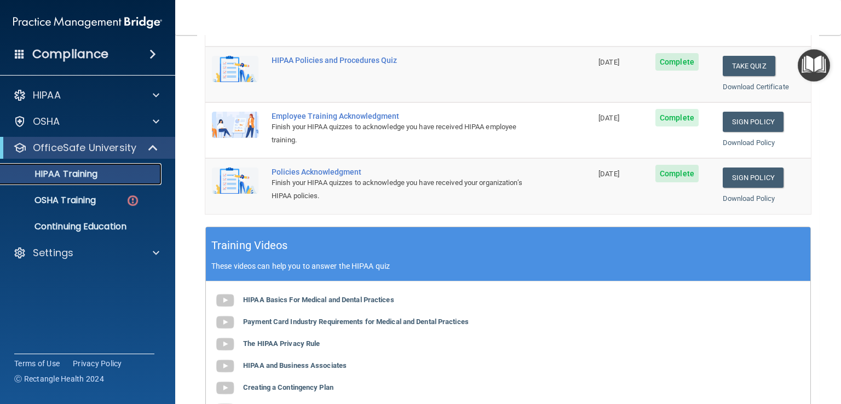
scroll to position [418, 0]
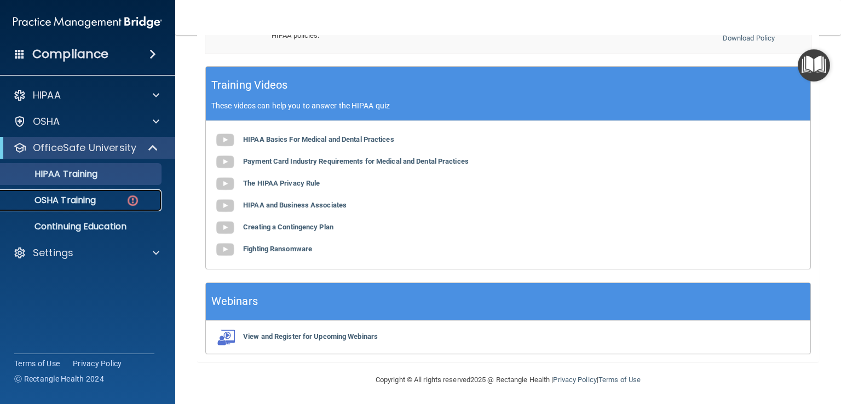
click at [66, 209] on link "OSHA Training" at bounding box center [75, 200] width 172 height 22
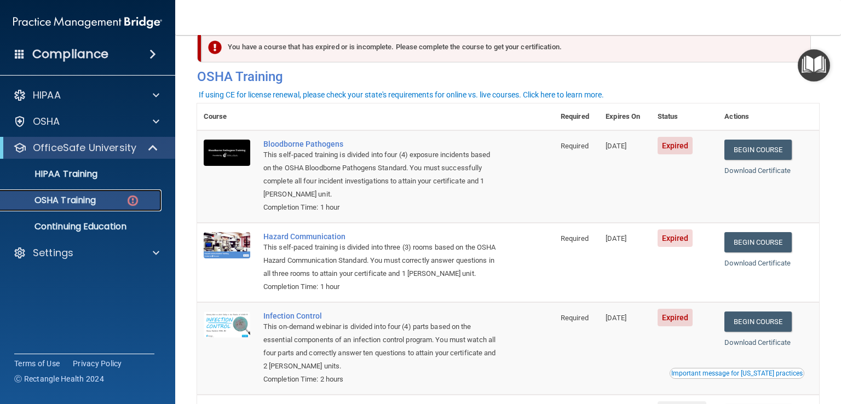
scroll to position [22, 0]
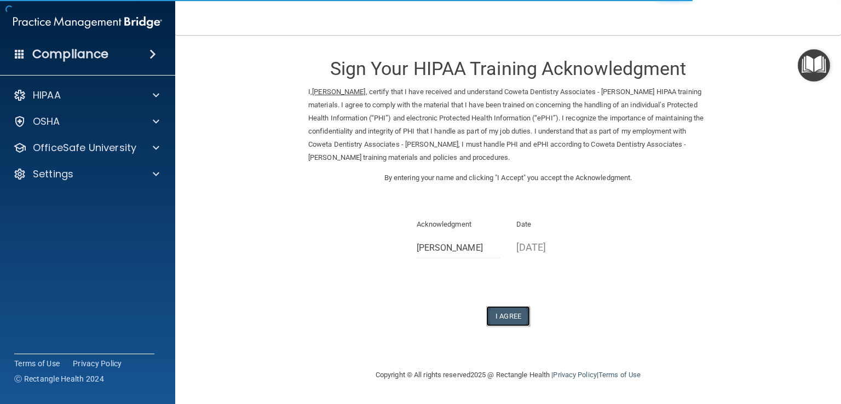
click at [516, 314] on button "I Agree" at bounding box center [508, 316] width 44 height 20
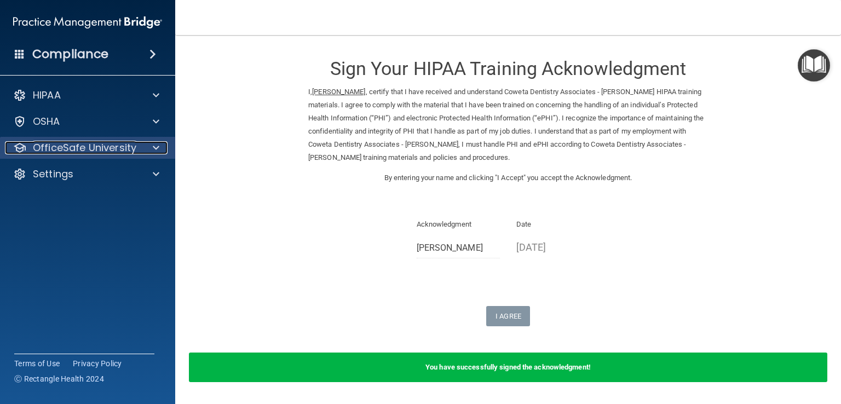
click at [94, 149] on p "OfficeSafe University" at bounding box center [84, 147] width 103 height 13
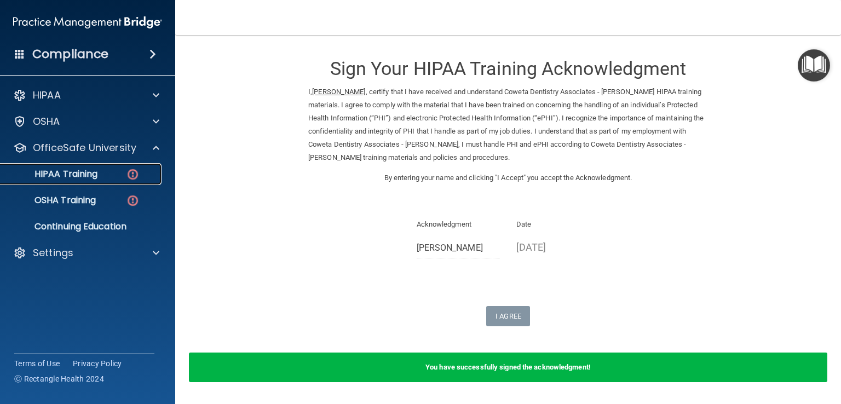
click at [114, 174] on div "HIPAA Training" at bounding box center [81, 174] width 149 height 11
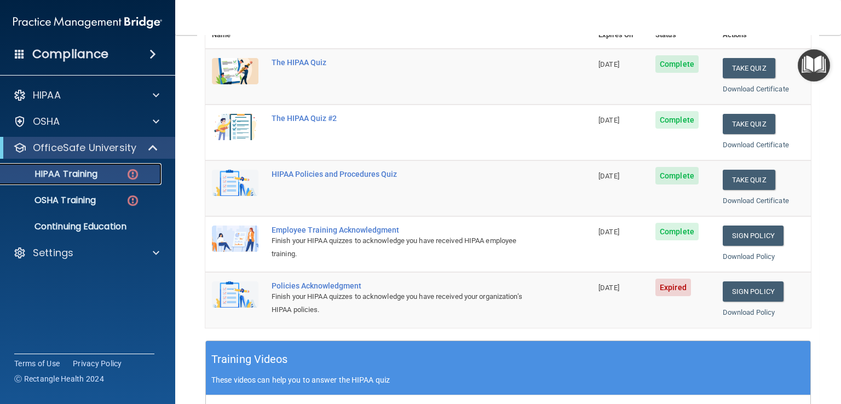
scroll to position [146, 0]
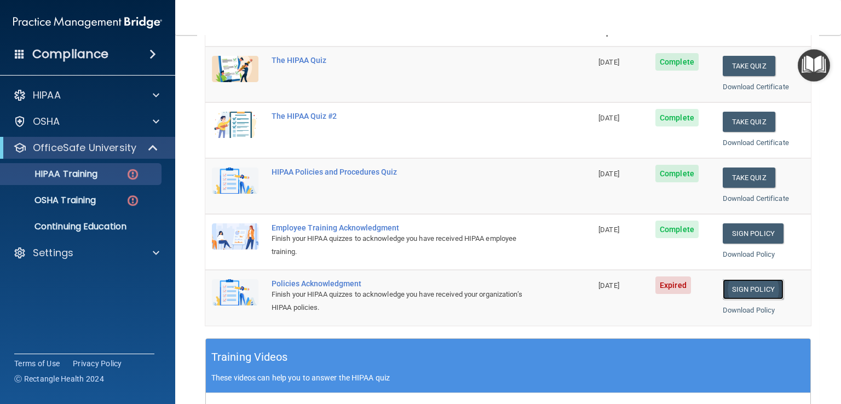
click at [742, 283] on link "Sign Policy" at bounding box center [753, 289] width 61 height 20
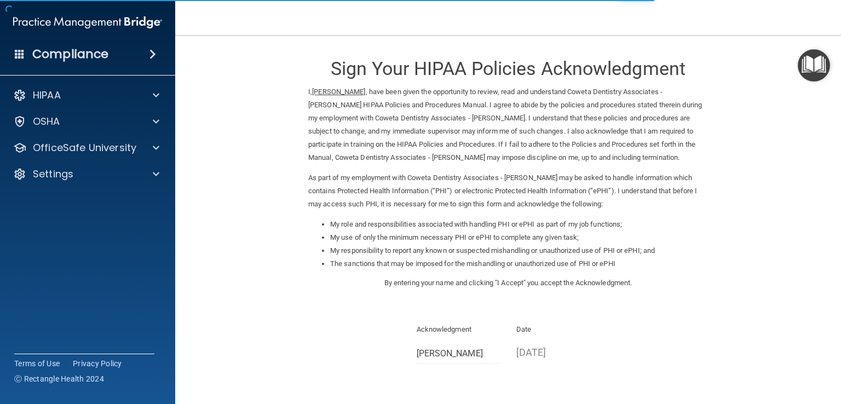
scroll to position [97, 0]
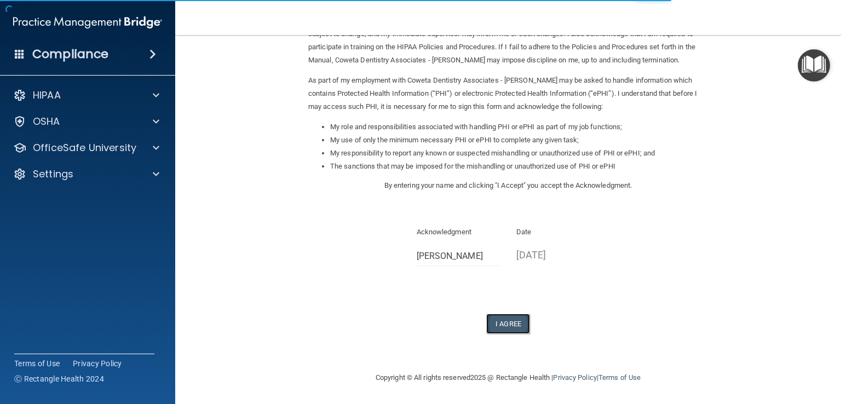
click at [514, 316] on button "I Agree" at bounding box center [508, 324] width 44 height 20
